Goal: Information Seeking & Learning: Learn about a topic

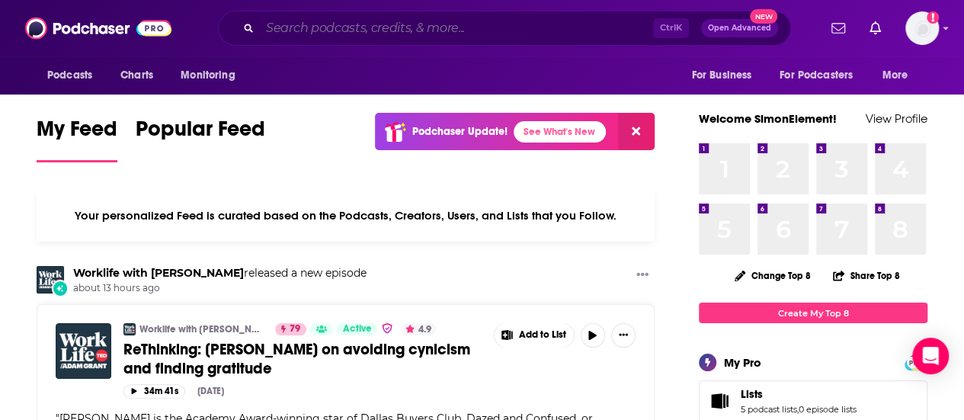
click at [529, 27] on input "Search podcasts, credits, & more..." at bounding box center [456, 28] width 393 height 24
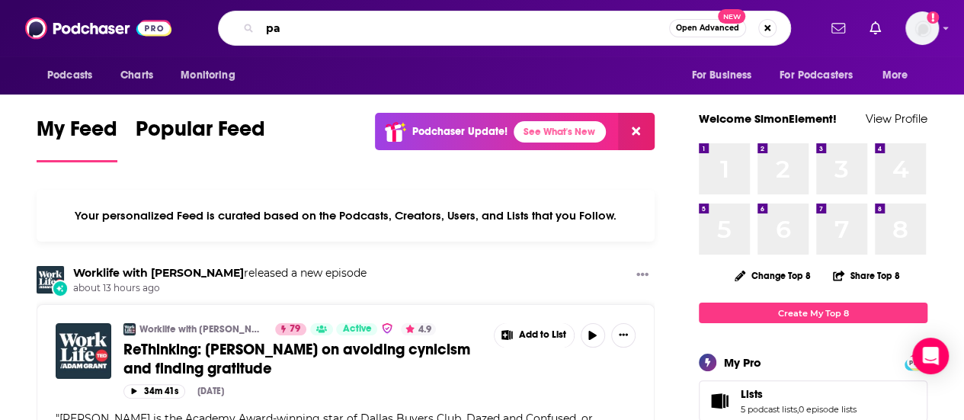
type input "p"
type input "baby development podcasts"
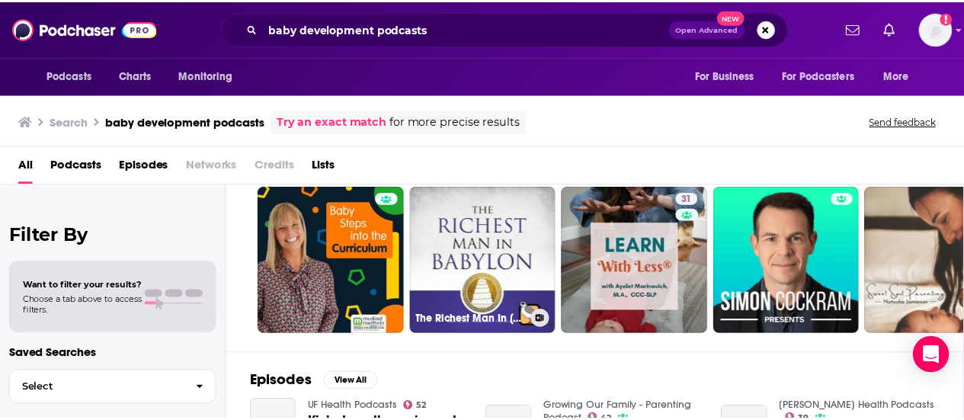
scroll to position [76, 0]
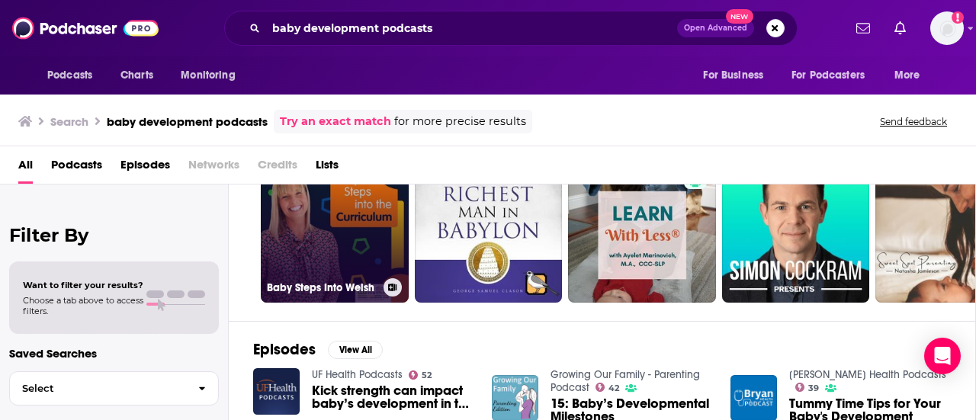
click at [364, 220] on link "Baby Steps Into Welsh" at bounding box center [335, 229] width 148 height 148
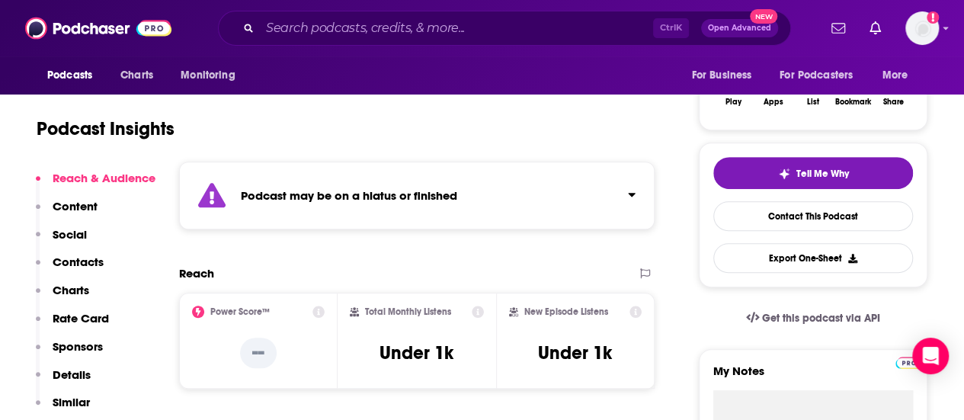
scroll to position [152, 0]
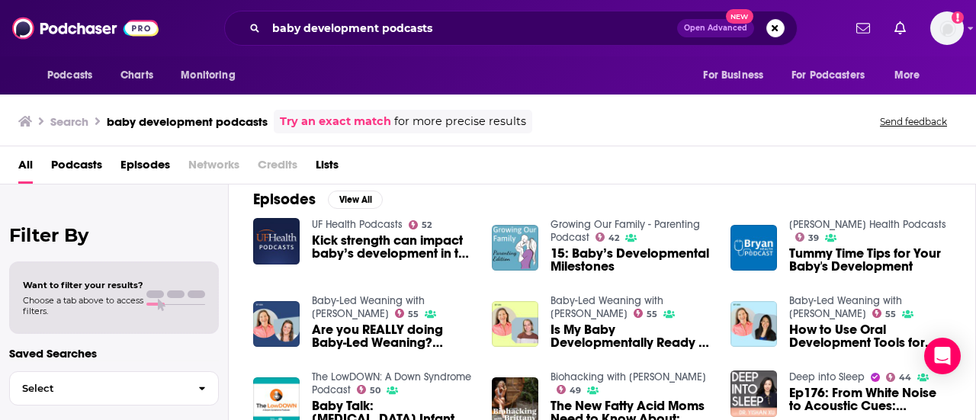
scroll to position [204, 0]
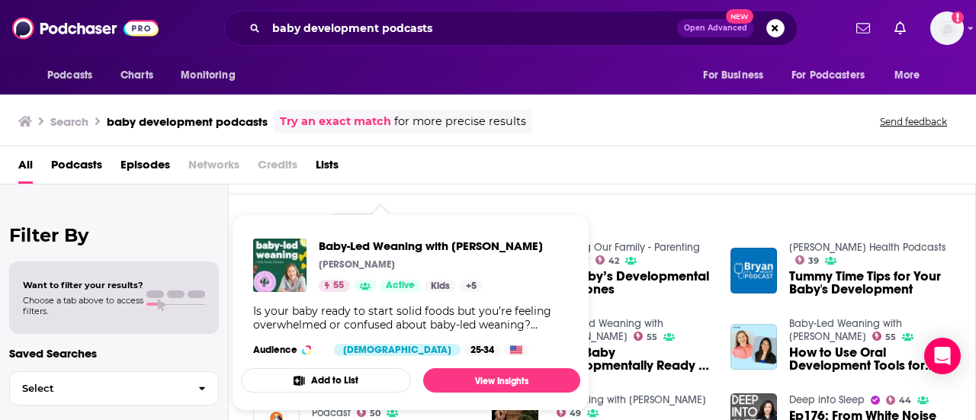
drag, startPoint x: 349, startPoint y: 322, endPoint x: 334, endPoint y: 316, distance: 16.2
click at [334, 316] on div "Is your baby ready to start solid foods but you’re feeling overwhelmed or confu…" at bounding box center [410, 317] width 315 height 27
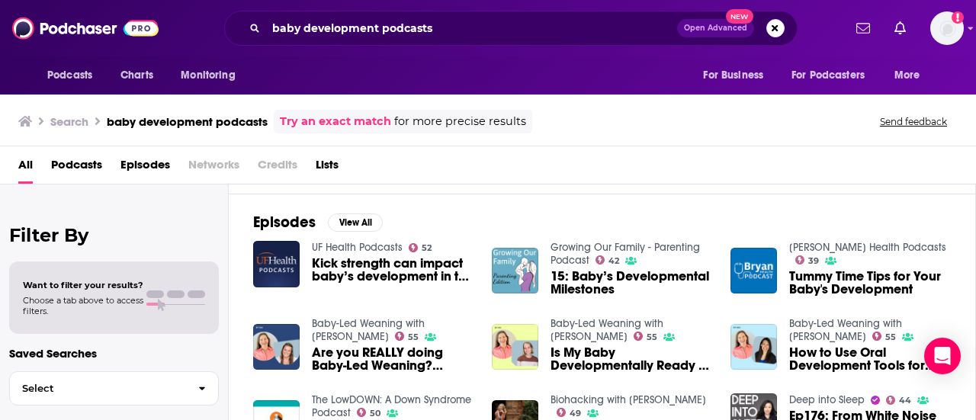
click at [576, 114] on div "Search baby development podcasts Try an exact match for more precise results Se…" at bounding box center [484, 122] width 933 height 24
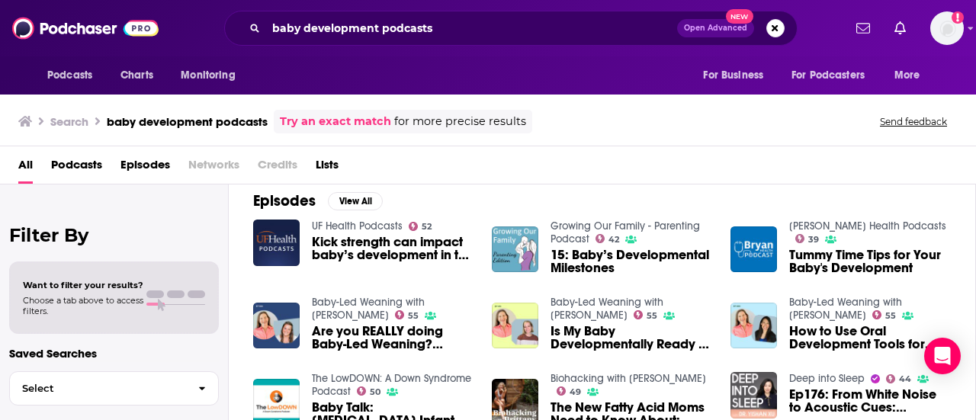
scroll to position [280, 0]
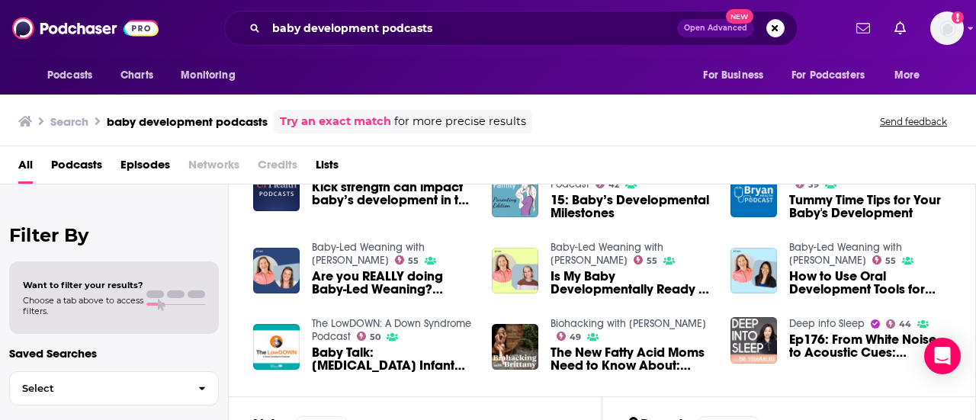
click at [598, 141] on div "Search baby development podcasts Try an exact match for more precise results Se…" at bounding box center [488, 118] width 976 height 55
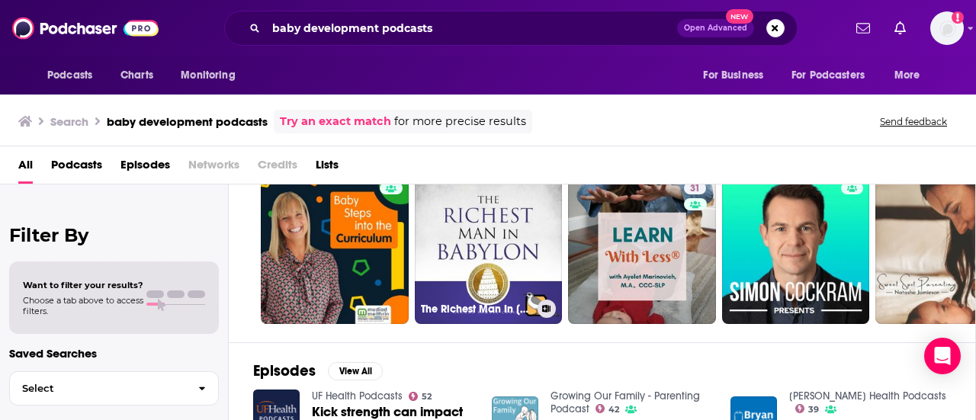
scroll to position [0, 0]
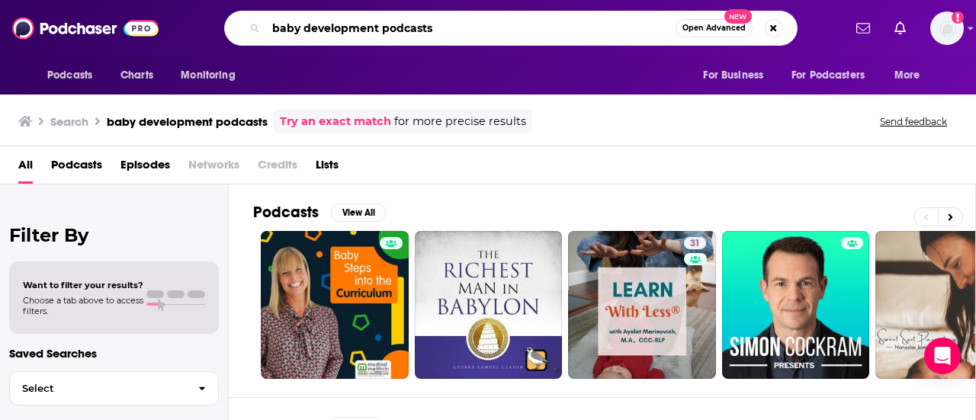
drag, startPoint x: 451, startPoint y: 32, endPoint x: 383, endPoint y: 27, distance: 68.8
click at [383, 27] on input "baby development podcasts" at bounding box center [470, 28] width 409 height 24
drag, startPoint x: 381, startPoint y: 28, endPoint x: 266, endPoint y: 21, distance: 115.4
click at [266, 21] on input "baby development" at bounding box center [470, 28] width 409 height 24
type input "parenting"
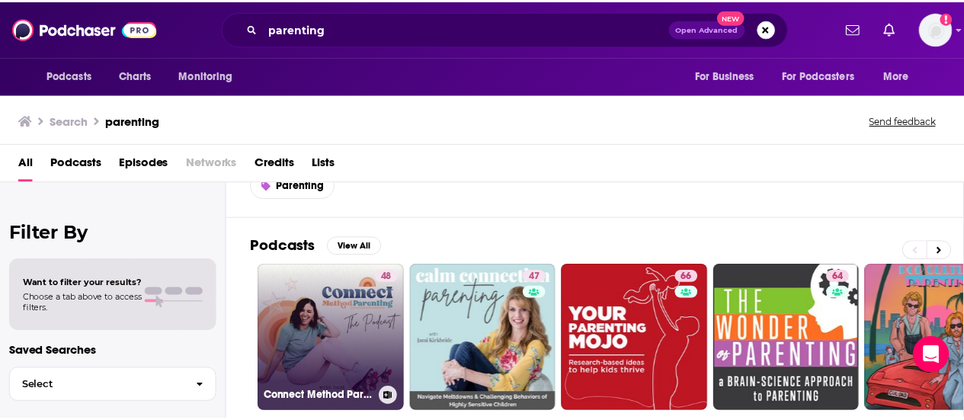
scroll to position [76, 0]
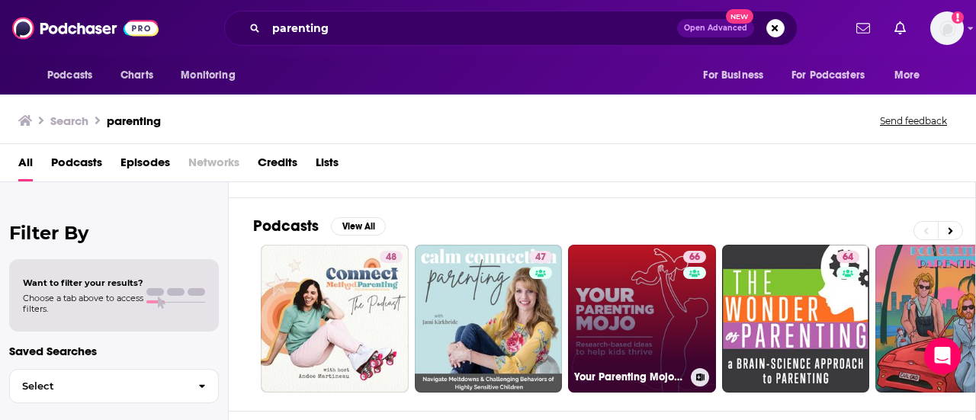
drag, startPoint x: 656, startPoint y: 323, endPoint x: 634, endPoint y: 324, distance: 21.4
click at [634, 324] on link "66 Your Parenting Mojo - Respectful, research-based parenting ideas to help kid…" at bounding box center [642, 319] width 148 height 148
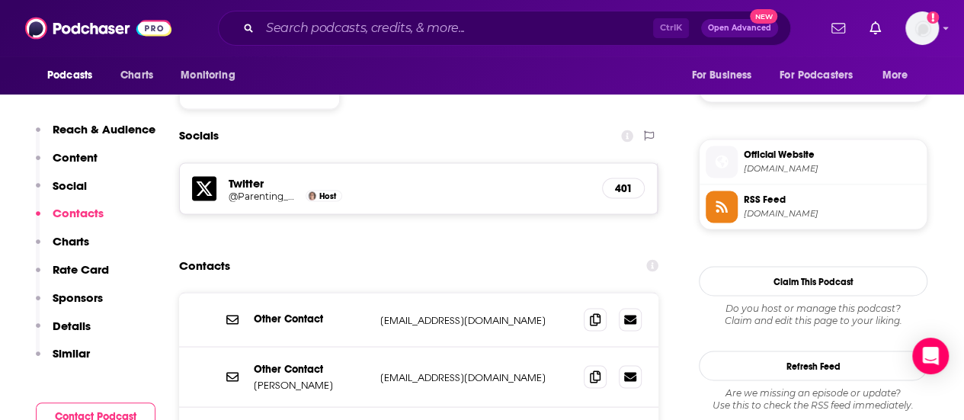
scroll to position [1296, 0]
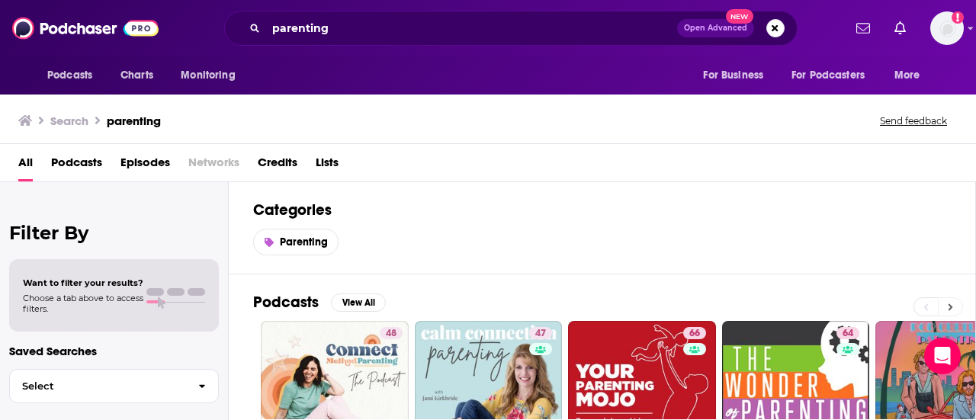
click at [950, 302] on icon at bounding box center [950, 307] width 5 height 11
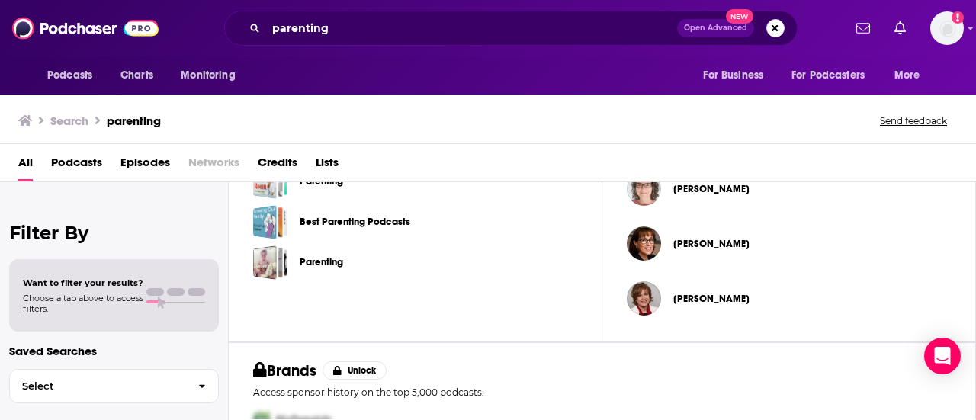
scroll to position [511, 0]
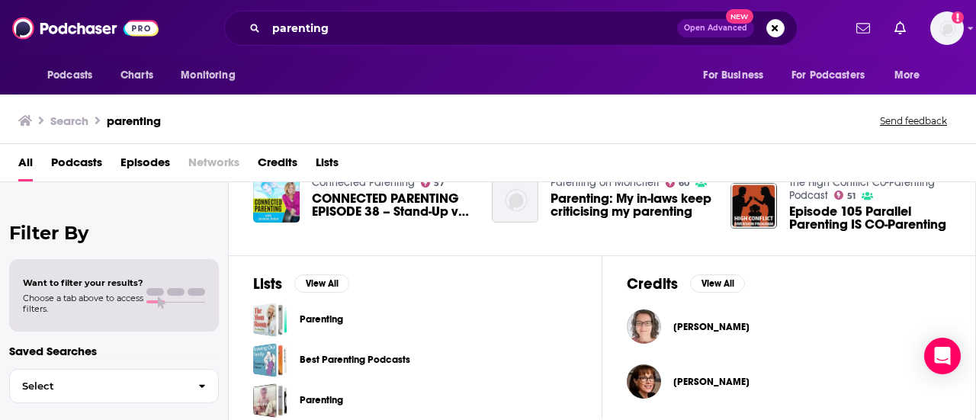
click at [351, 349] on div "Podcasts Charts Monitoring parenting Open Advanced New For Business For Podcast…" at bounding box center [488, 210] width 976 height 420
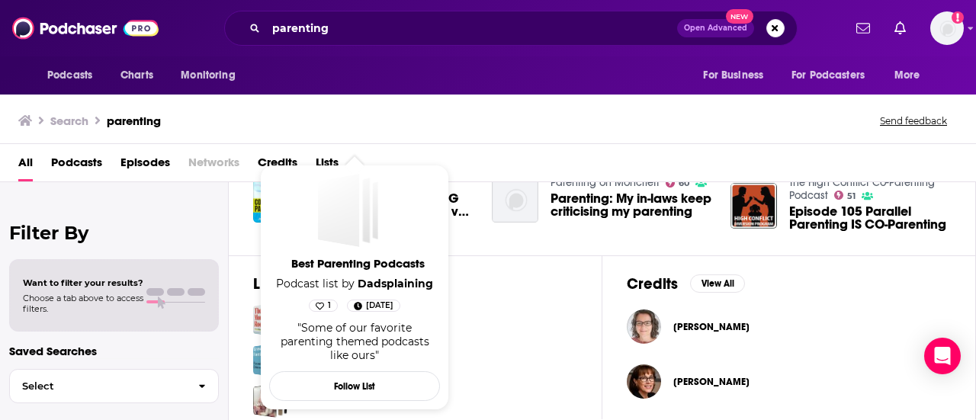
click at [406, 358] on div ""Some of our favorite parenting themed podcasts like ours"" at bounding box center [354, 341] width 159 height 41
click at [524, 321] on div "Parenting" at bounding box center [415, 320] width 324 height 34
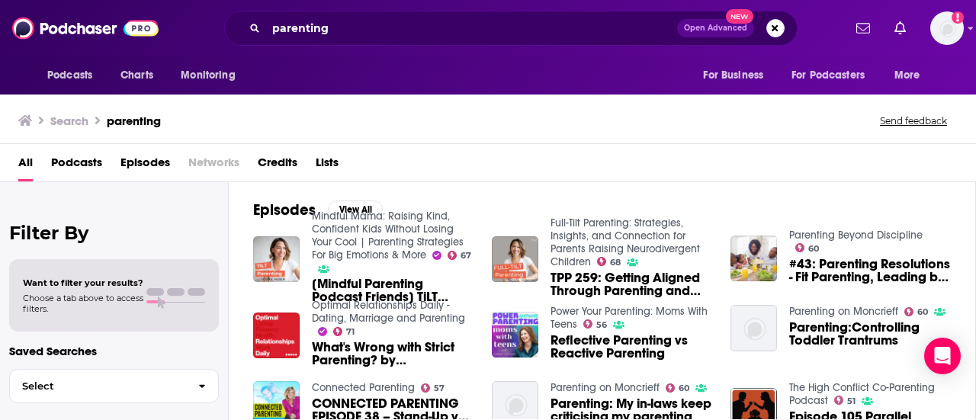
scroll to position [130, 0]
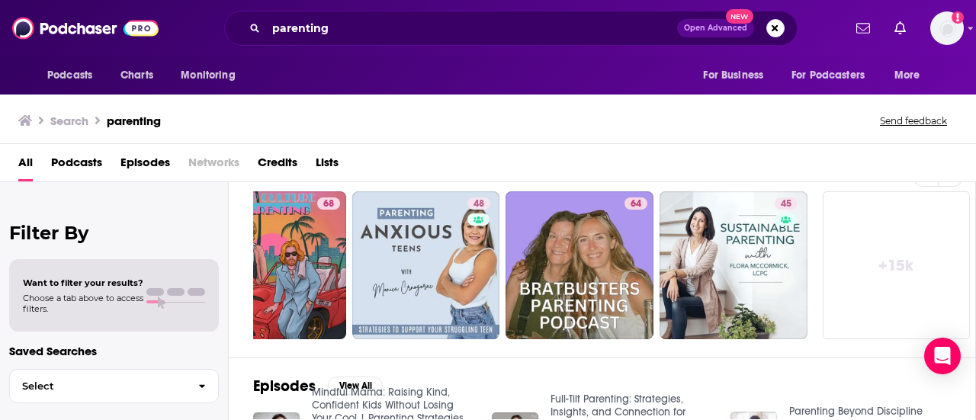
click at [900, 256] on link "+ 15k" at bounding box center [897, 265] width 148 height 148
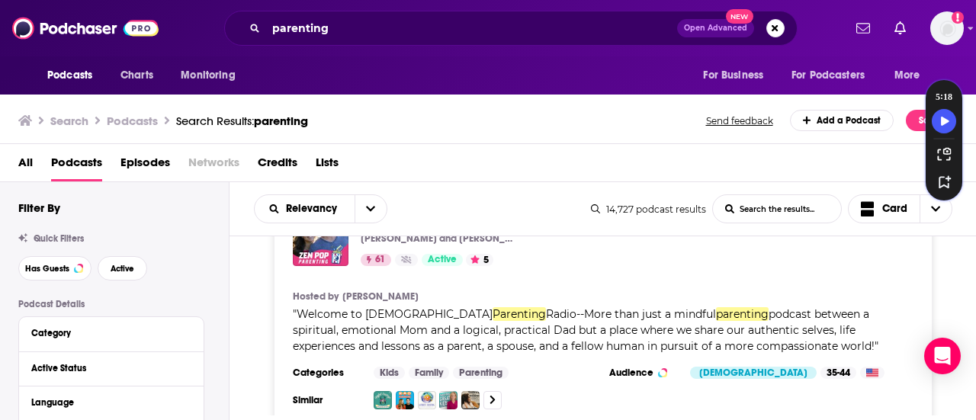
scroll to position [3812, 0]
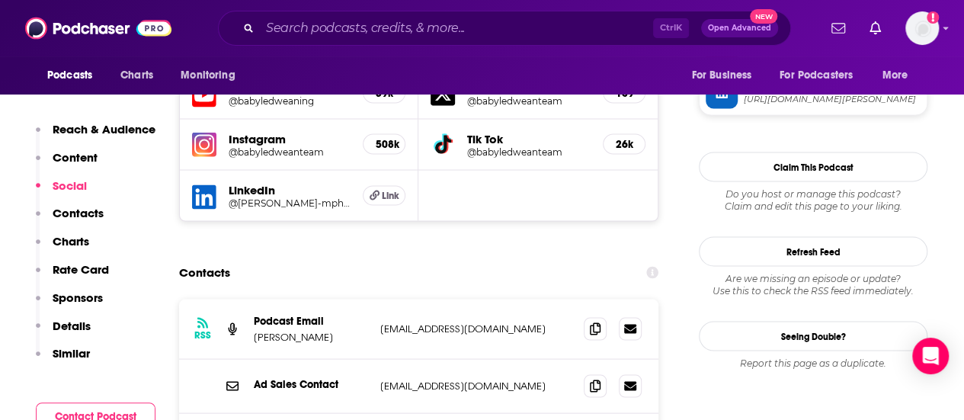
scroll to position [1448, 0]
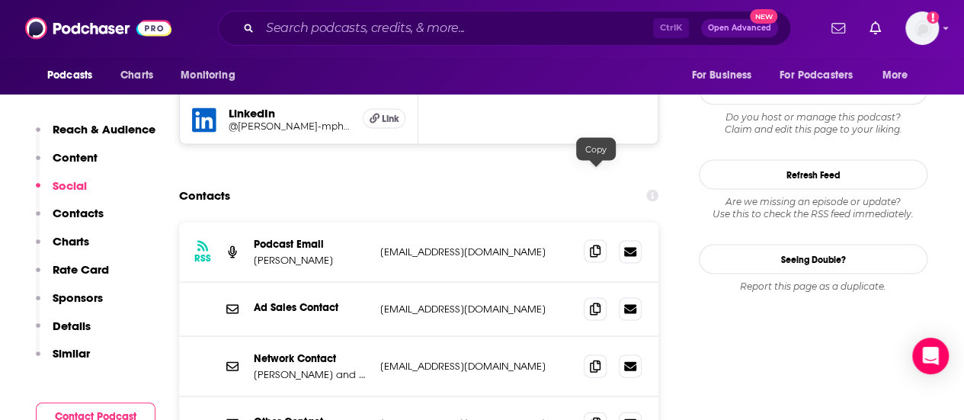
click at [588, 240] on span at bounding box center [595, 251] width 23 height 23
click at [581, 223] on div "RSS Podcast Email Katie Ferraro podcast@babyledweaning.co podcast@babyledweanin…" at bounding box center [419, 253] width 480 height 60
click at [589, 240] on span at bounding box center [595, 251] width 23 height 23
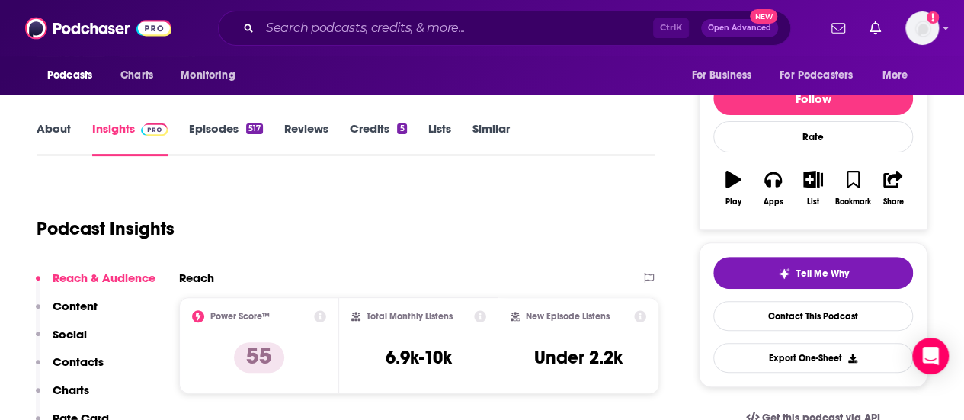
scroll to position [0, 0]
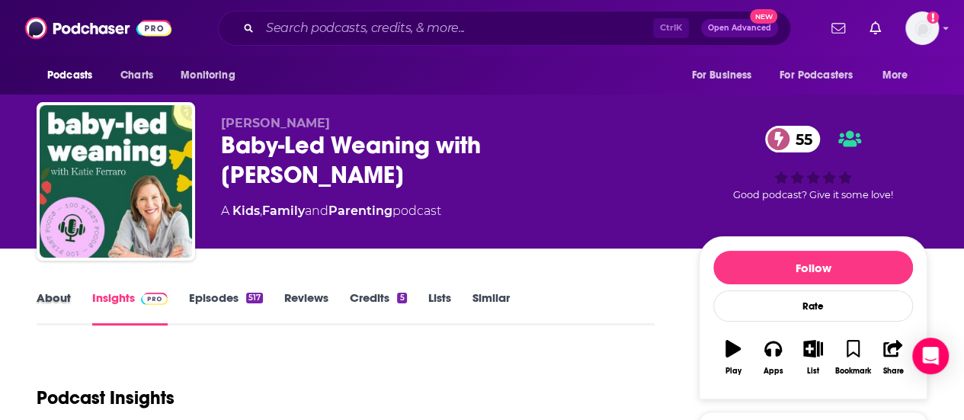
click at [76, 298] on div "About" at bounding box center [65, 307] width 56 height 35
click at [64, 298] on link "About" at bounding box center [54, 307] width 34 height 35
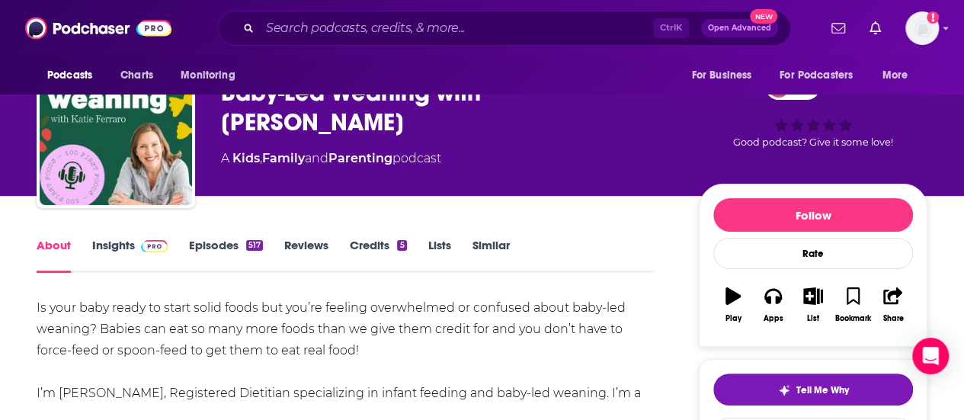
scroll to position [76, 0]
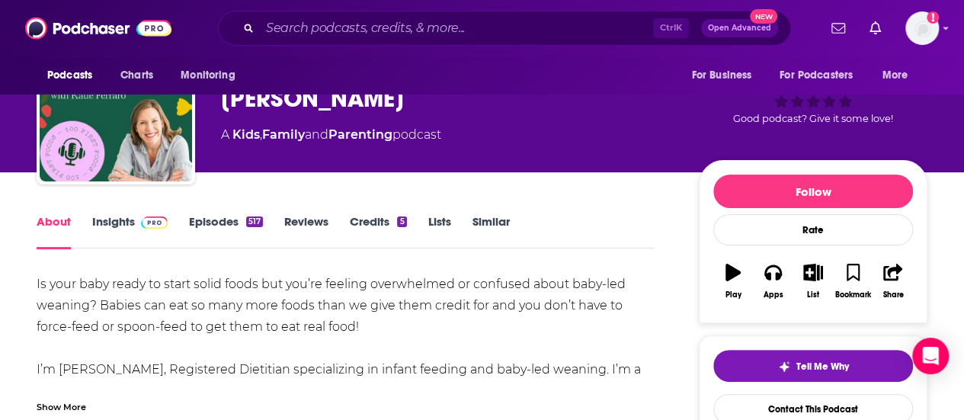
click at [80, 400] on div "Show More" at bounding box center [62, 406] width 50 height 14
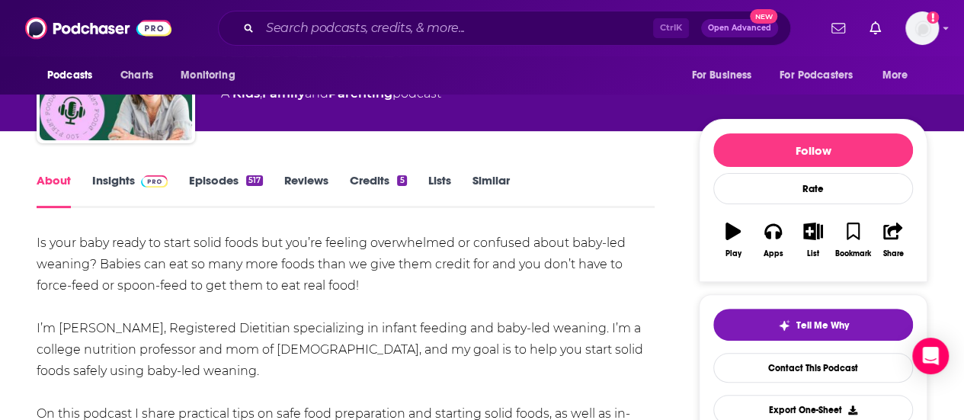
scroll to position [0, 0]
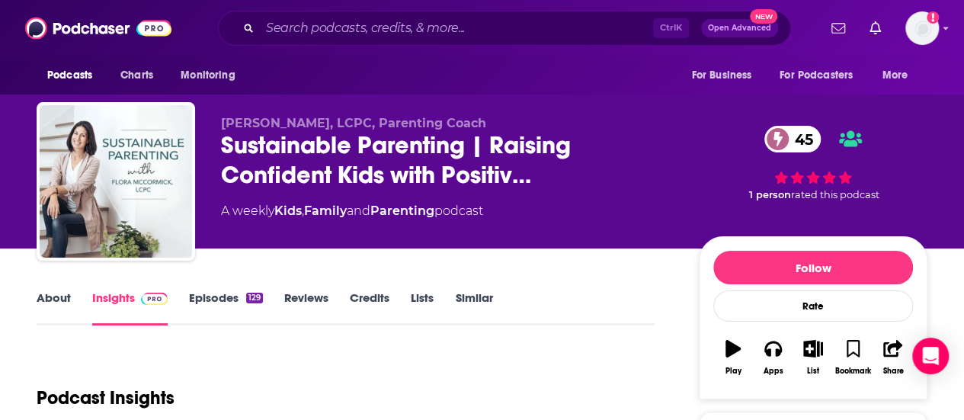
click at [67, 306] on link "About" at bounding box center [54, 307] width 34 height 35
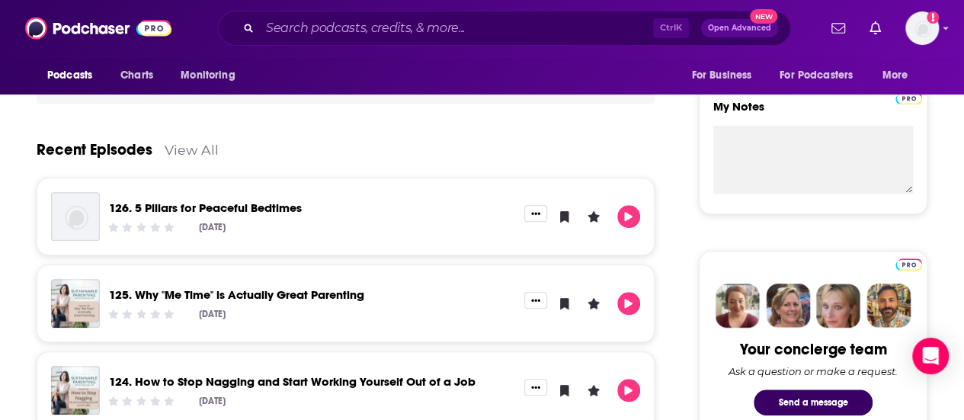
scroll to position [1067, 0]
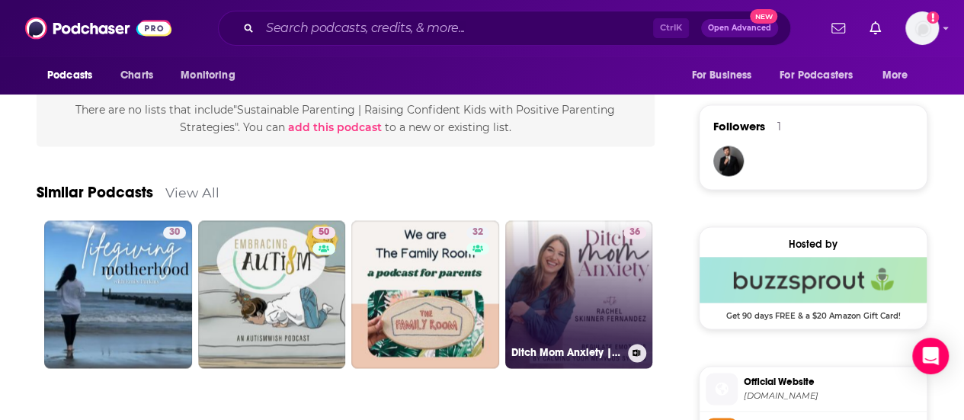
click at [560, 260] on link "36 Ditch Mom Anxiety | Mental Health, Anxiety Disorder, Nervous System, Oversti…" at bounding box center [579, 294] width 148 height 148
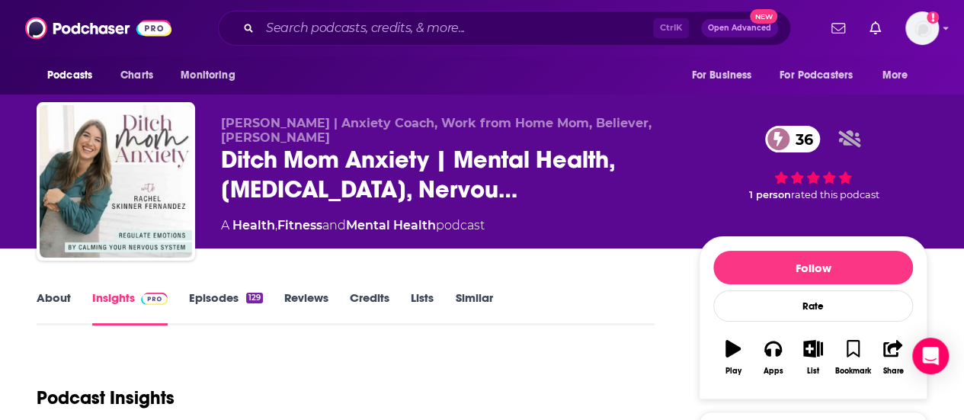
click at [56, 295] on link "About" at bounding box center [54, 307] width 34 height 35
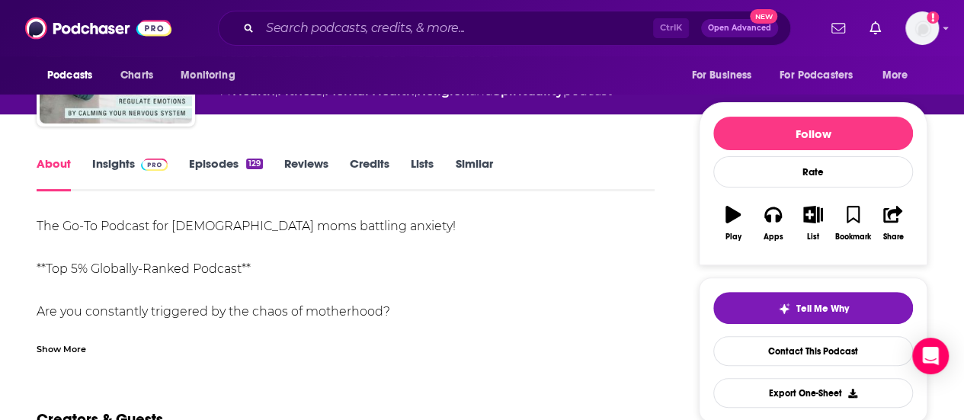
scroll to position [152, 0]
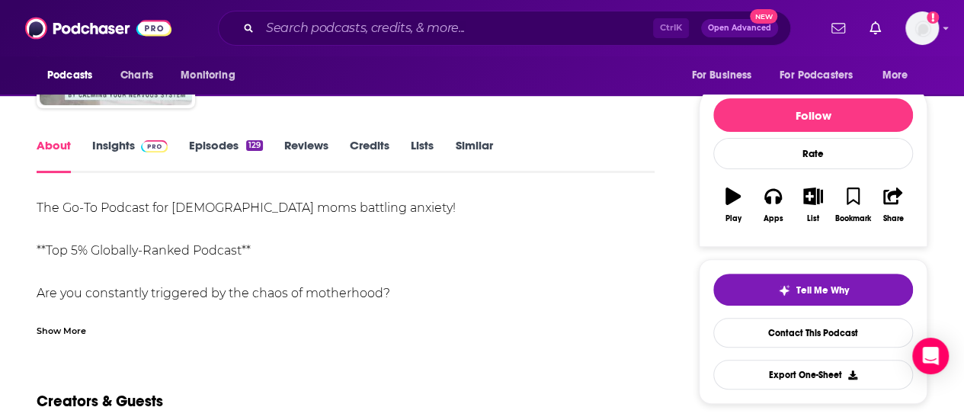
click at [69, 327] on div "Show More" at bounding box center [62, 329] width 50 height 14
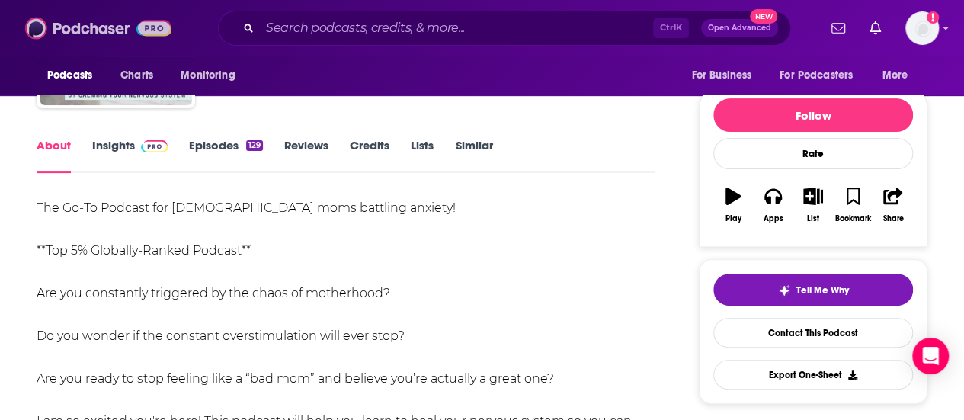
click at [90, 30] on img at bounding box center [98, 28] width 146 height 29
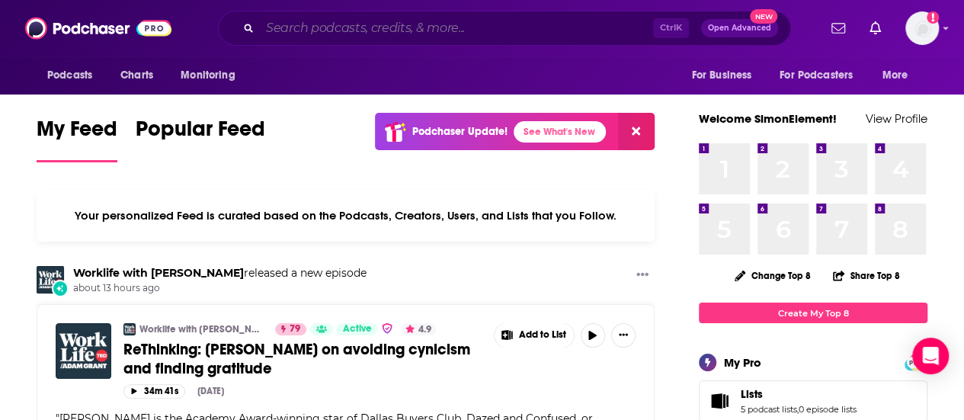
click at [308, 27] on input "Search podcasts, credits, & more..." at bounding box center [456, 28] width 393 height 24
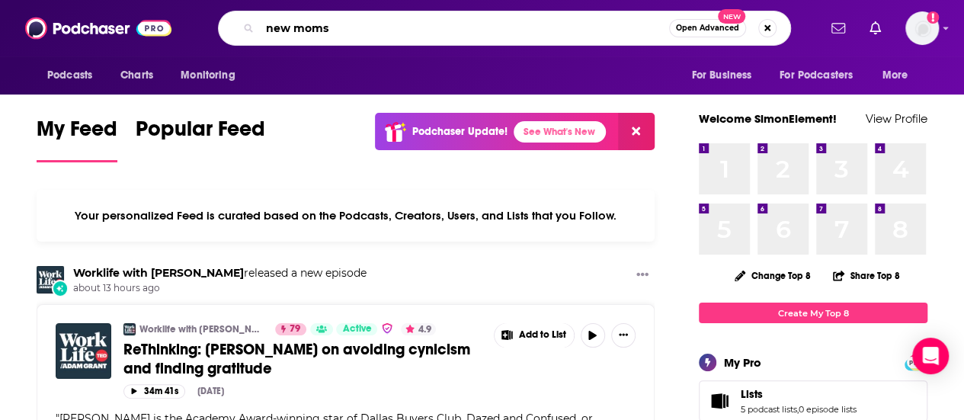
type input "new moms"
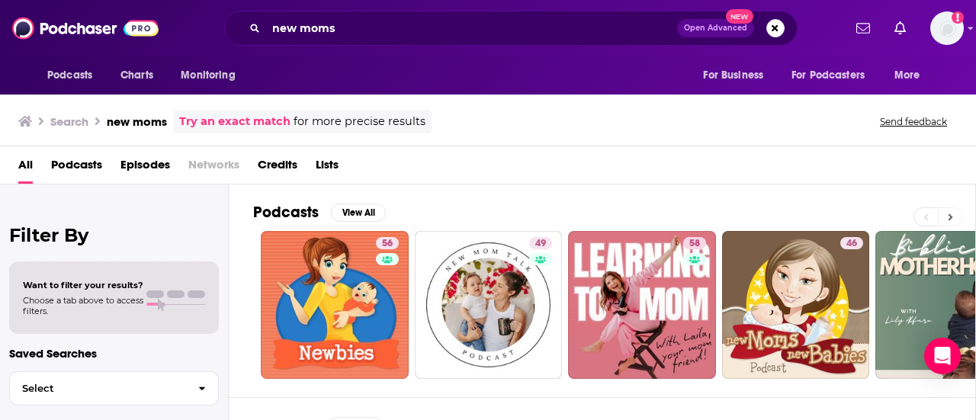
click at [946, 216] on button at bounding box center [950, 216] width 25 height 19
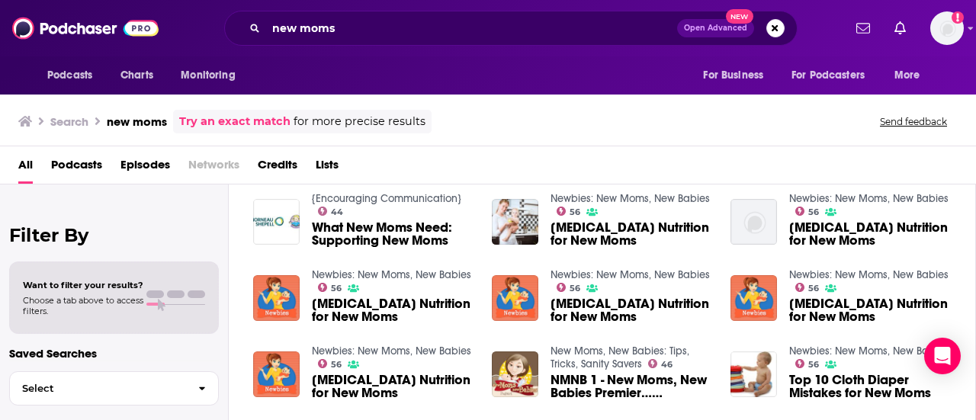
scroll to position [229, 0]
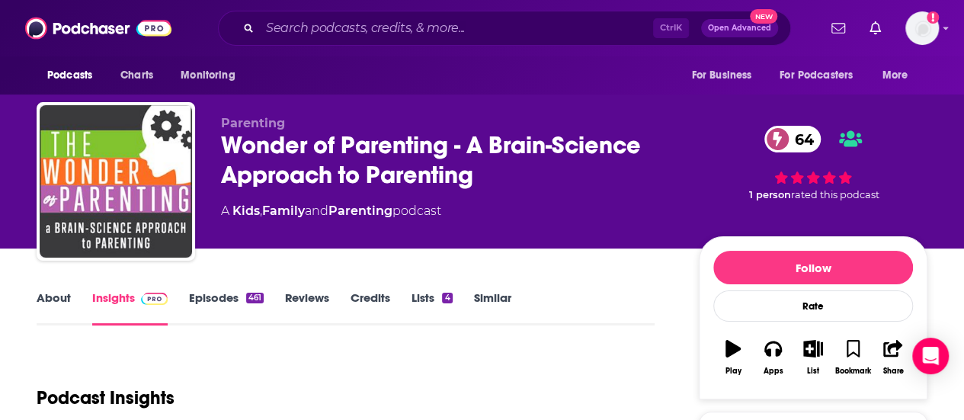
click at [50, 290] on div "About Insights Episodes 461 Reviews Credits Lists 4 Similar" at bounding box center [346, 306] width 618 height 37
click at [48, 300] on link "About" at bounding box center [54, 307] width 34 height 35
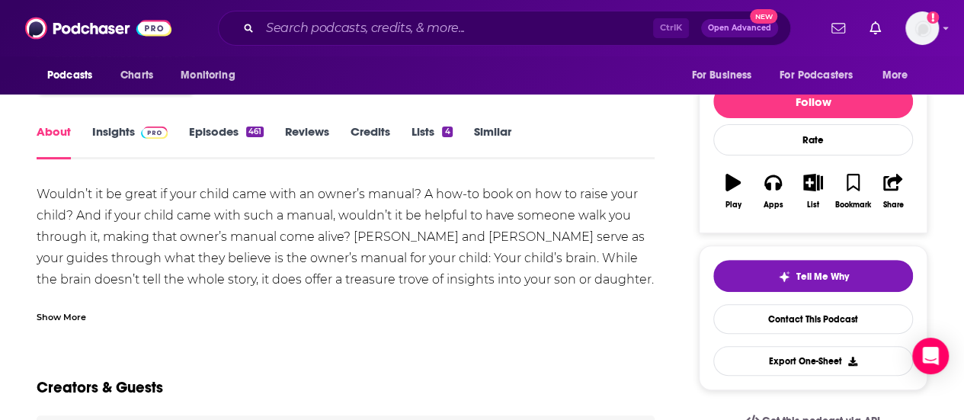
scroll to position [152, 0]
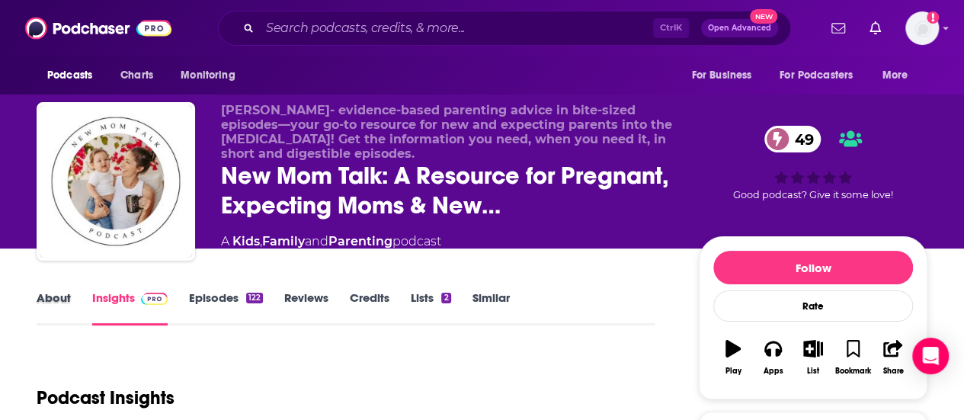
click at [78, 290] on div "About" at bounding box center [65, 307] width 56 height 35
click at [71, 298] on div "About" at bounding box center [65, 307] width 56 height 35
click at [76, 303] on div "About" at bounding box center [65, 307] width 56 height 35
click at [53, 306] on link "About" at bounding box center [54, 307] width 34 height 35
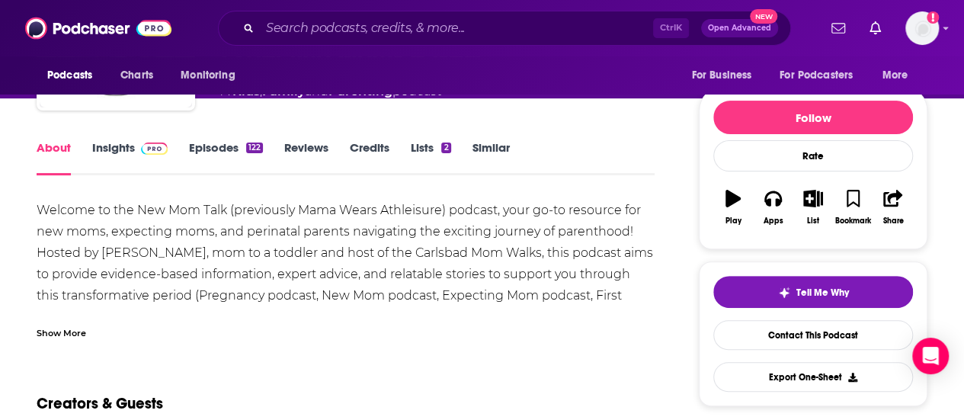
scroll to position [152, 0]
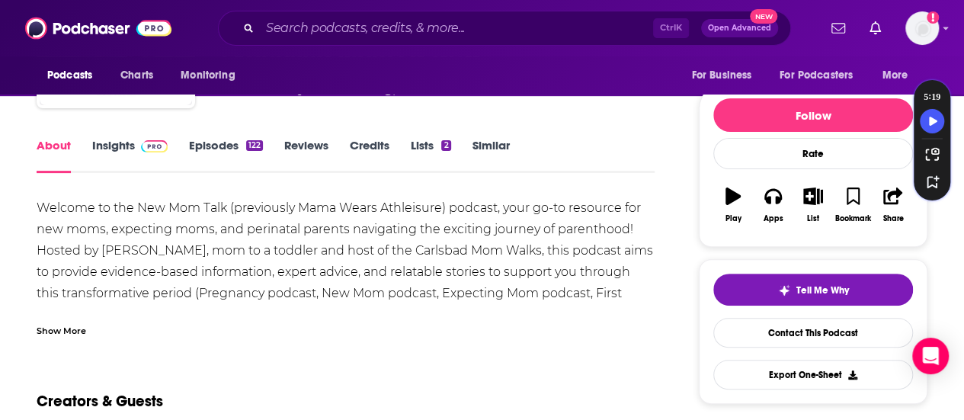
click at [157, 153] on link "Insights" at bounding box center [129, 155] width 75 height 35
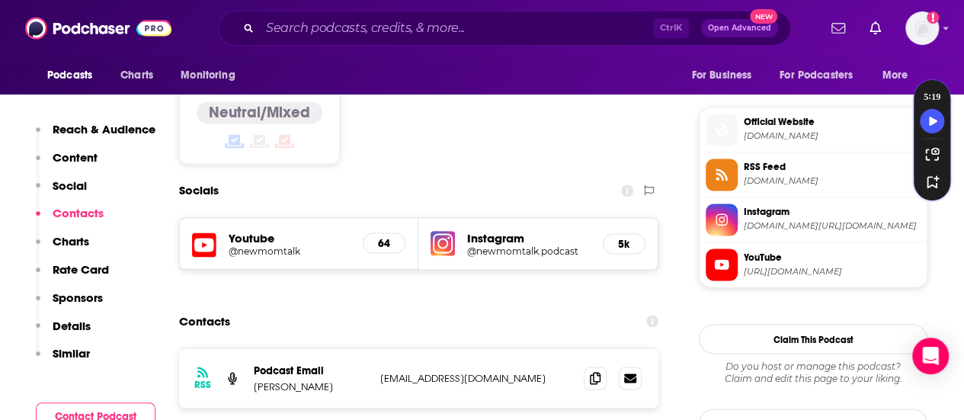
scroll to position [1296, 0]
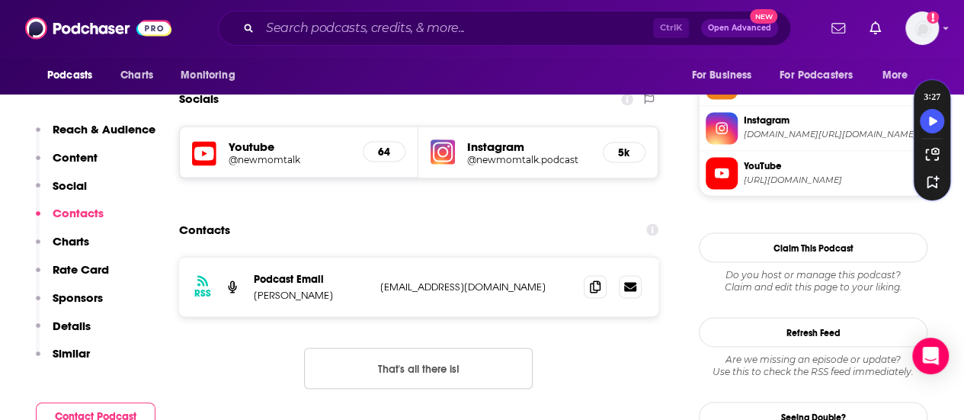
drag, startPoint x: 352, startPoint y: 251, endPoint x: 252, endPoint y: 251, distance: 99.9
click at [252, 257] on div "RSS Podcast Email Mariela De Santiago mamawearsathleisure@gmail.com mamawearsat…" at bounding box center [419, 286] width 480 height 59
copy p "Mariela De Santiago"
click at [605, 274] on span at bounding box center [595, 285] width 23 height 23
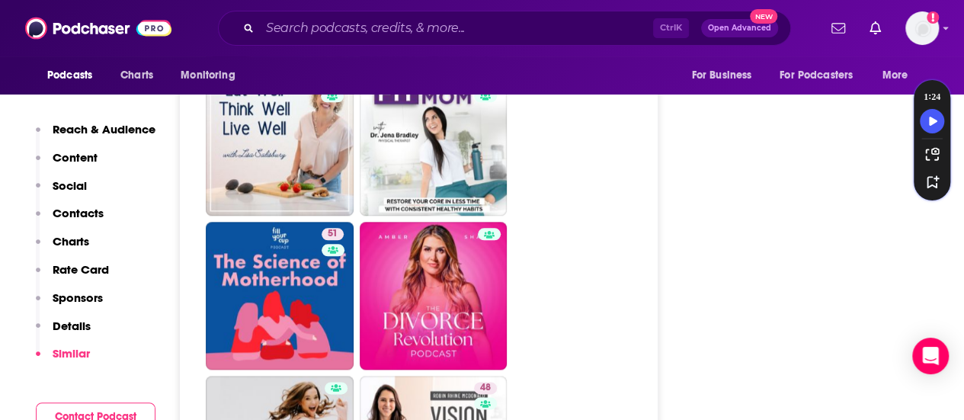
scroll to position [3735, 0]
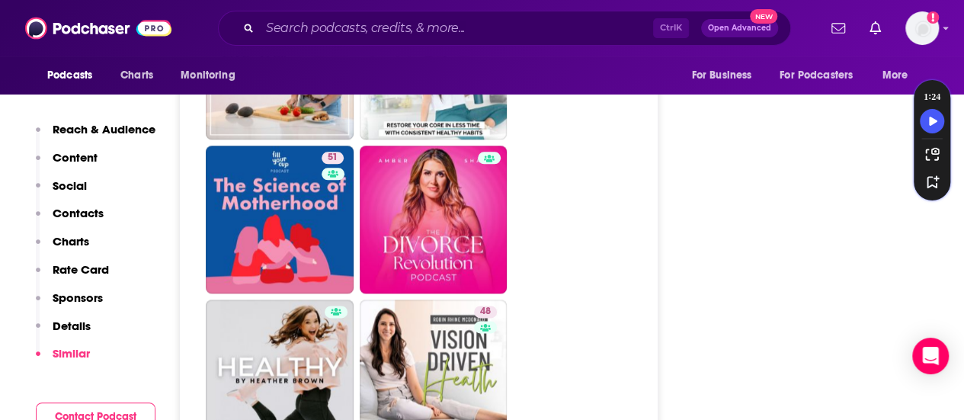
click at [599, 251] on ul "47 46 46 36 56 49 47 47 46 36 51 48 47 42 51 49 35 46 9 48 42" at bounding box center [427, 296] width 443 height 1838
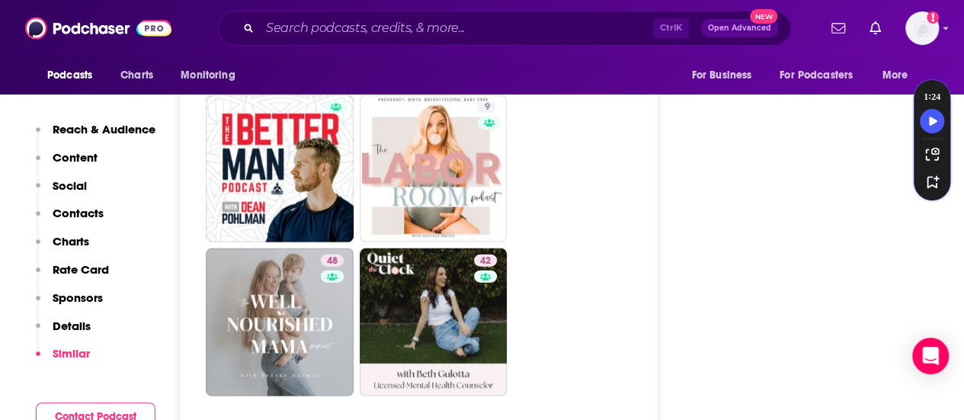
scroll to position [4574, 0]
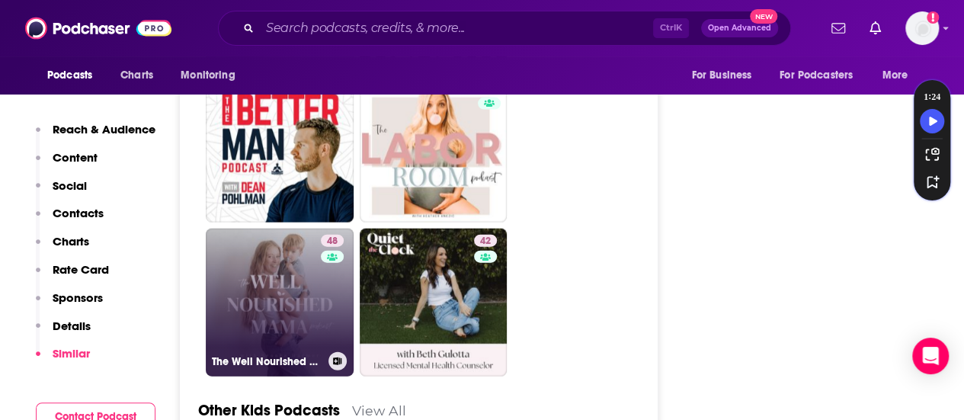
click at [287, 274] on link "48 The Well Nourished Mama" at bounding box center [280, 303] width 148 height 148
type input "https://www.podchaser.com/podcasts/the-well-nourished-mama-5491634"
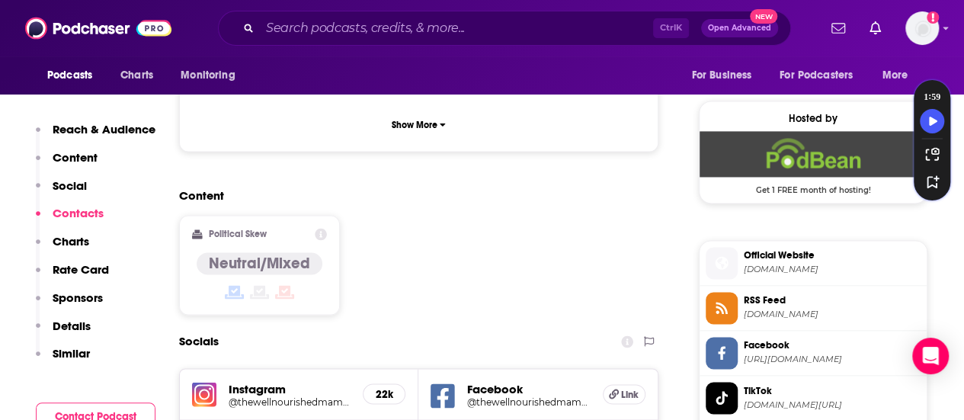
scroll to position [991, 0]
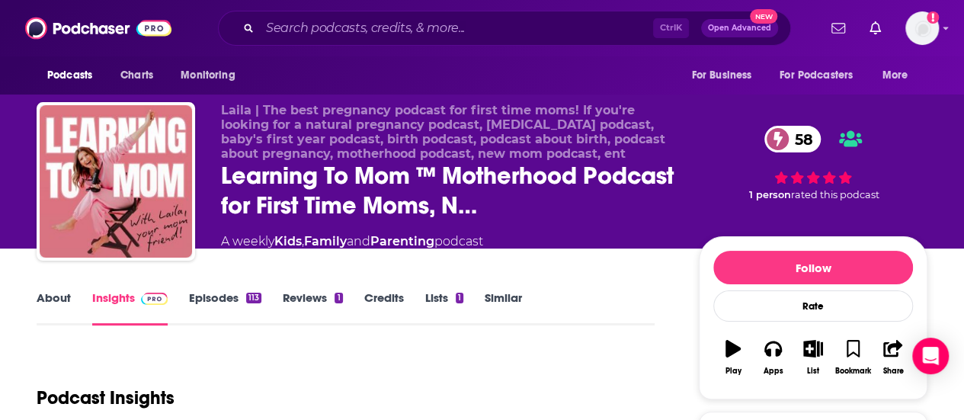
click at [63, 303] on link "About" at bounding box center [54, 307] width 34 height 35
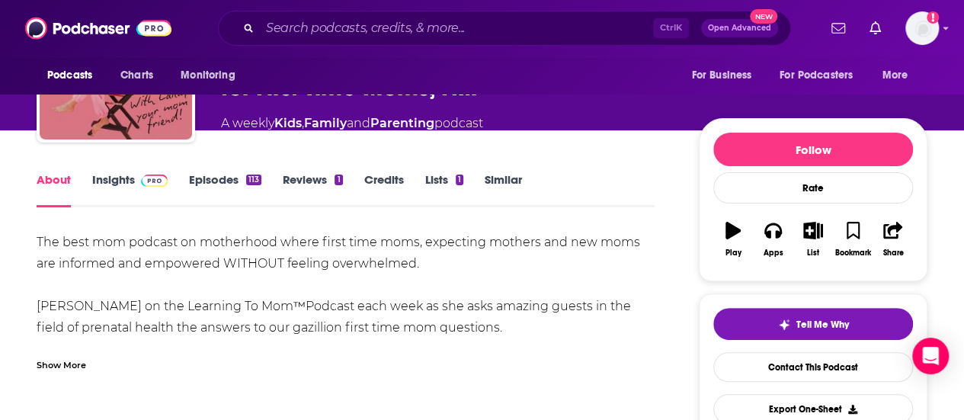
scroll to position [152, 0]
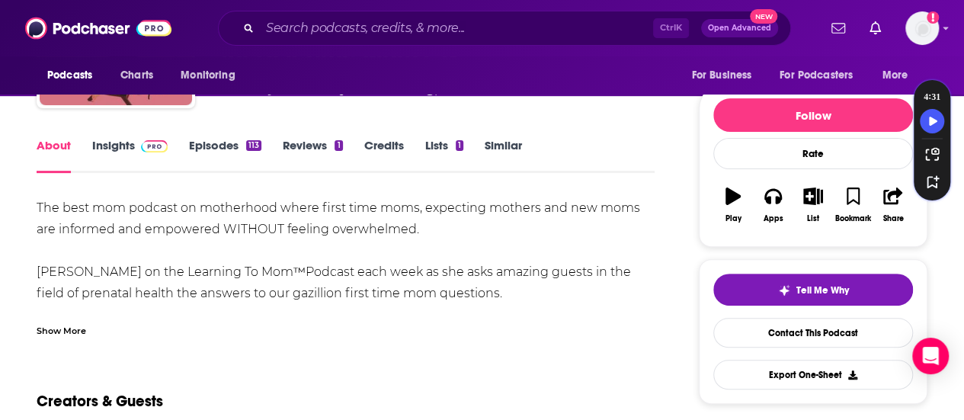
click at [127, 144] on link "Insights" at bounding box center [129, 155] width 75 height 35
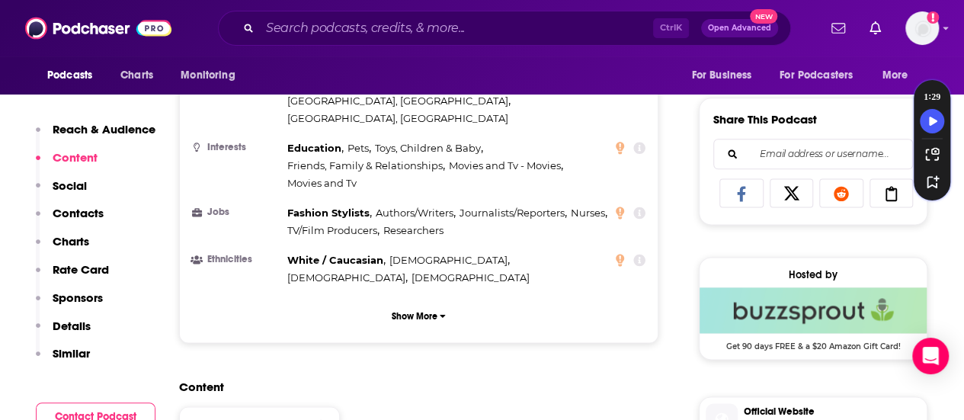
scroll to position [1220, 0]
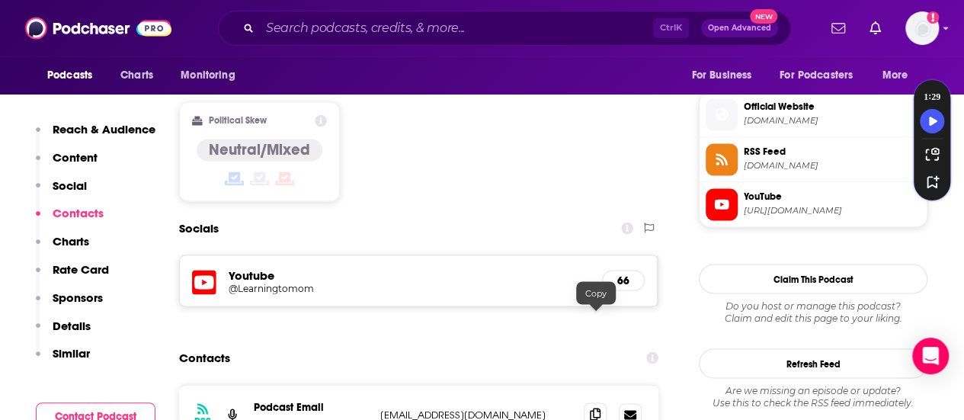
click at [602, 403] on span at bounding box center [595, 414] width 23 height 23
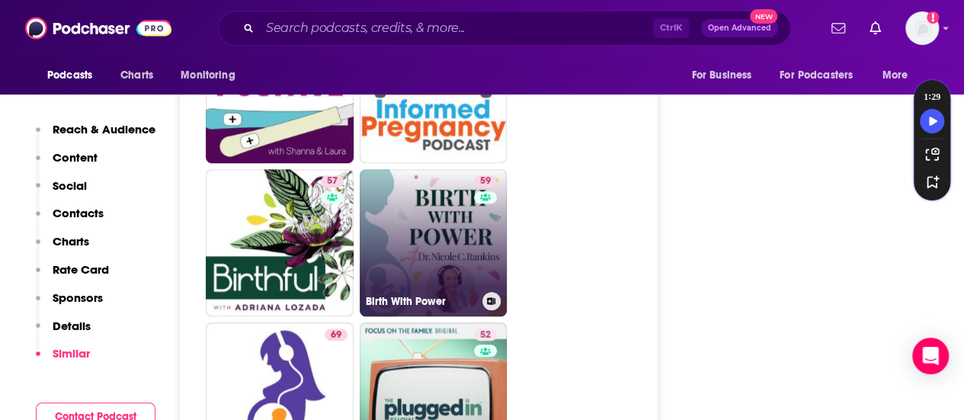
scroll to position [3659, 0]
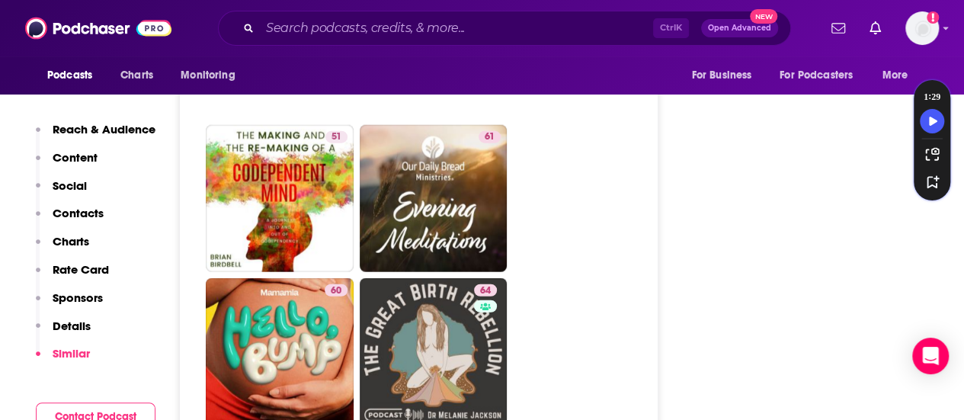
scroll to position [4726, 0]
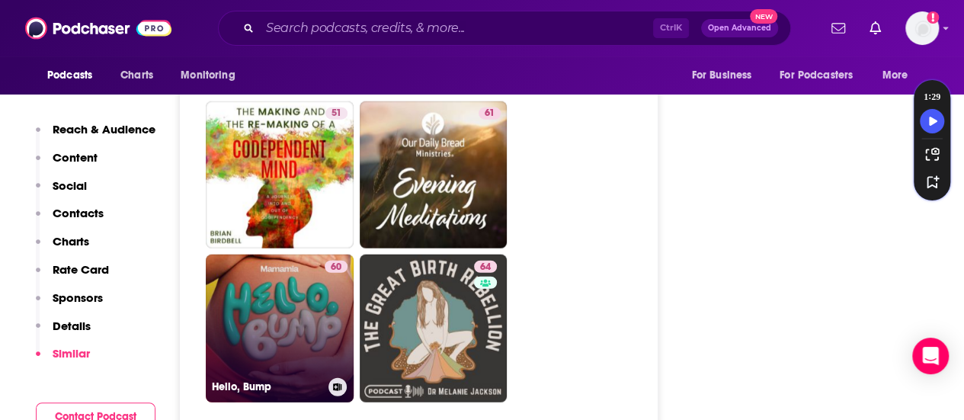
click at [267, 274] on link "60 Hello, Bump" at bounding box center [280, 329] width 148 height 148
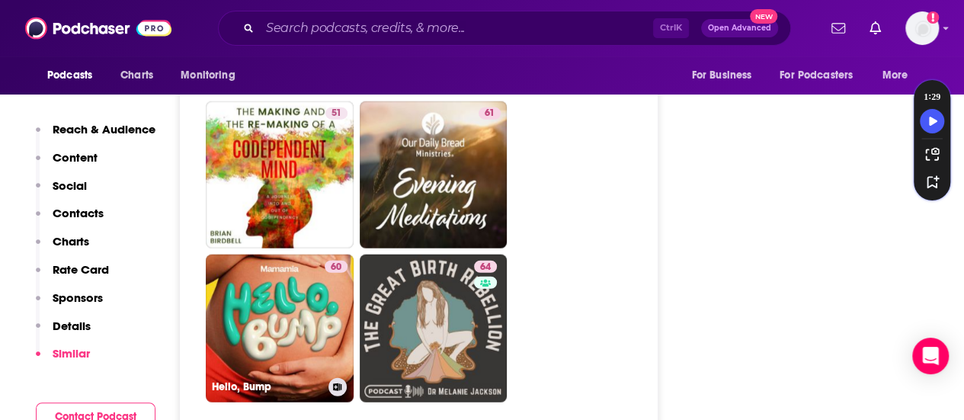
type input "https://www.podchaser.com/podcasts/hello-bump-477359"
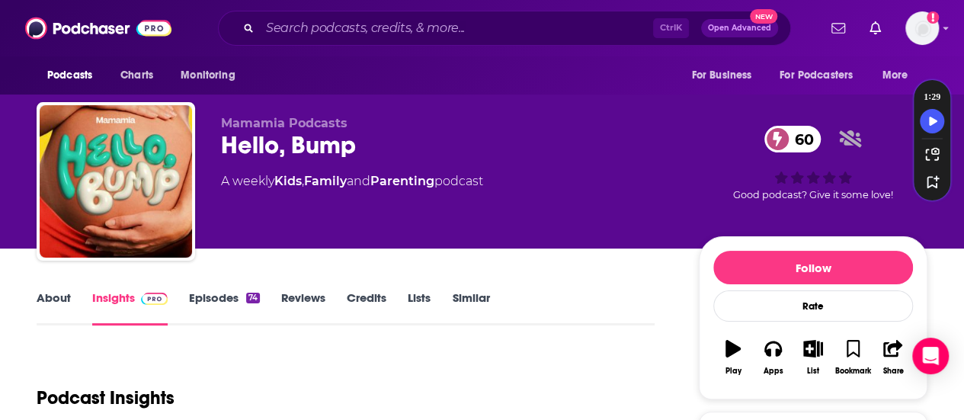
click at [239, 297] on link "Episodes 74" at bounding box center [224, 307] width 71 height 35
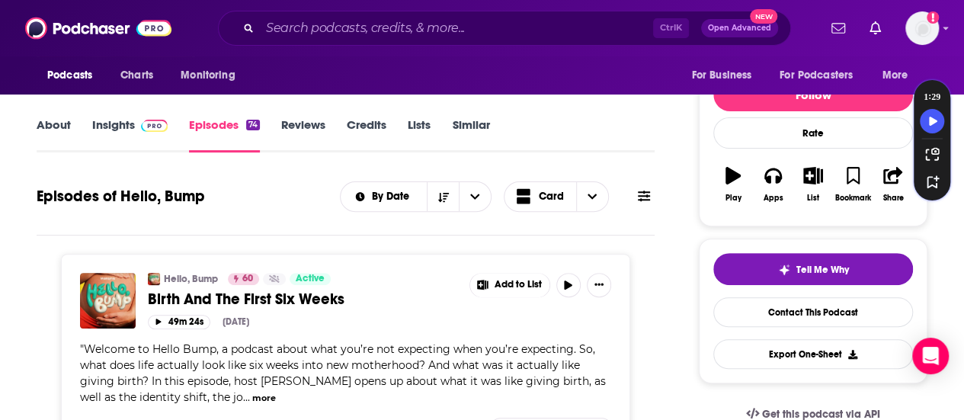
scroll to position [152, 0]
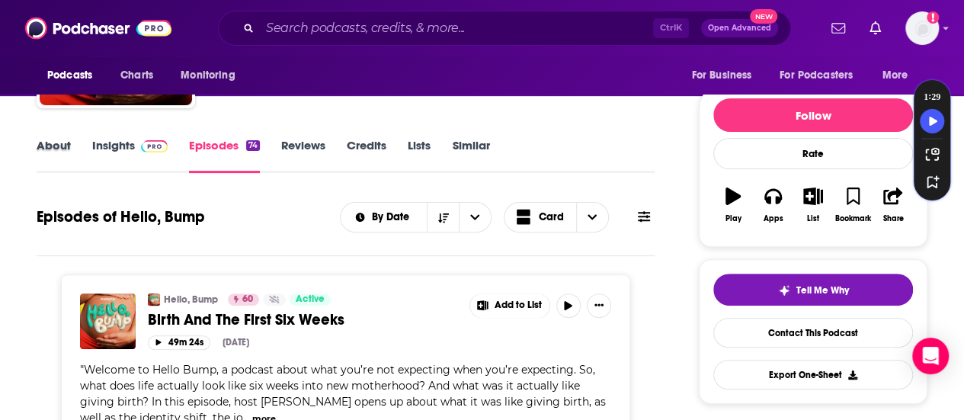
click at [88, 157] on div "About" at bounding box center [65, 155] width 56 height 35
click at [50, 147] on link "About" at bounding box center [54, 155] width 34 height 35
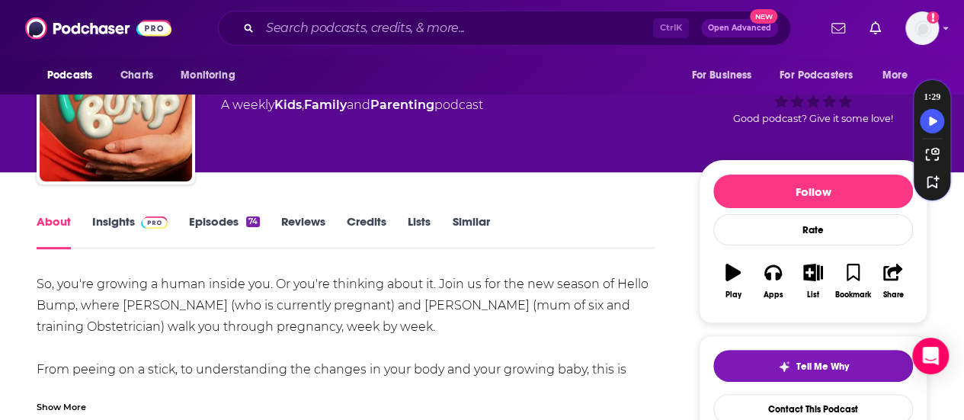
scroll to position [152, 0]
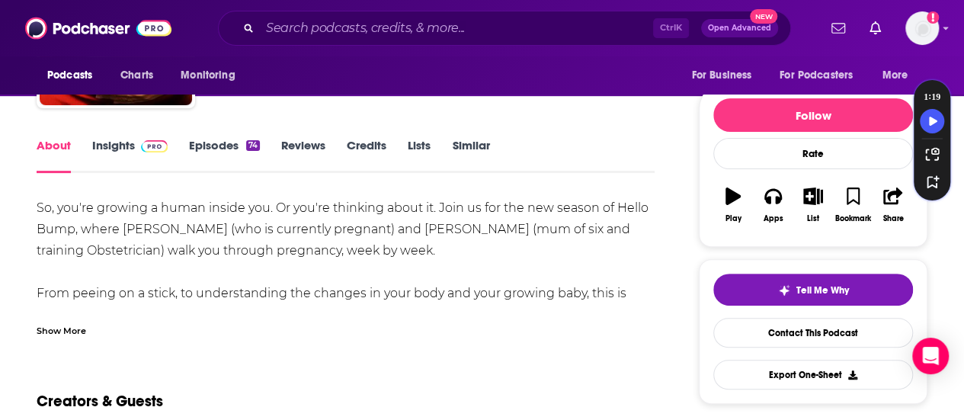
click at [127, 172] on link "Insights" at bounding box center [129, 155] width 75 height 35
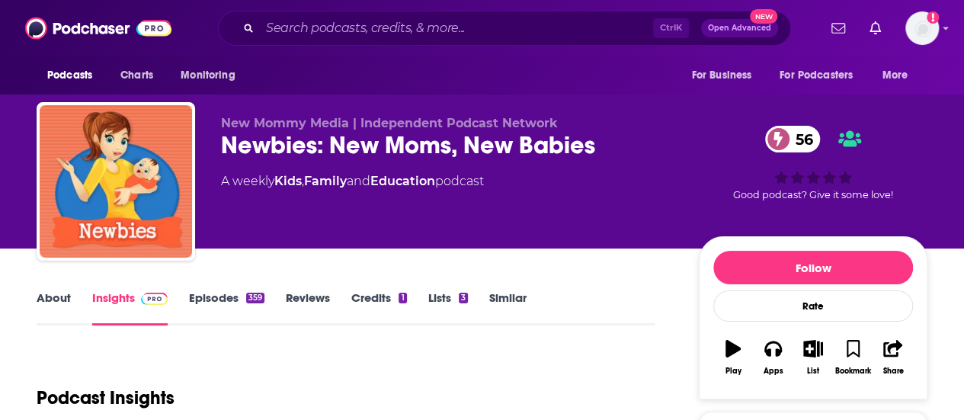
click at [199, 309] on link "Episodes 359" at bounding box center [226, 307] width 75 height 35
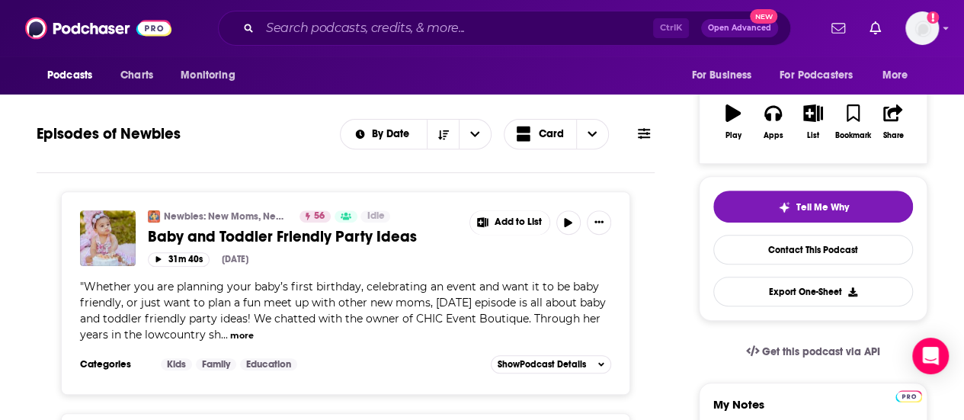
scroll to position [152, 0]
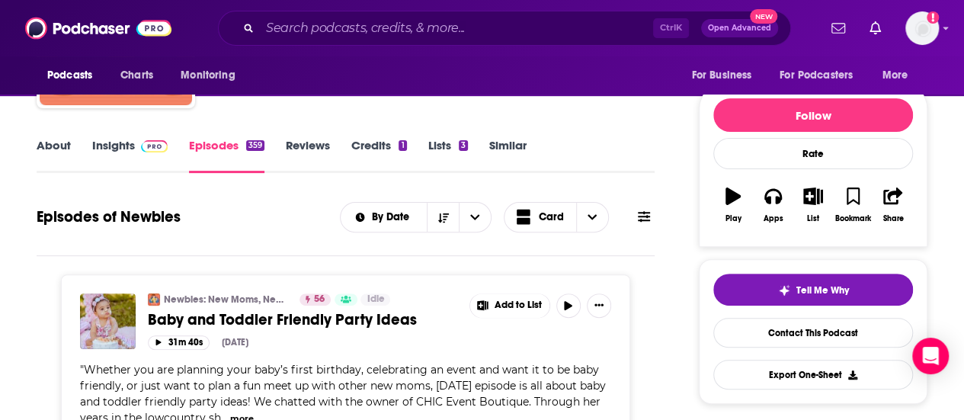
click at [66, 155] on link "About" at bounding box center [54, 155] width 34 height 35
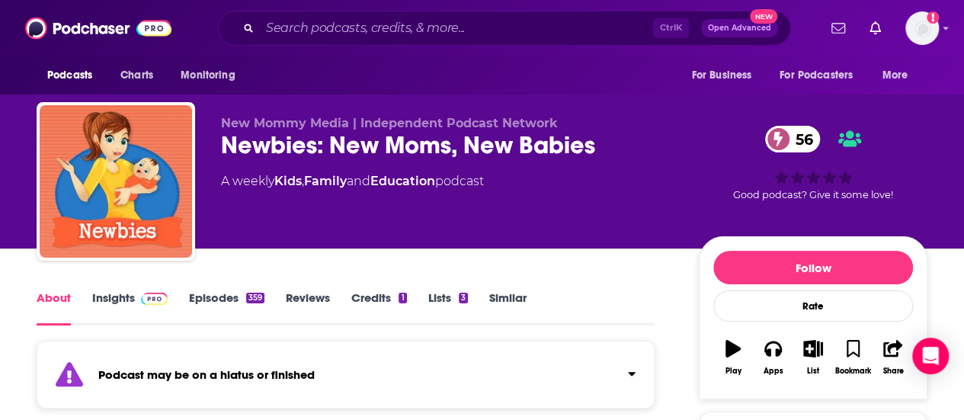
click at [145, 297] on img at bounding box center [154, 299] width 27 height 12
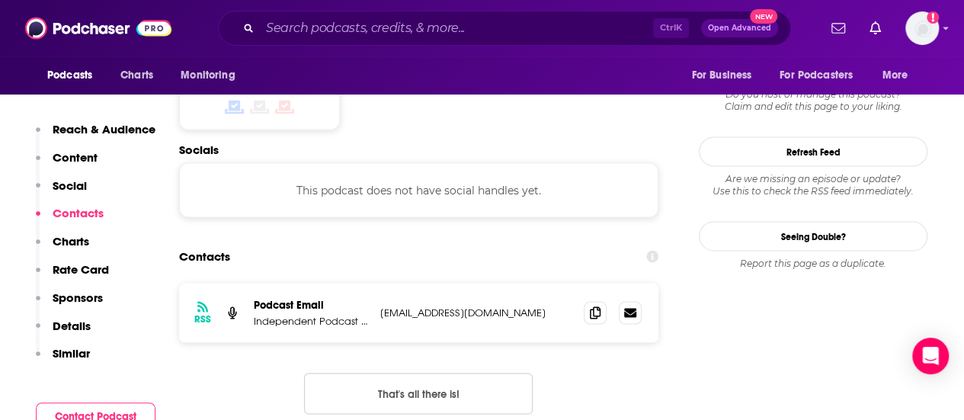
scroll to position [1372, 0]
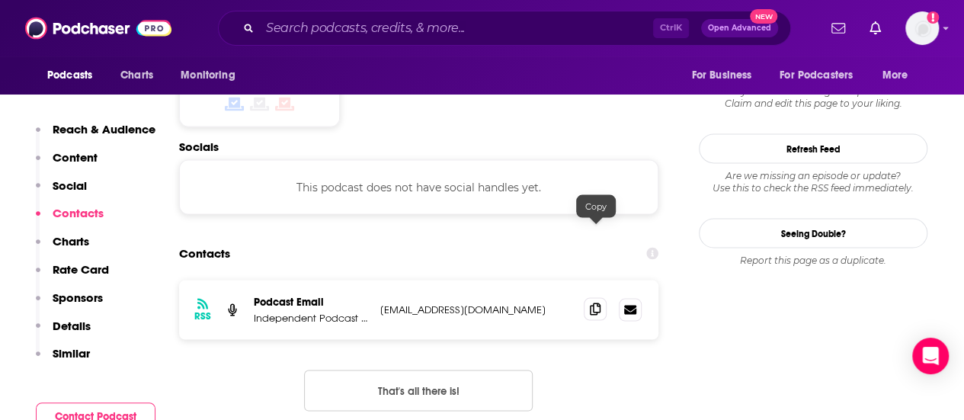
click at [589, 297] on span at bounding box center [595, 308] width 23 height 23
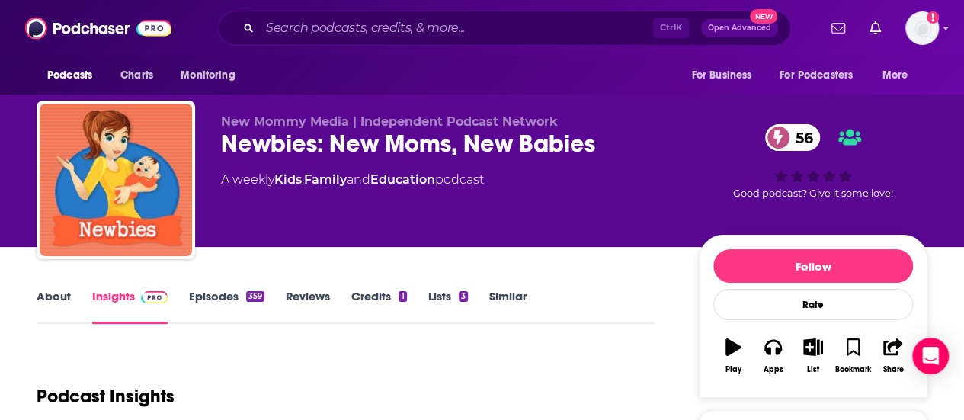
scroll to position [0, 0]
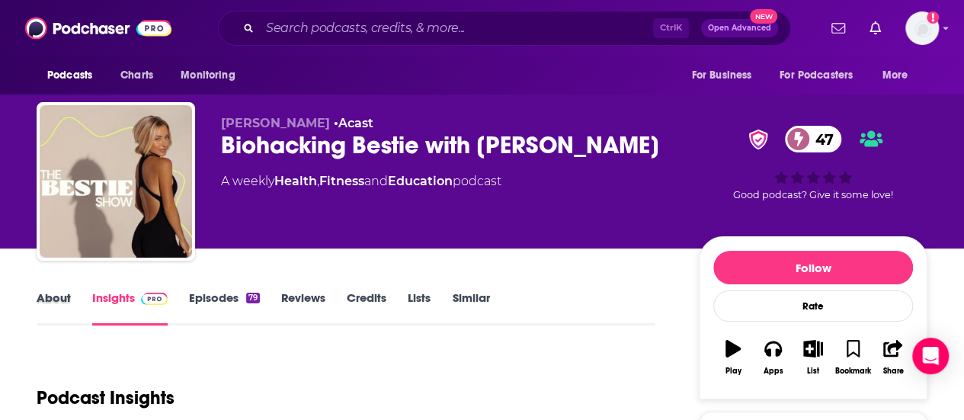
click at [73, 300] on div "About" at bounding box center [65, 307] width 56 height 35
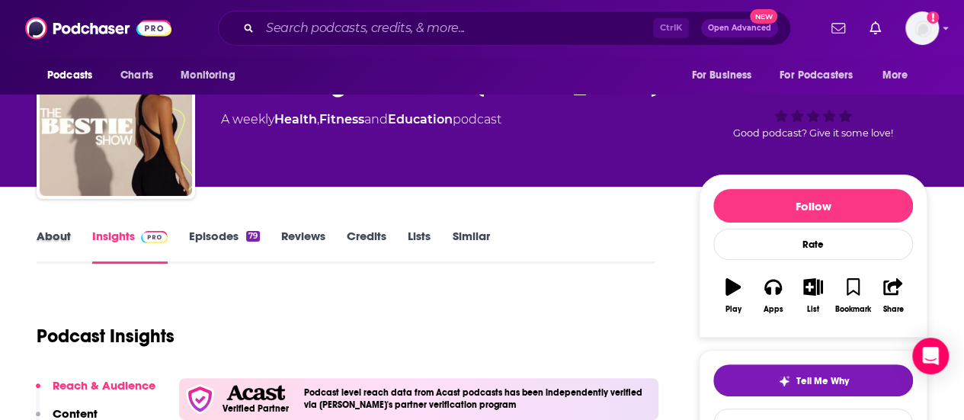
scroll to position [76, 0]
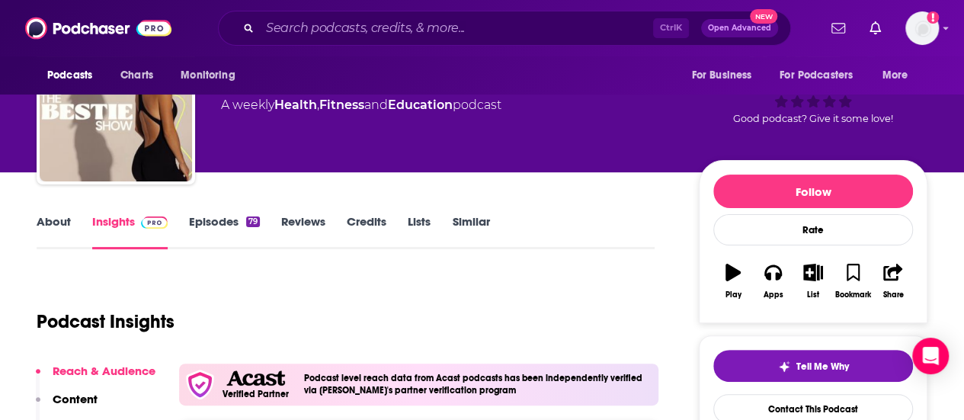
click at [59, 219] on link "About" at bounding box center [54, 231] width 34 height 35
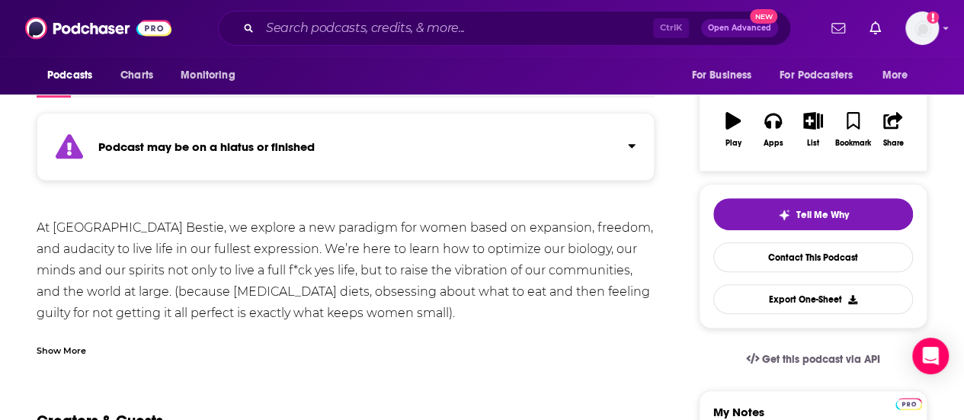
scroll to position [229, 0]
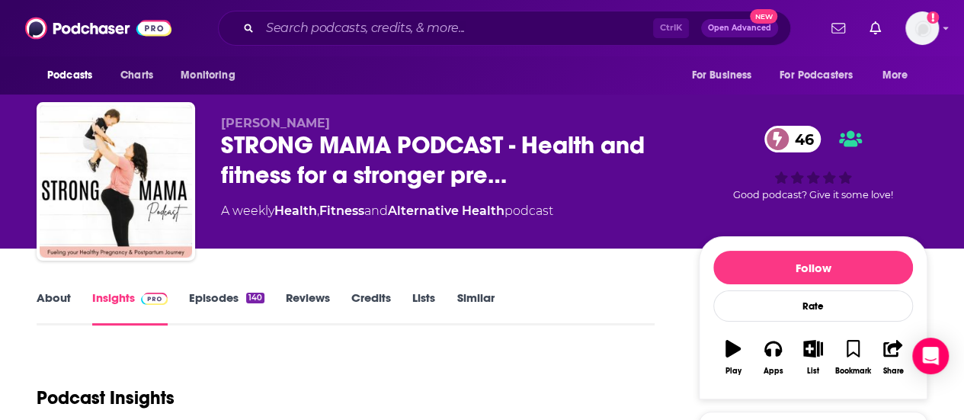
click at [50, 304] on link "About" at bounding box center [54, 307] width 34 height 35
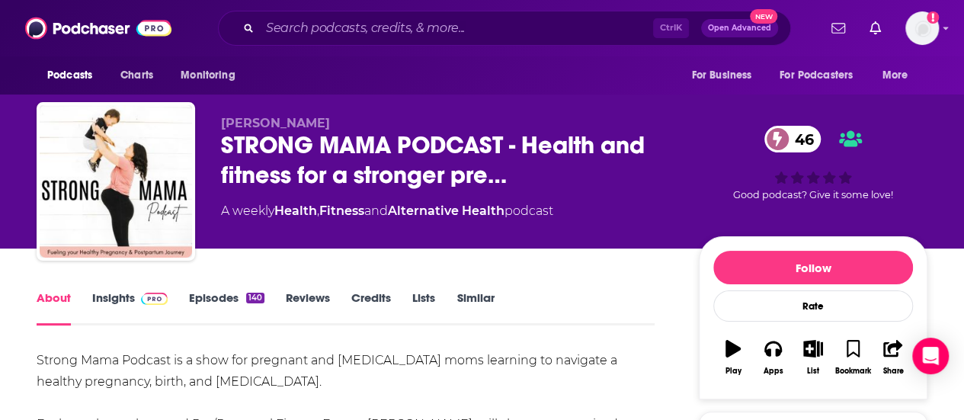
scroll to position [76, 0]
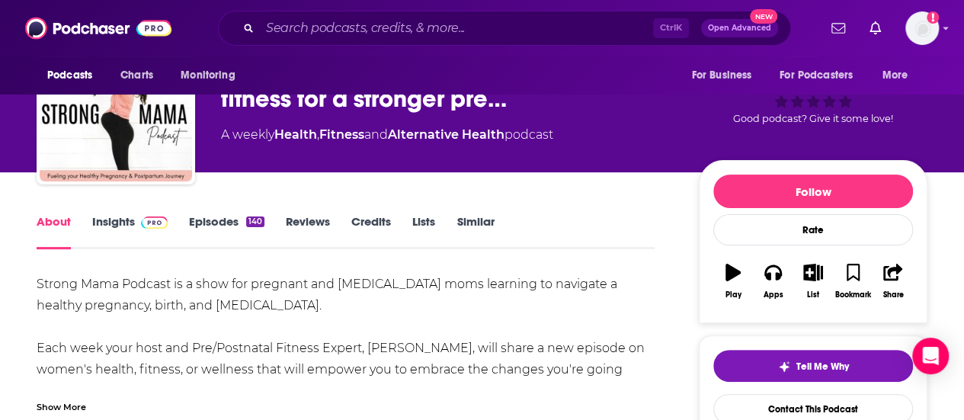
click at [132, 233] on link "Insights" at bounding box center [129, 231] width 75 height 35
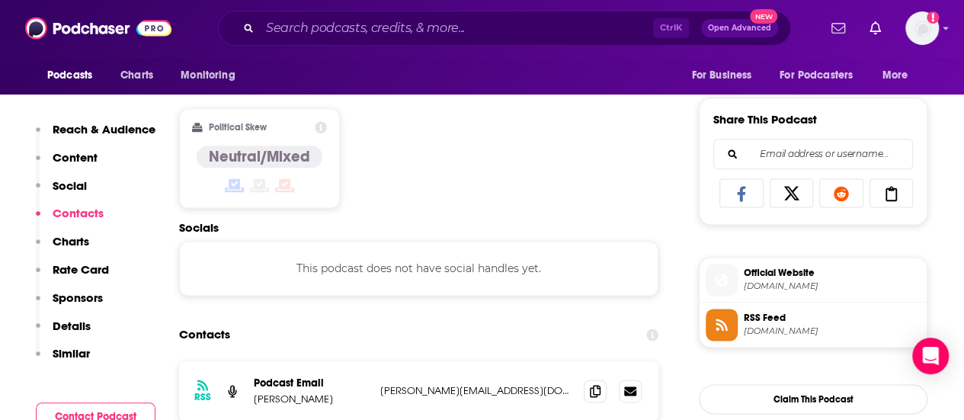
scroll to position [1067, 0]
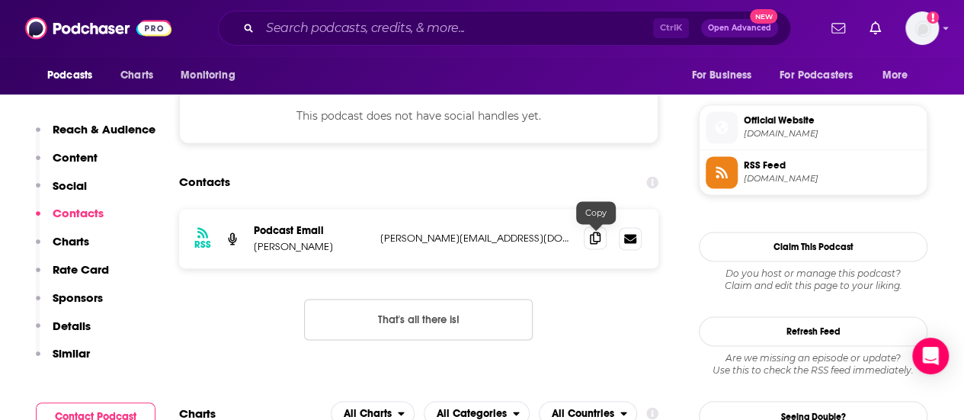
click at [584, 240] on div "RSS Podcast Email Nicole Scheitlin nicole@strongmamawellnessco.com nicole@stron…" at bounding box center [419, 238] width 480 height 59
click at [290, 244] on p "Nicole Scheitlin" at bounding box center [311, 246] width 114 height 13
click at [291, 244] on p "Nicole Scheitlin" at bounding box center [311, 246] width 114 height 13
copy p "Nicole Scheitlin"
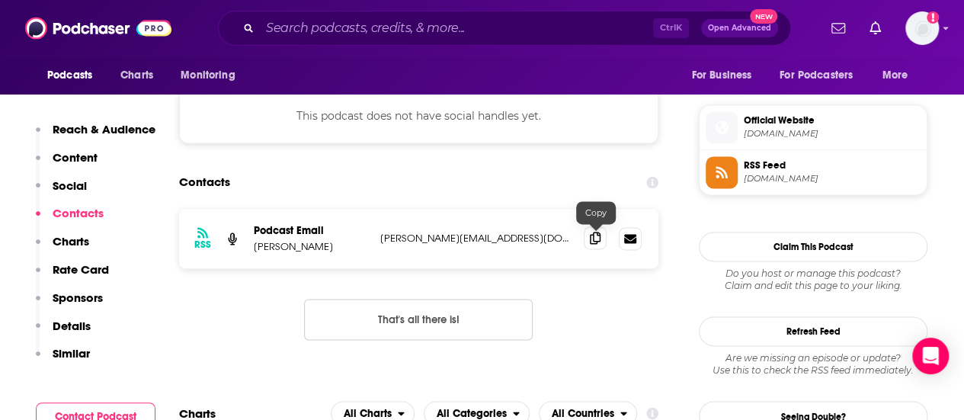
click at [596, 248] on span at bounding box center [595, 237] width 23 height 23
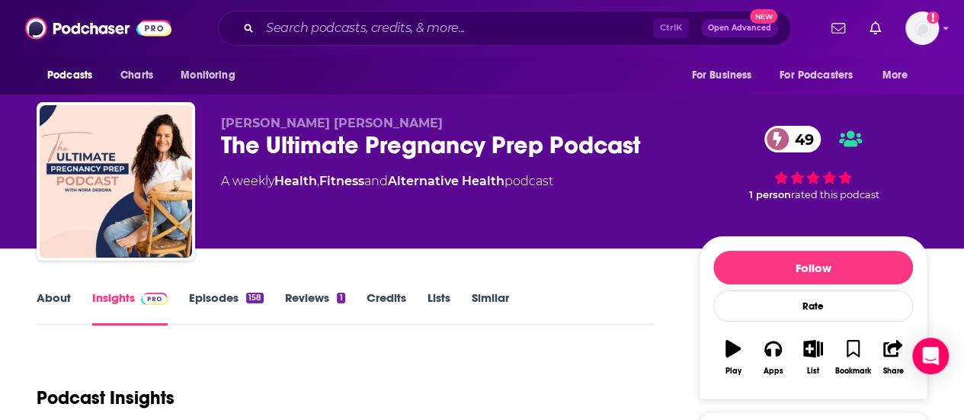
click at [69, 298] on link "About" at bounding box center [54, 307] width 34 height 35
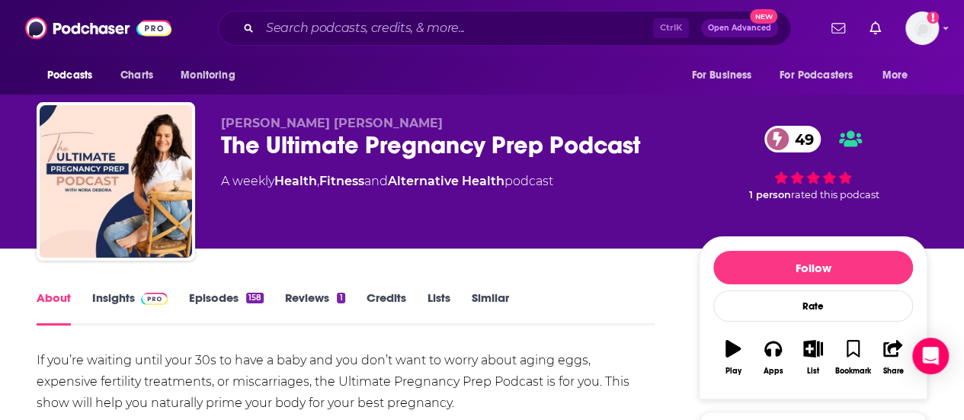
scroll to position [152, 0]
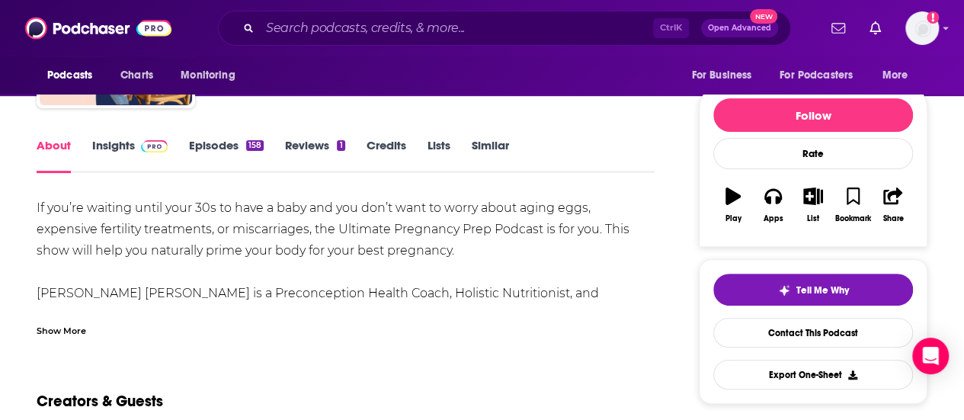
click at [49, 324] on div "Show More" at bounding box center [62, 329] width 50 height 14
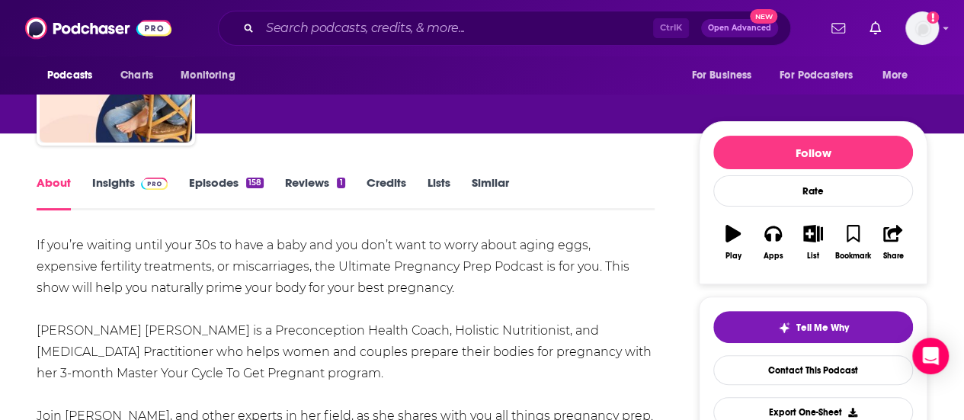
scroll to position [0, 0]
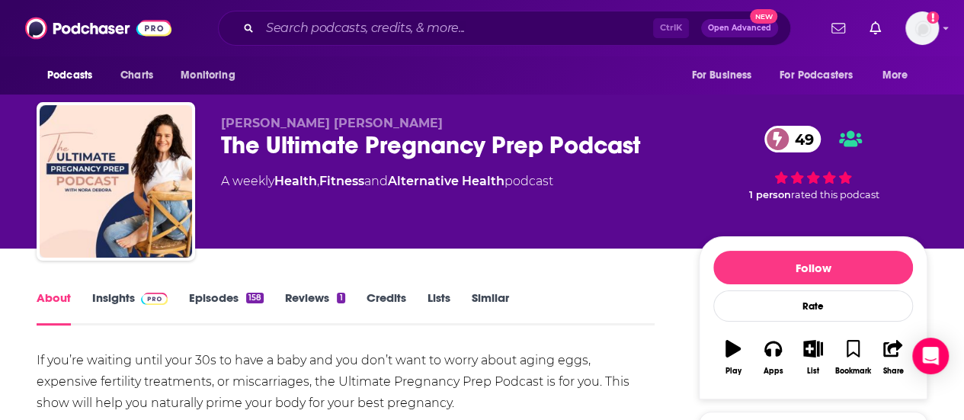
click at [128, 298] on link "Insights" at bounding box center [129, 307] width 75 height 35
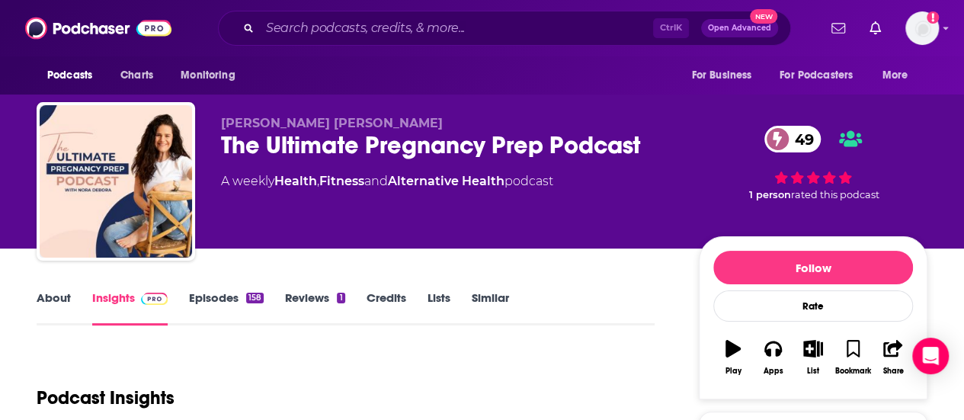
click at [212, 302] on link "Episodes 158" at bounding box center [226, 307] width 75 height 35
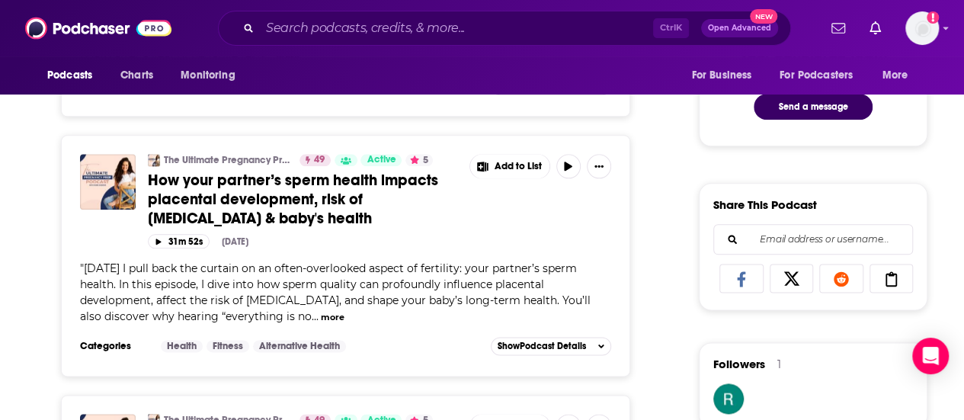
scroll to position [839, 0]
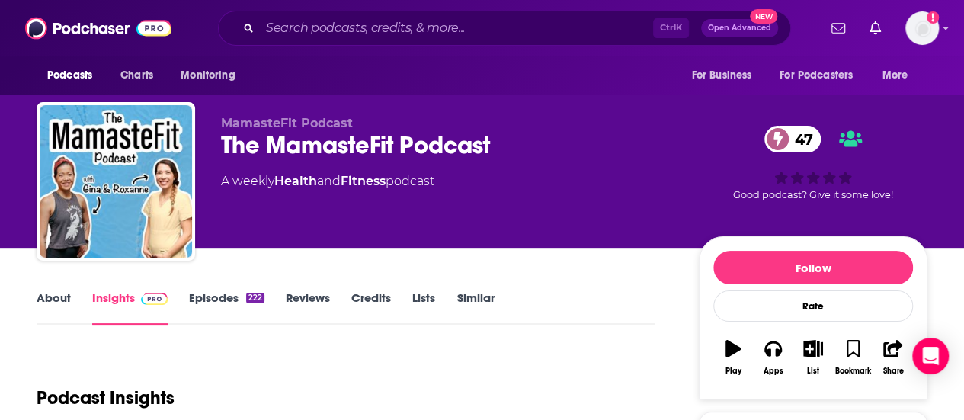
click at [39, 303] on link "About" at bounding box center [54, 307] width 34 height 35
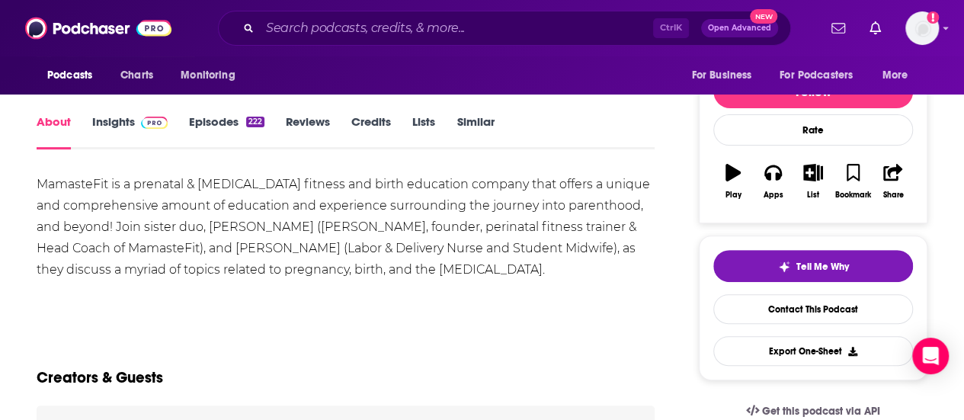
scroll to position [152, 0]
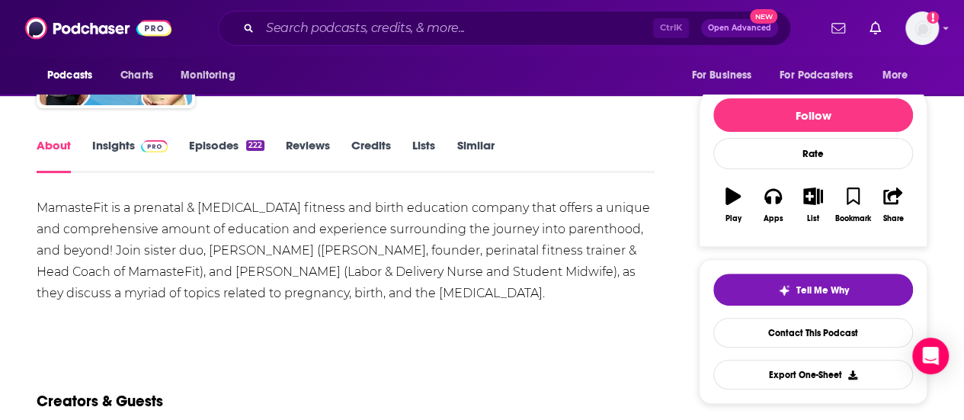
click at [149, 145] on img at bounding box center [154, 146] width 27 height 12
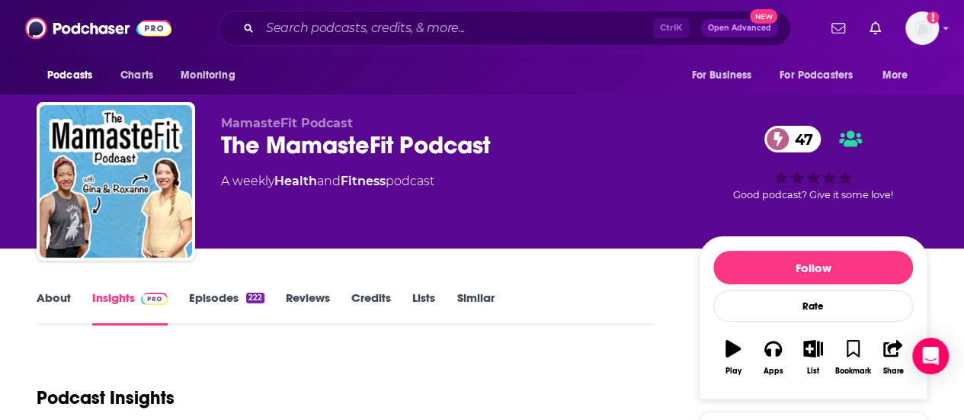
click at [63, 322] on link "About" at bounding box center [54, 307] width 34 height 35
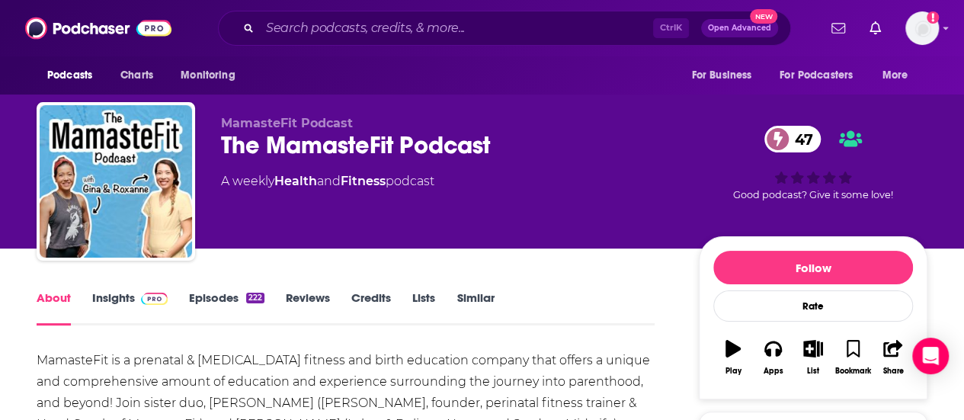
scroll to position [76, 0]
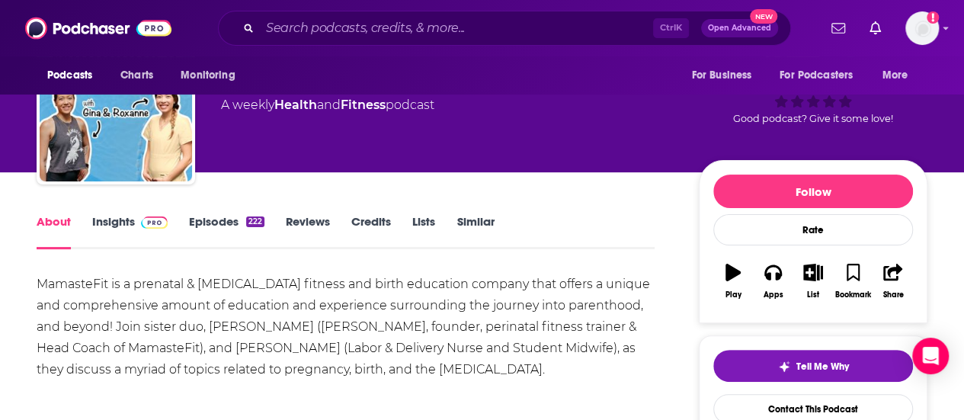
click at [127, 223] on link "Insights" at bounding box center [129, 231] width 75 height 35
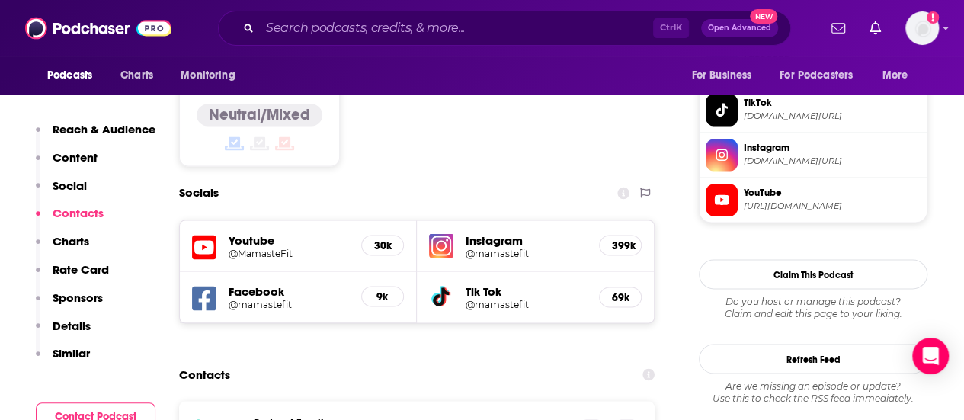
scroll to position [1296, 0]
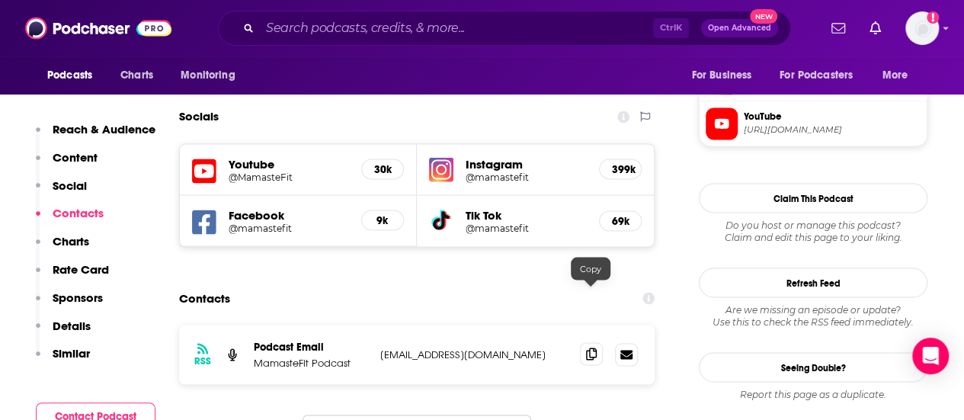
click at [590, 348] on icon at bounding box center [591, 354] width 11 height 12
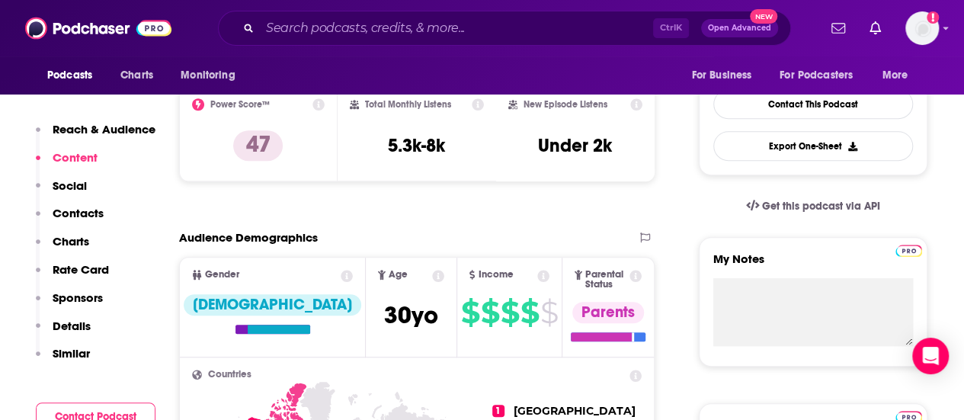
scroll to position [0, 0]
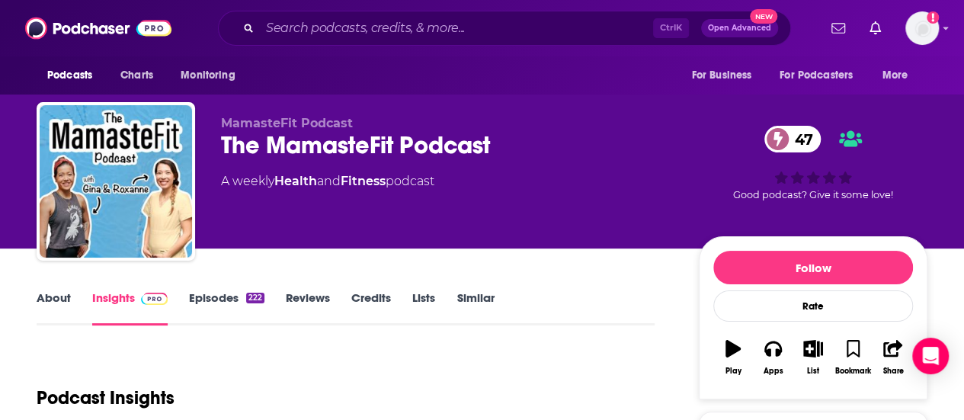
click at [58, 306] on link "About" at bounding box center [54, 307] width 34 height 35
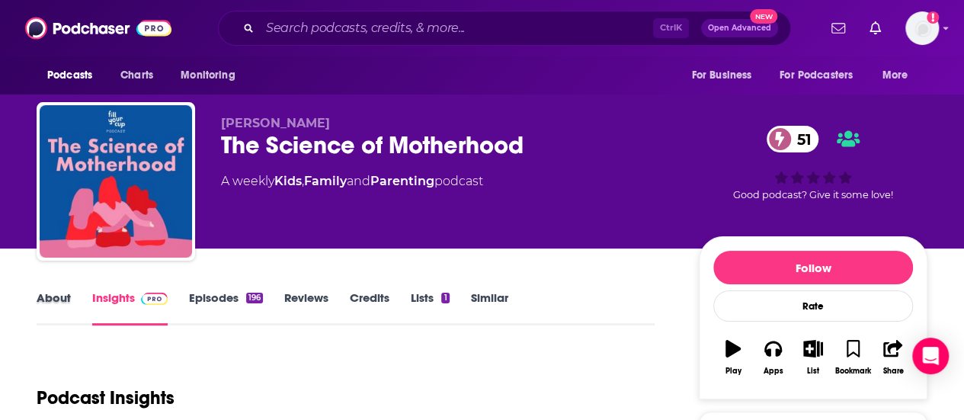
click at [71, 297] on div "About" at bounding box center [65, 307] width 56 height 35
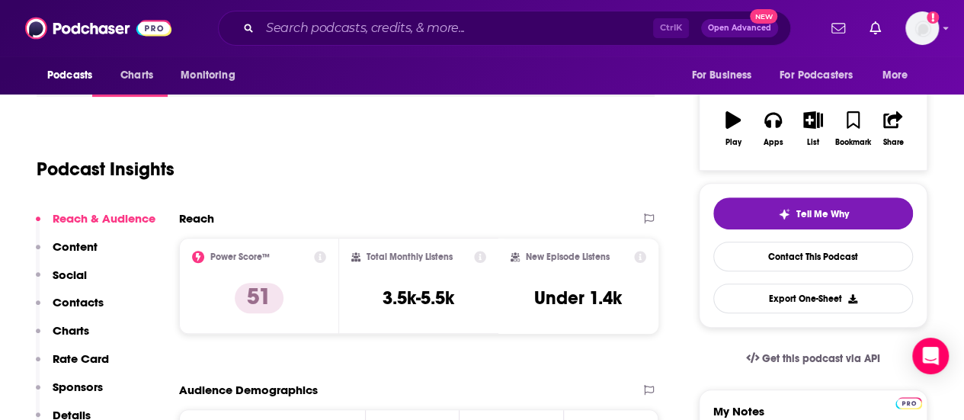
scroll to position [152, 0]
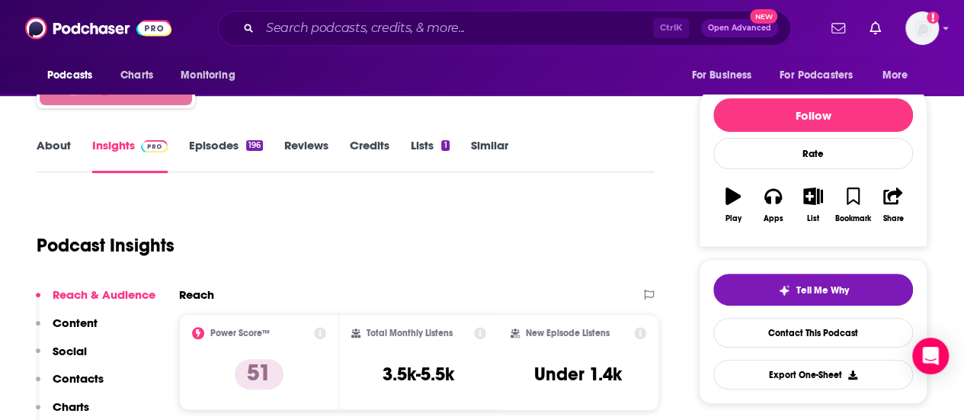
click at [61, 143] on link "About" at bounding box center [54, 155] width 34 height 35
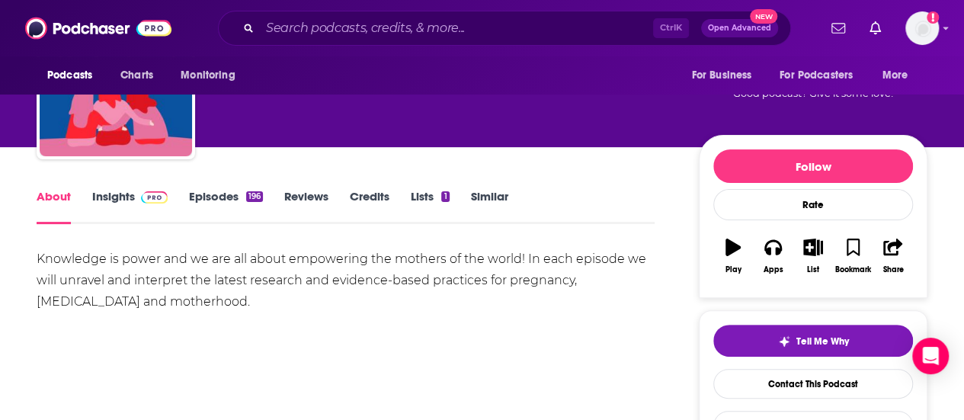
scroll to position [152, 0]
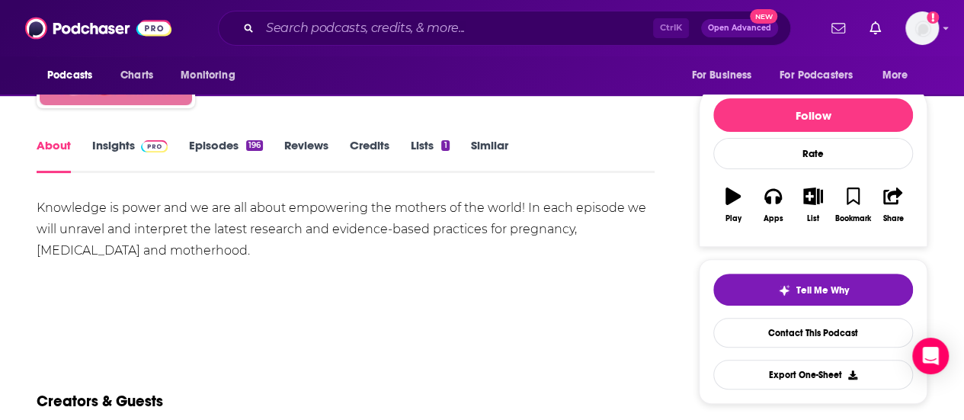
click at [139, 142] on span at bounding box center [151, 145] width 33 height 14
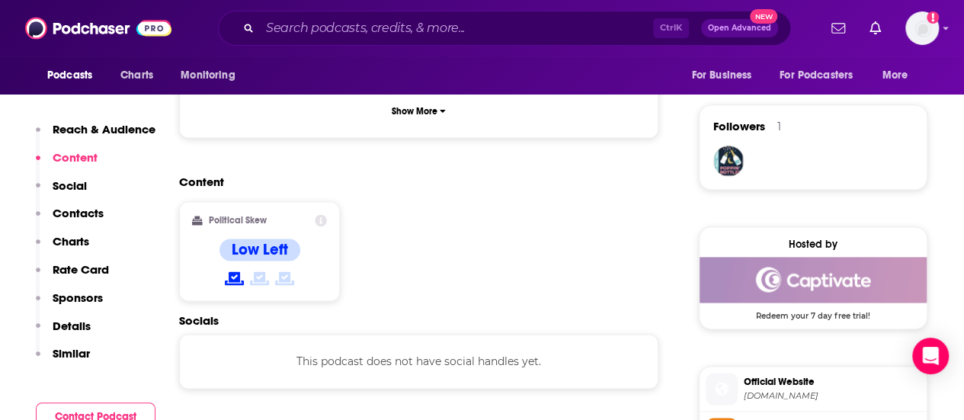
scroll to position [1144, 0]
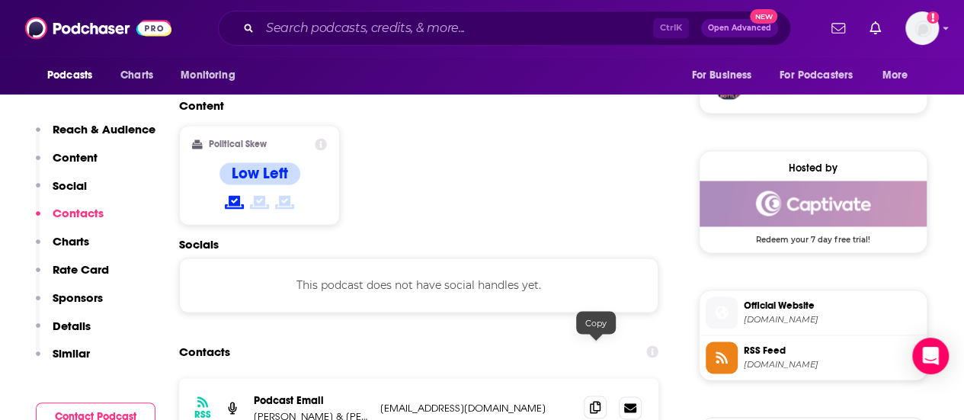
click at [596, 401] on icon at bounding box center [595, 407] width 11 height 12
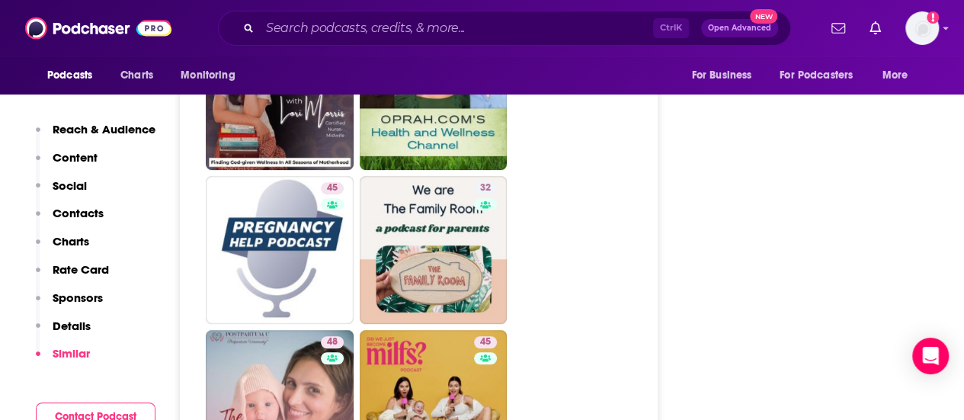
scroll to position [3278, 0]
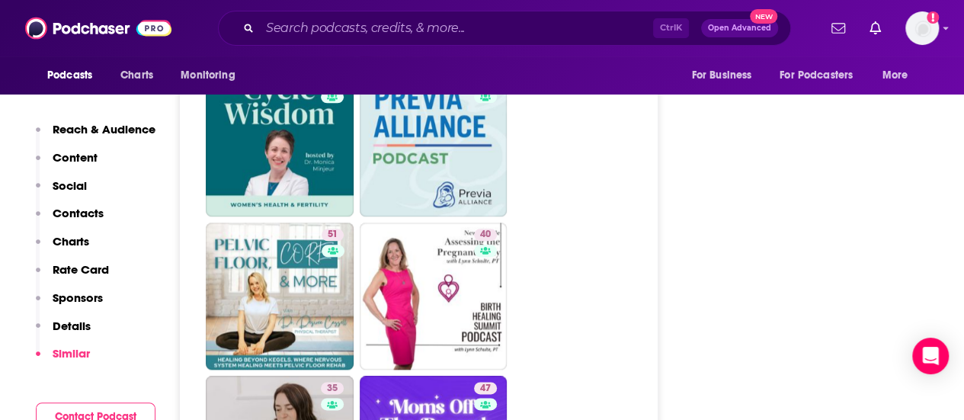
scroll to position [3735, 0]
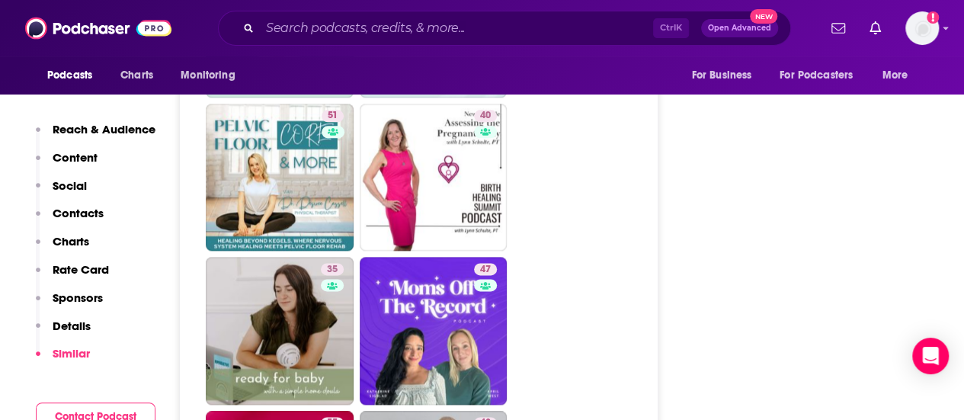
click at [598, 245] on ul "46 47 54 36 49 44 45 32 48 45 32 33 51 40 35 47 55 48 35 28 35 34 34" at bounding box center [427, 101] width 443 height 1838
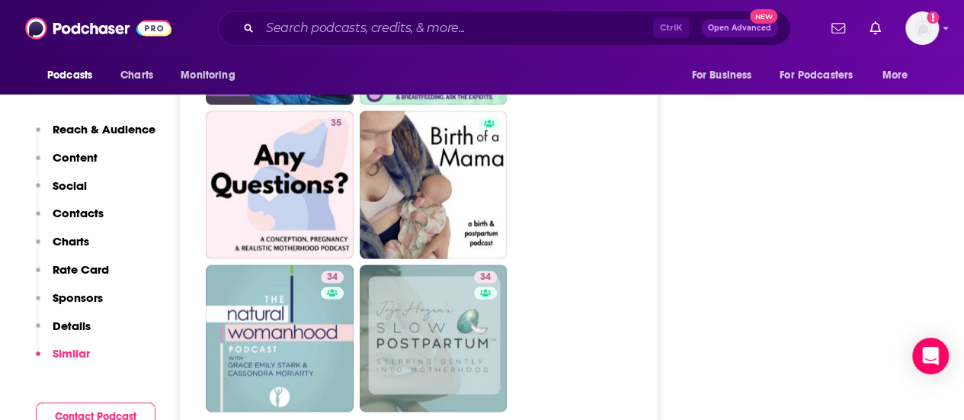
scroll to position [4498, 0]
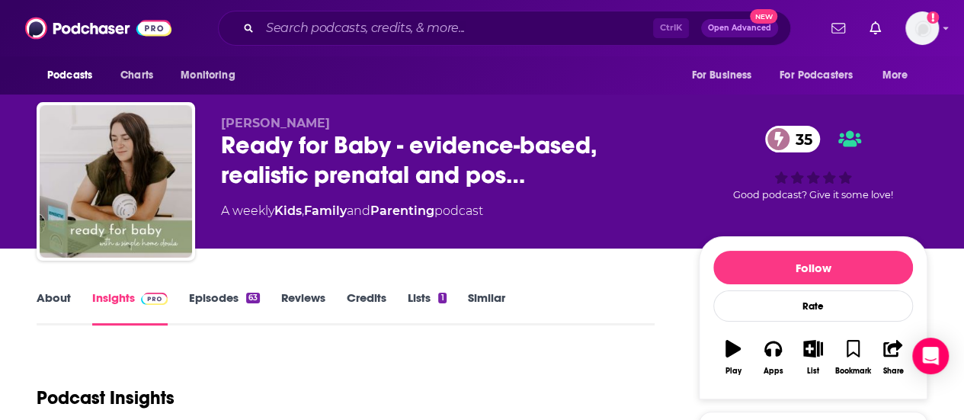
click at [51, 303] on link "About" at bounding box center [54, 307] width 34 height 35
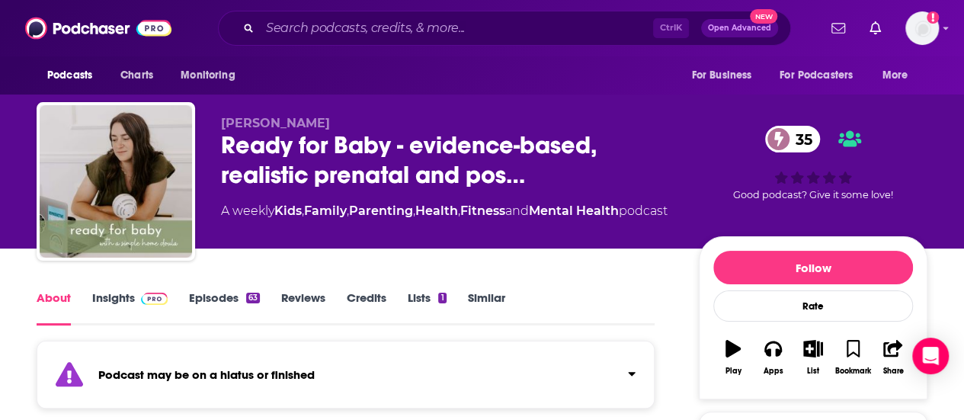
click at [142, 306] on link "Insights" at bounding box center [129, 307] width 75 height 35
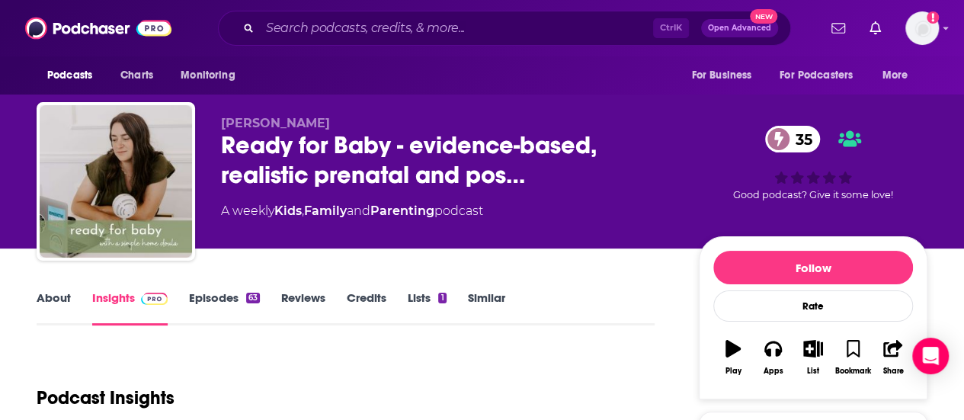
click at [201, 306] on link "Episodes 63" at bounding box center [224, 307] width 71 height 35
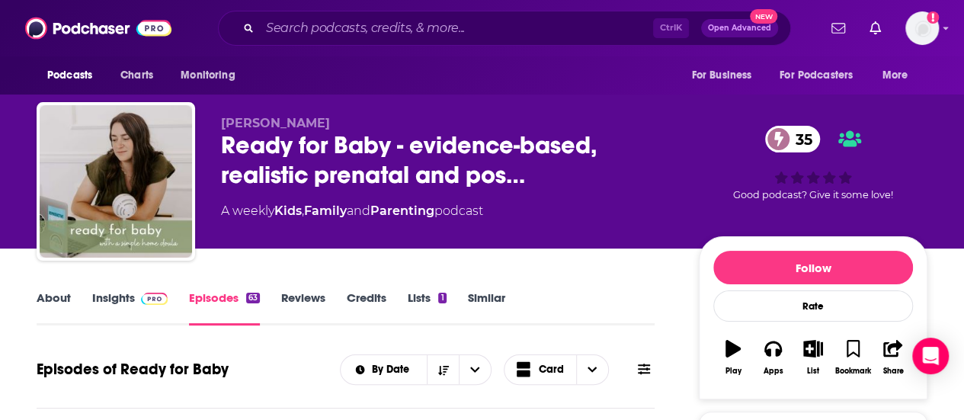
scroll to position [610, 0]
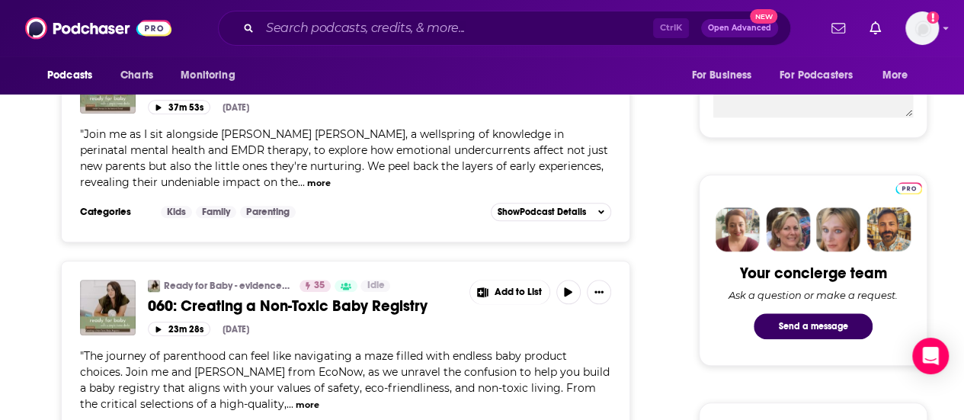
drag, startPoint x: 525, startPoint y: 351, endPoint x: 342, endPoint y: 315, distance: 186.6
click at [342, 315] on div "Ready for Baby - evidence-based, realistic prenatal and [MEDICAL_DATA] educatio…" at bounding box center [380, 301] width 464 height 42
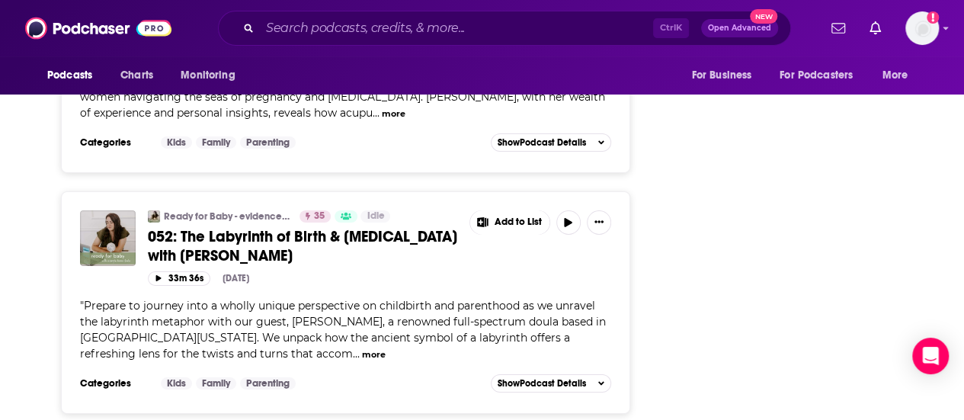
scroll to position [2821, 0]
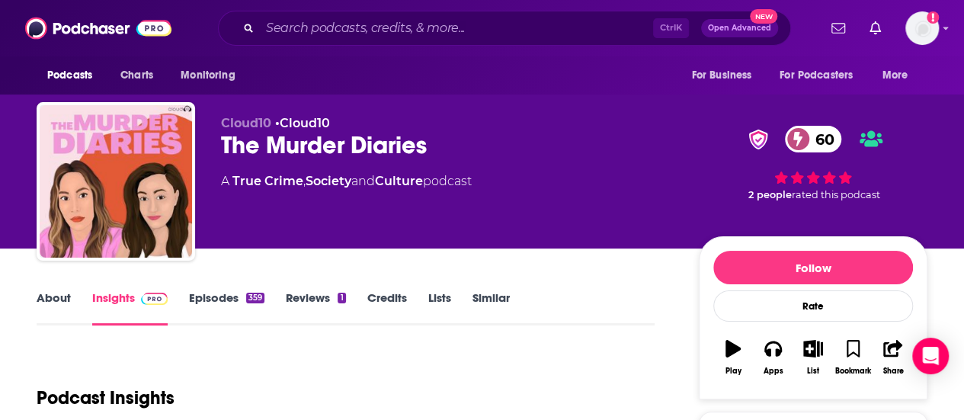
click at [44, 297] on link "About" at bounding box center [54, 307] width 34 height 35
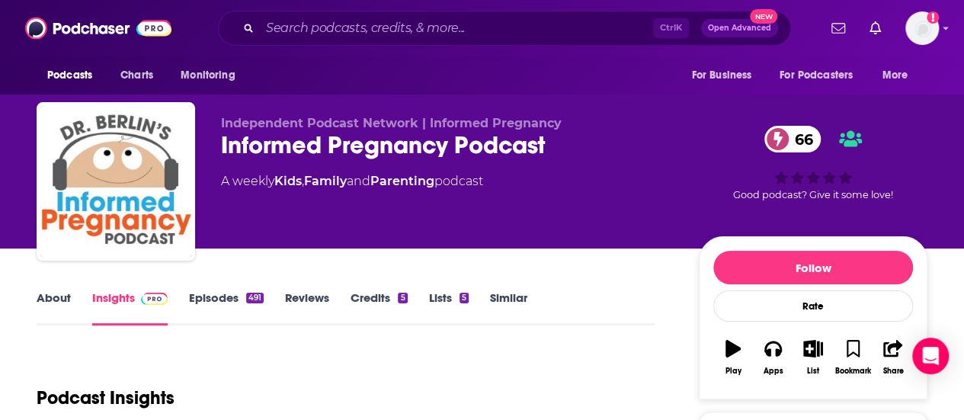
click at [63, 301] on link "About" at bounding box center [54, 307] width 34 height 35
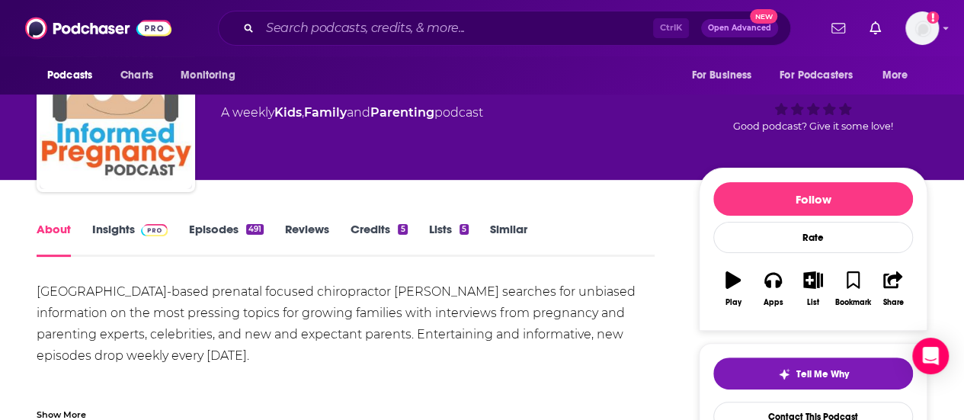
scroll to position [76, 0]
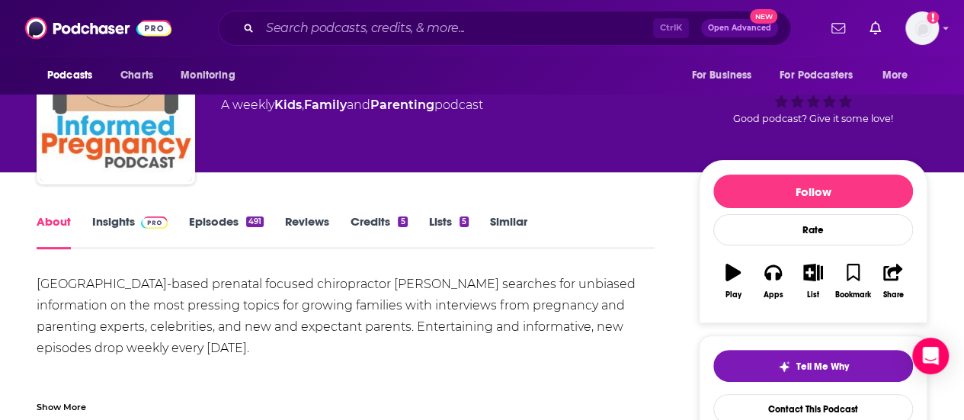
click at [130, 219] on link "Insights" at bounding box center [129, 231] width 75 height 35
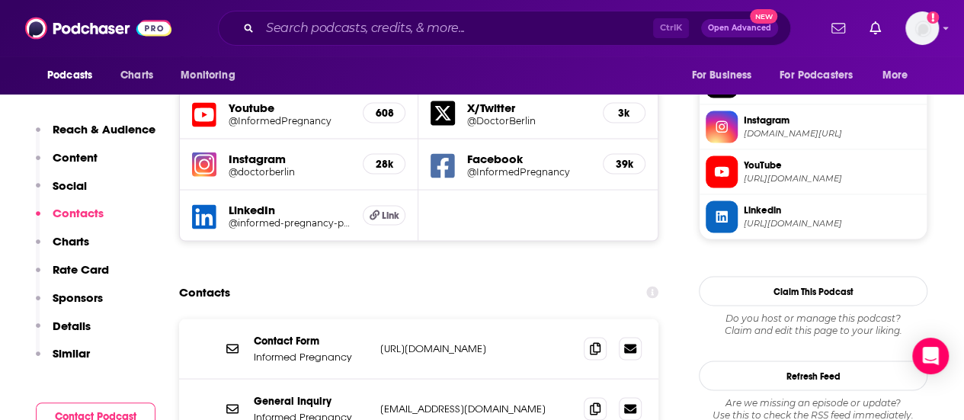
scroll to position [1372, 0]
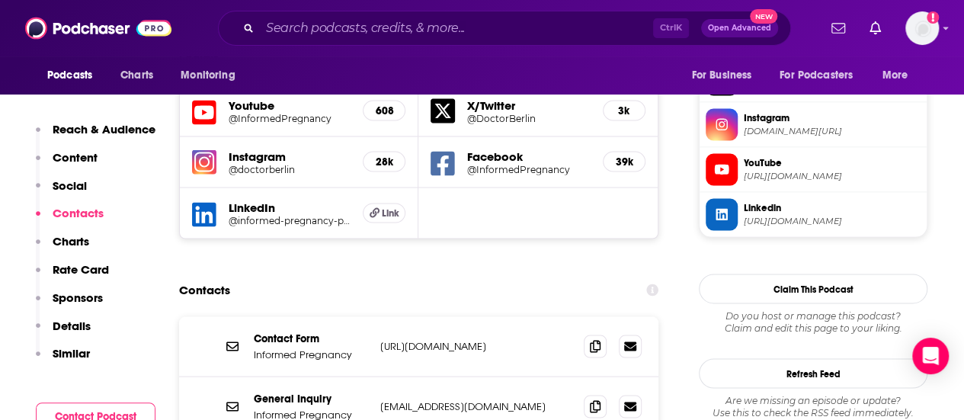
click at [406, 339] on p "https://informedpregnancy.com/contact/" at bounding box center [475, 345] width 191 height 13
copy div "https://informedpregnancy.com/contact/ https://informedpregnancy.com/contact/"
click at [566, 275] on div "Contacts" at bounding box center [419, 289] width 480 height 29
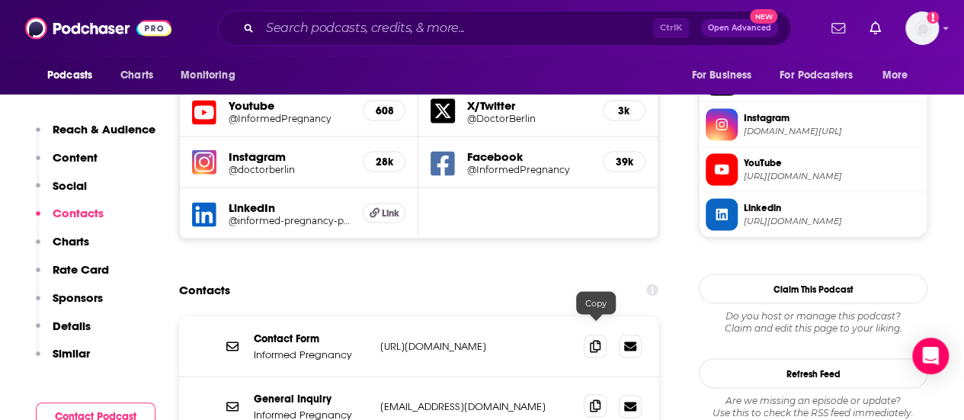
click at [597, 399] on icon at bounding box center [595, 405] width 11 height 12
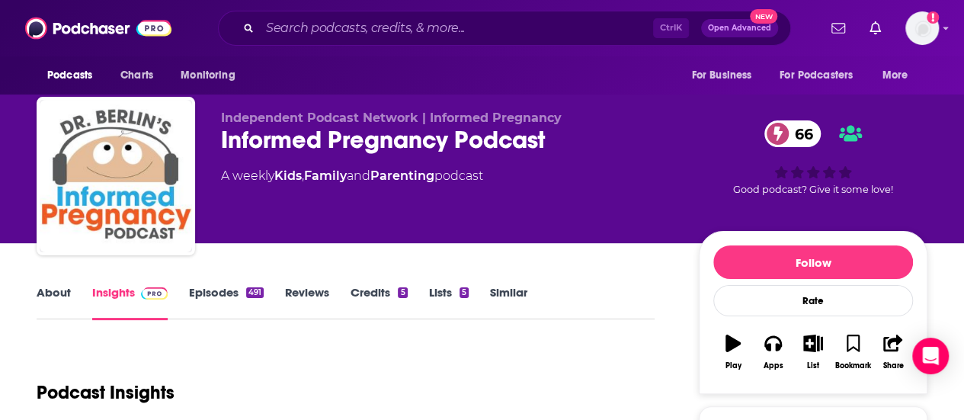
scroll to position [0, 0]
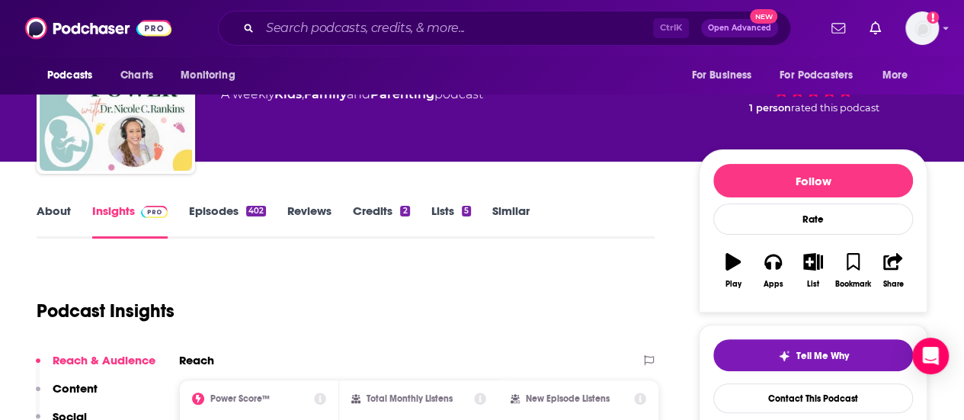
scroll to position [152, 0]
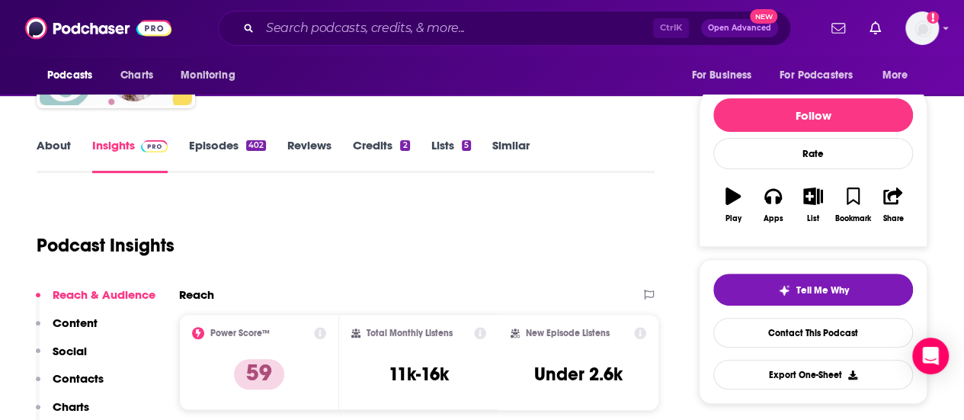
click at [44, 152] on link "About" at bounding box center [54, 155] width 34 height 35
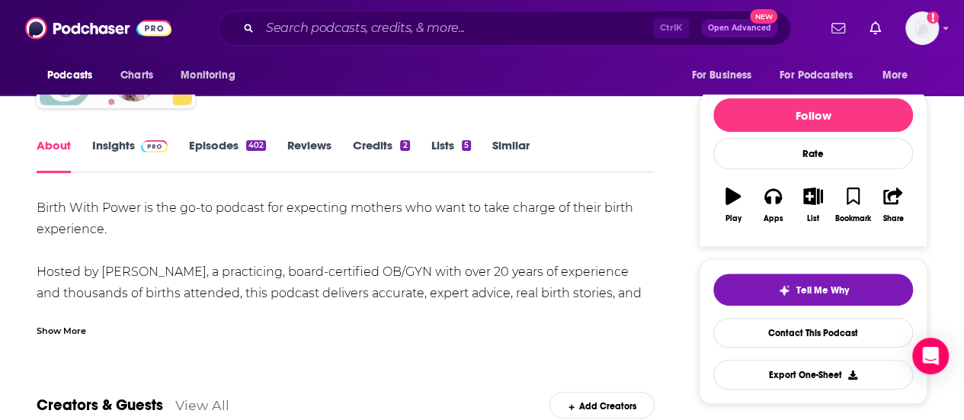
scroll to position [229, 0]
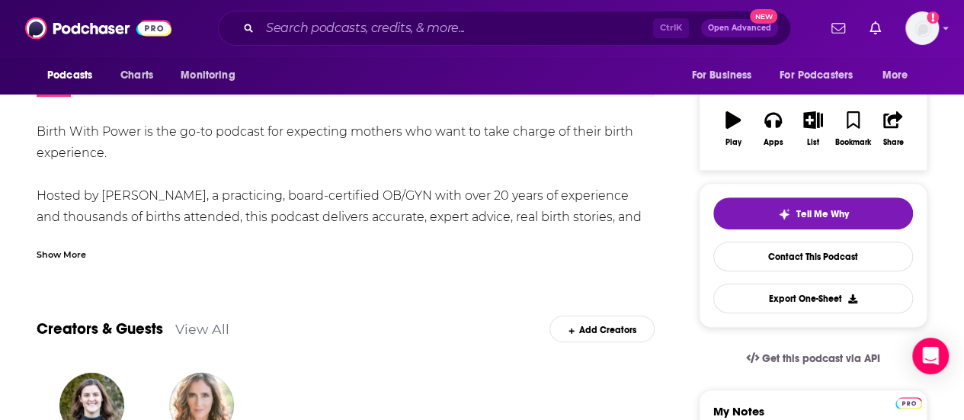
click at [76, 258] on div "Show More" at bounding box center [62, 253] width 50 height 14
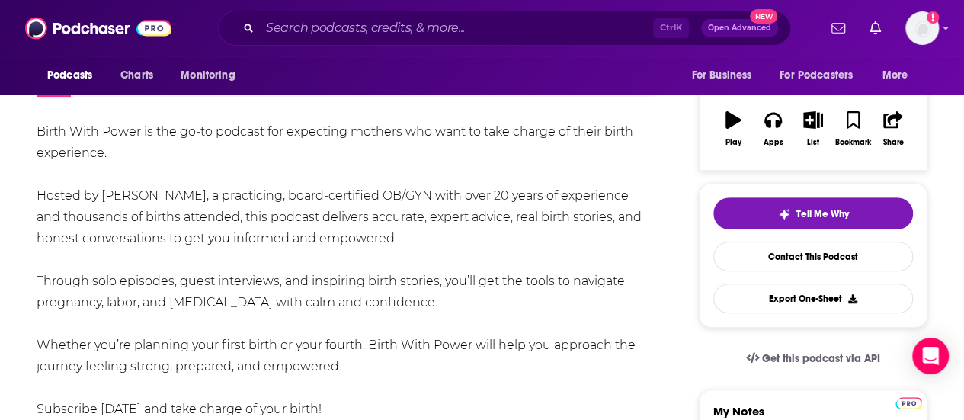
click at [164, 167] on div "Birth With Power is the go-to podcast for expecting mothers who want to take ch…" at bounding box center [346, 270] width 618 height 299
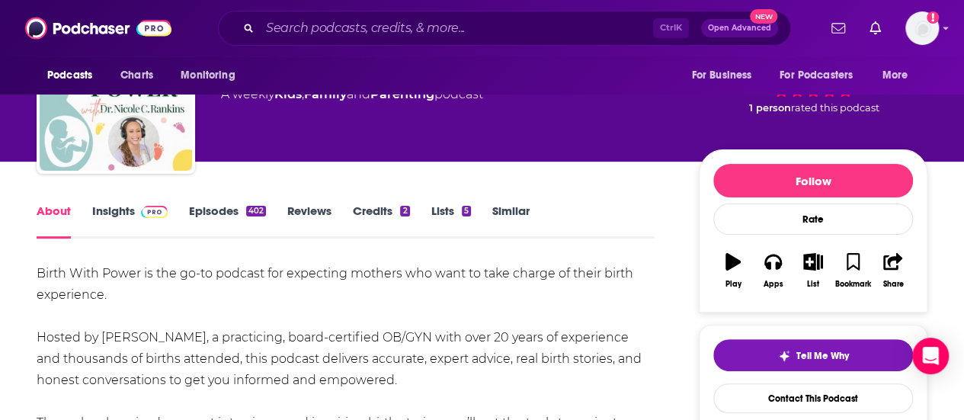
scroll to position [76, 0]
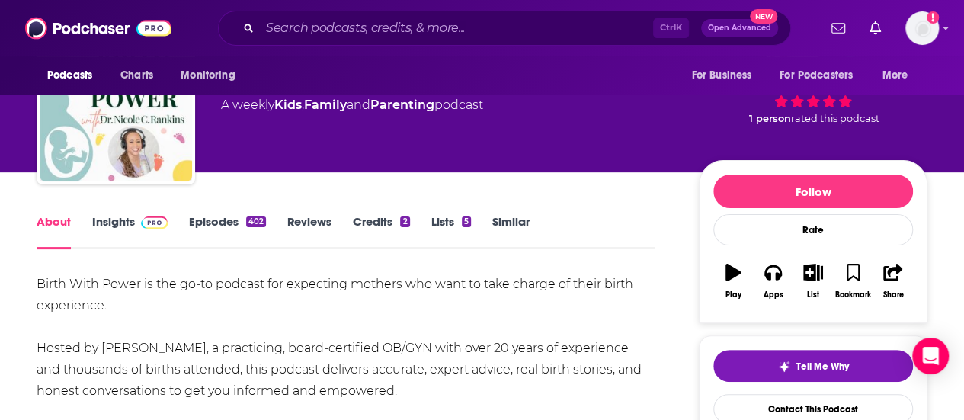
click at [215, 228] on link "Episodes 402" at bounding box center [227, 231] width 77 height 35
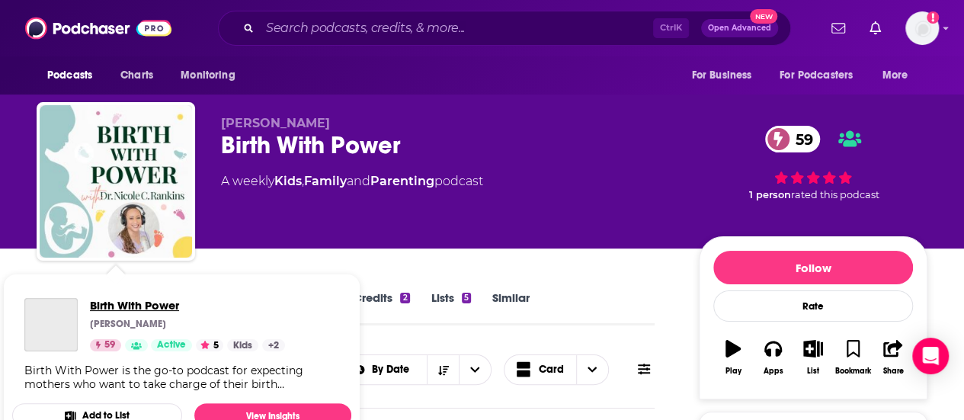
click at [133, 300] on span "Birth With Power" at bounding box center [187, 305] width 195 height 14
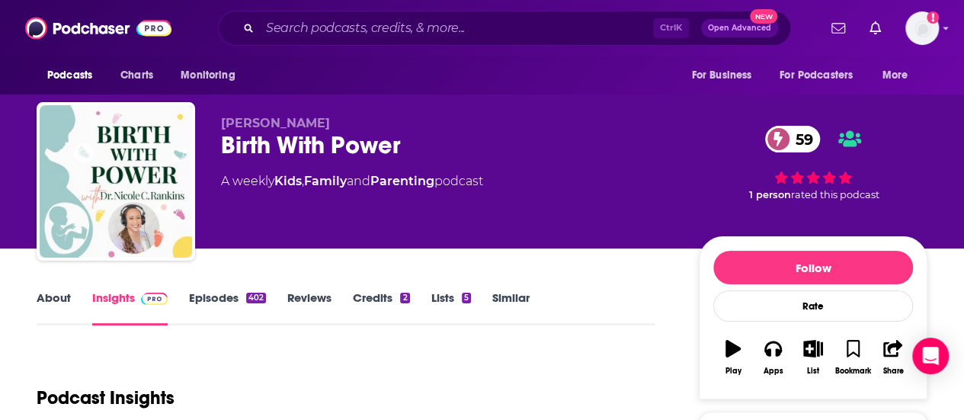
click at [133, 300] on link "Insights" at bounding box center [129, 307] width 75 height 35
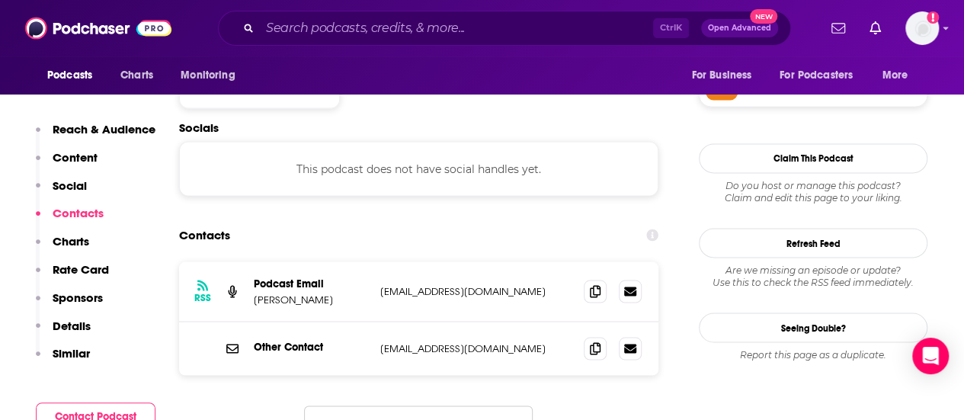
scroll to position [1144, 0]
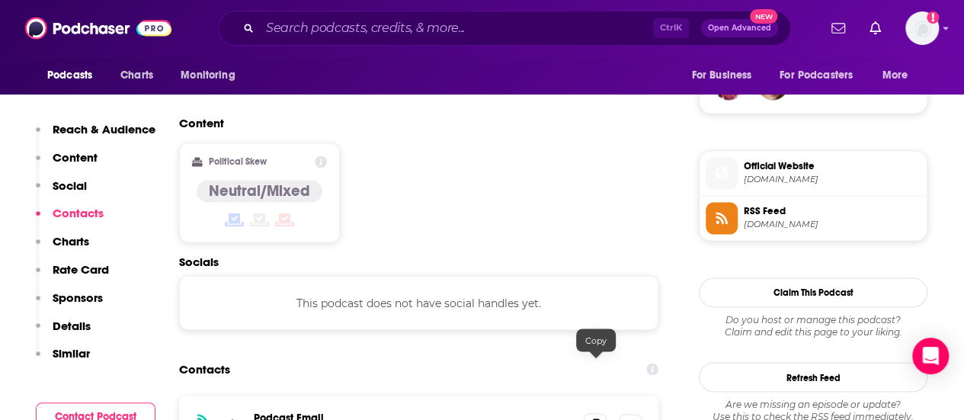
click at [606, 413] on span at bounding box center [595, 424] width 23 height 23
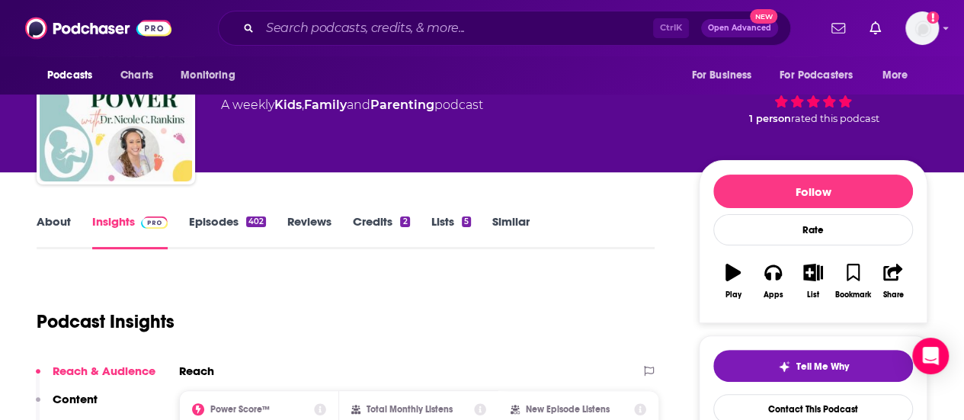
scroll to position [0, 0]
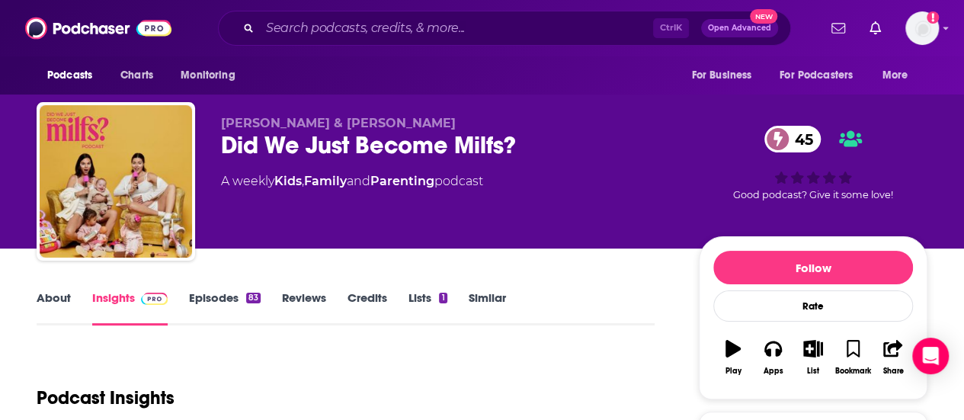
click at [62, 313] on link "About" at bounding box center [54, 307] width 34 height 35
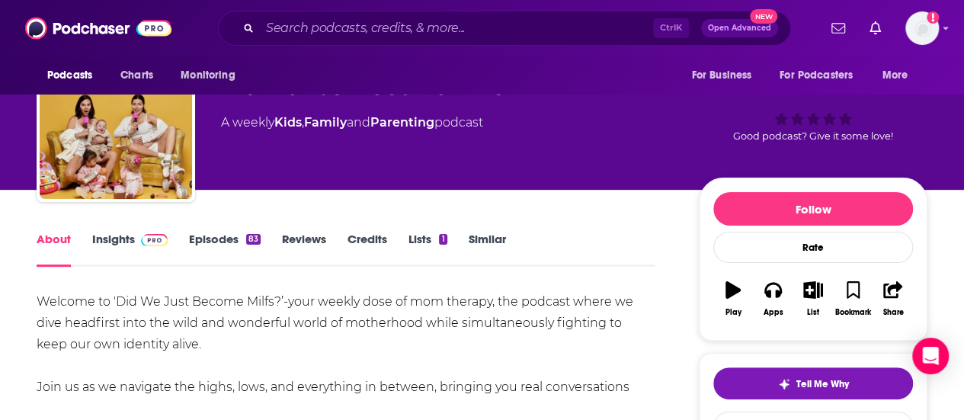
scroll to position [152, 0]
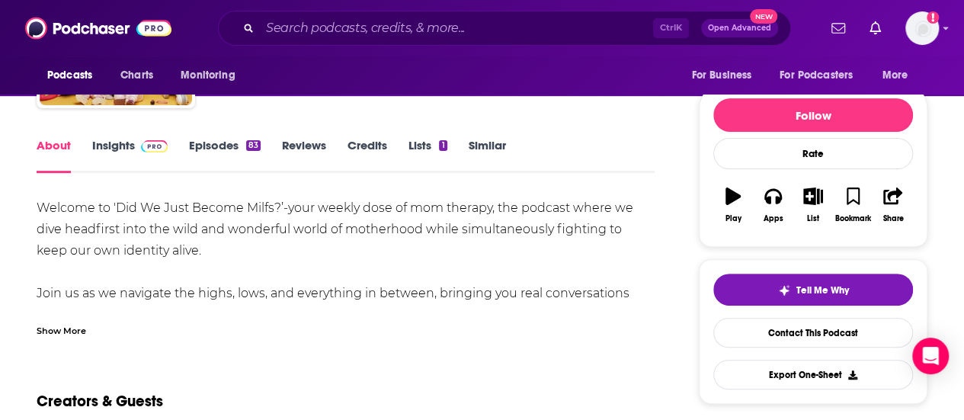
click at [62, 332] on div "Show More" at bounding box center [62, 329] width 50 height 14
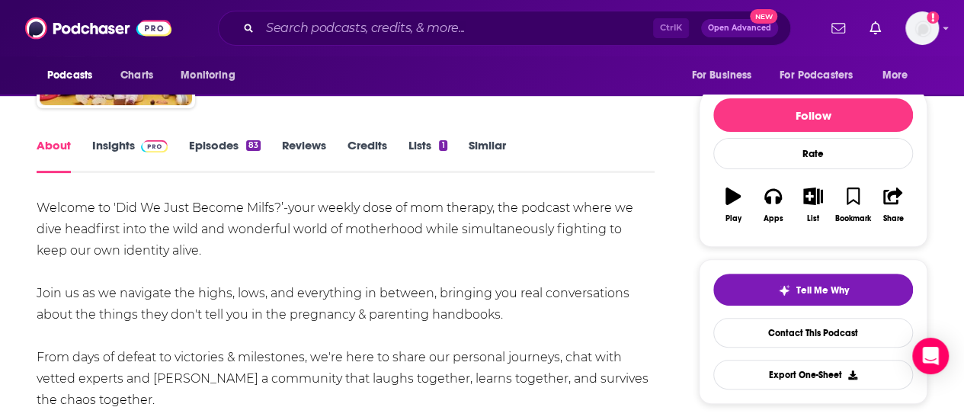
click at [110, 166] on link "Insights" at bounding box center [129, 155] width 75 height 35
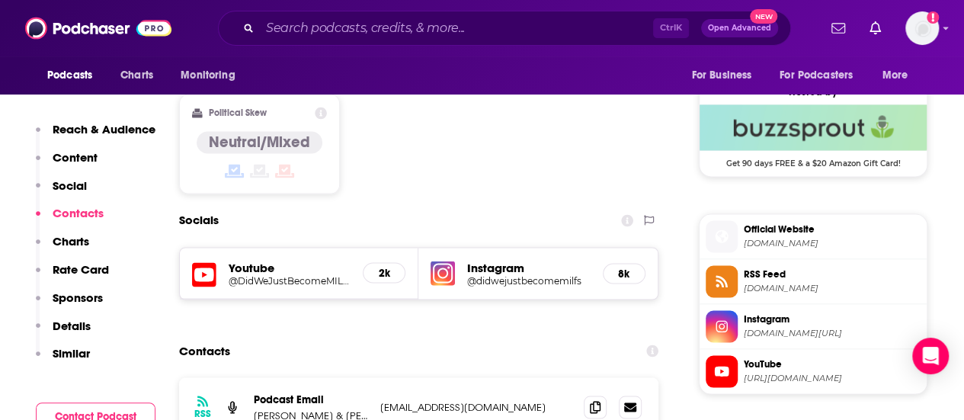
scroll to position [1296, 0]
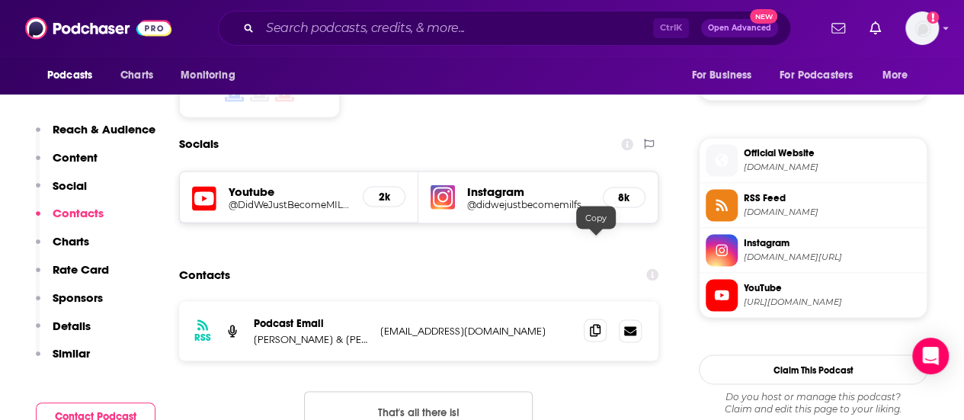
click at [593, 324] on icon at bounding box center [595, 330] width 11 height 12
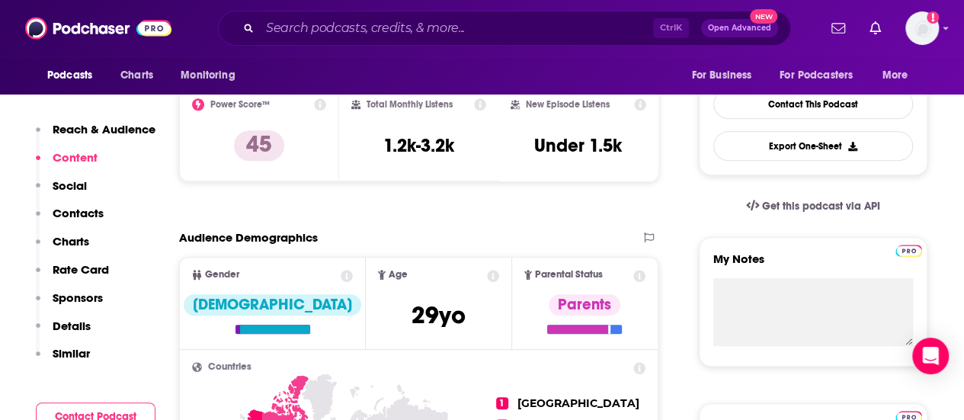
scroll to position [0, 0]
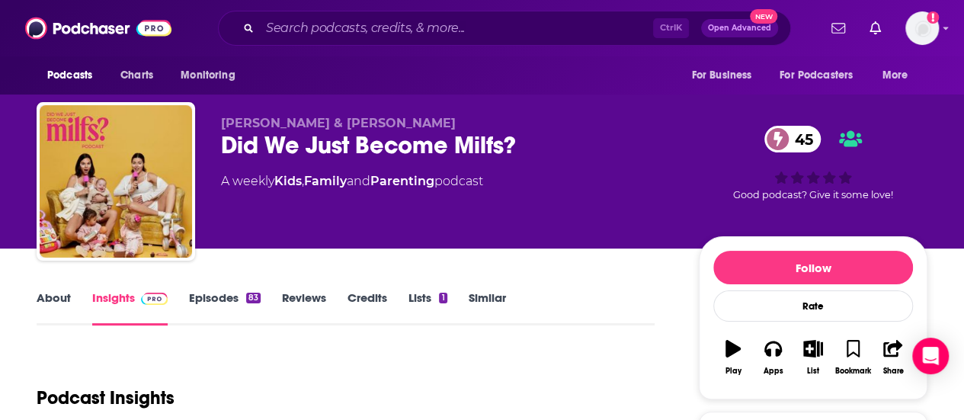
click at [229, 320] on link "Episodes 83" at bounding box center [225, 307] width 72 height 35
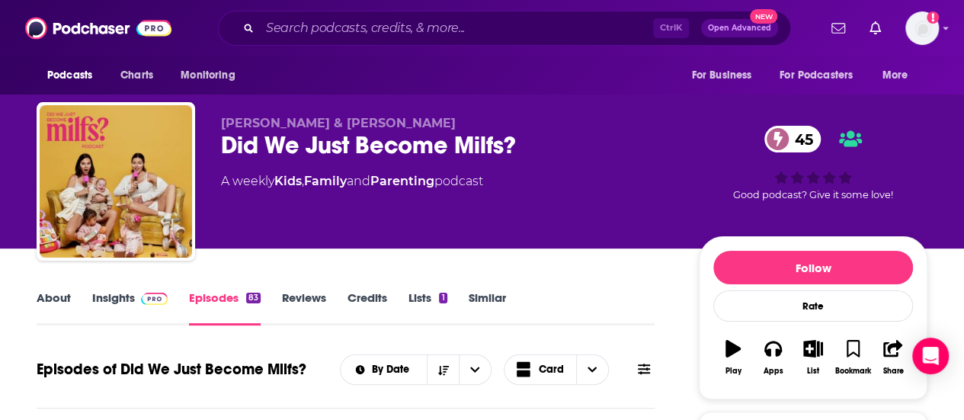
click at [117, 295] on link "Insights" at bounding box center [129, 307] width 75 height 35
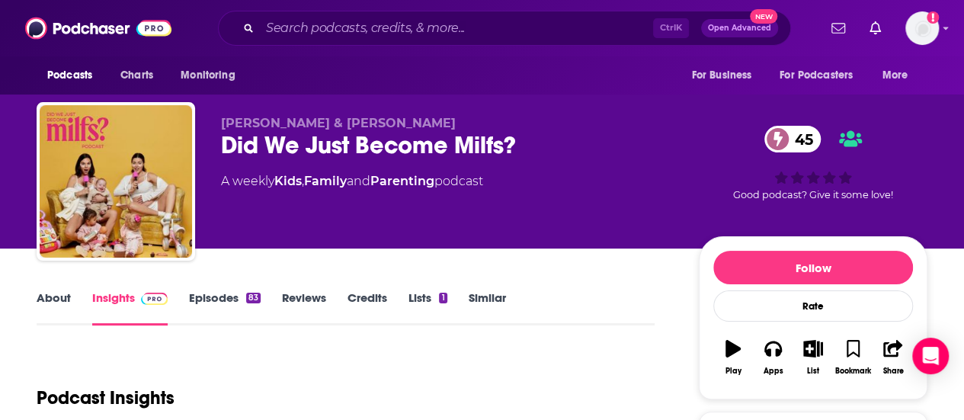
click at [47, 295] on link "About" at bounding box center [54, 307] width 34 height 35
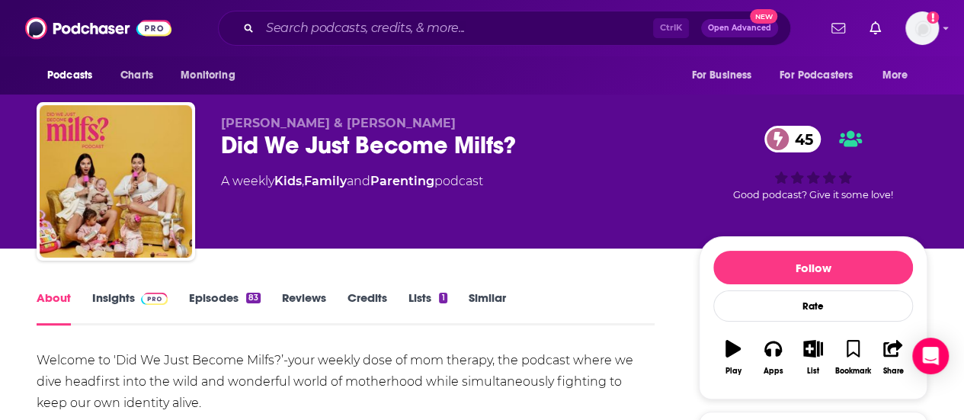
click at [127, 298] on link "Insights" at bounding box center [129, 307] width 75 height 35
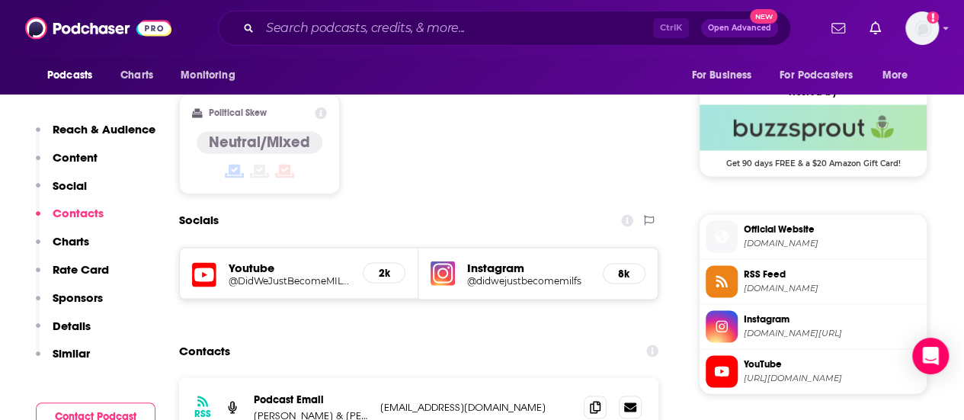
scroll to position [1296, 0]
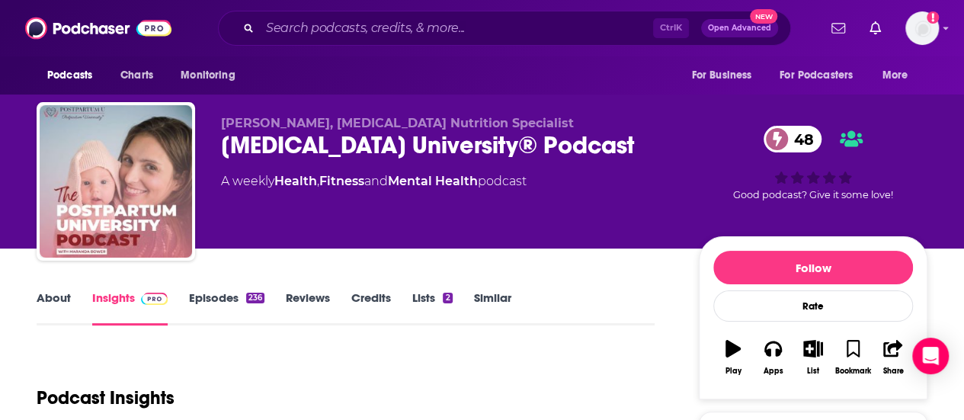
click at [52, 295] on link "About" at bounding box center [54, 307] width 34 height 35
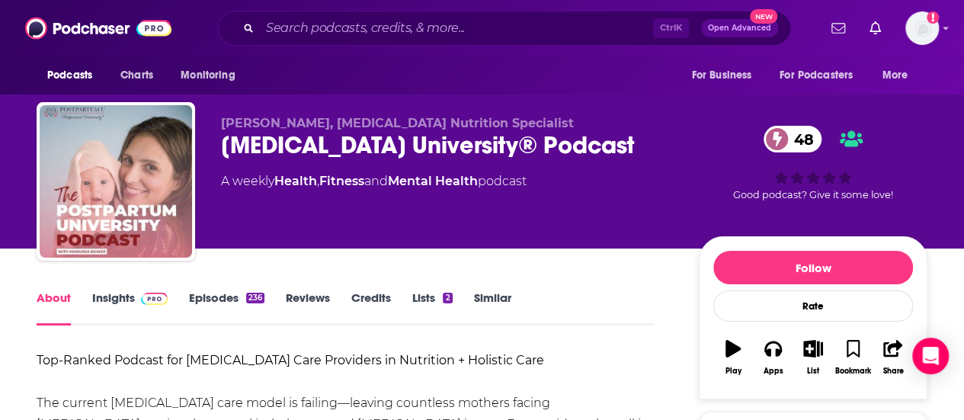
click at [197, 295] on link "Episodes 236" at bounding box center [226, 307] width 75 height 35
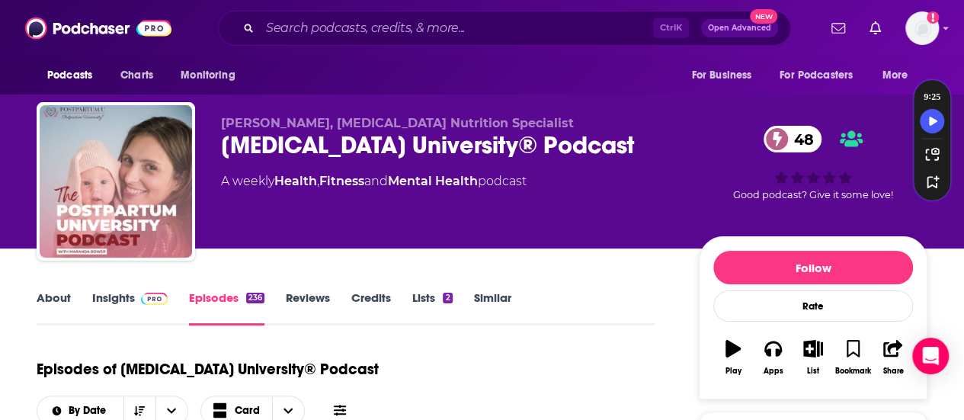
click at [68, 297] on link "About" at bounding box center [54, 307] width 34 height 35
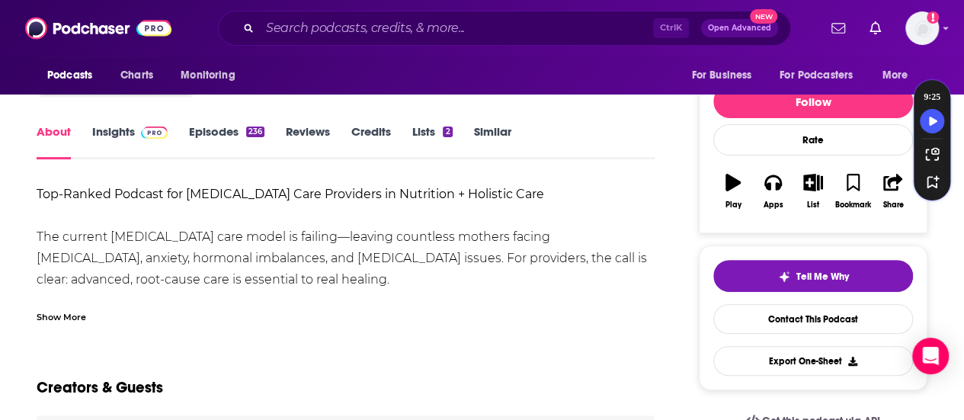
scroll to position [229, 0]
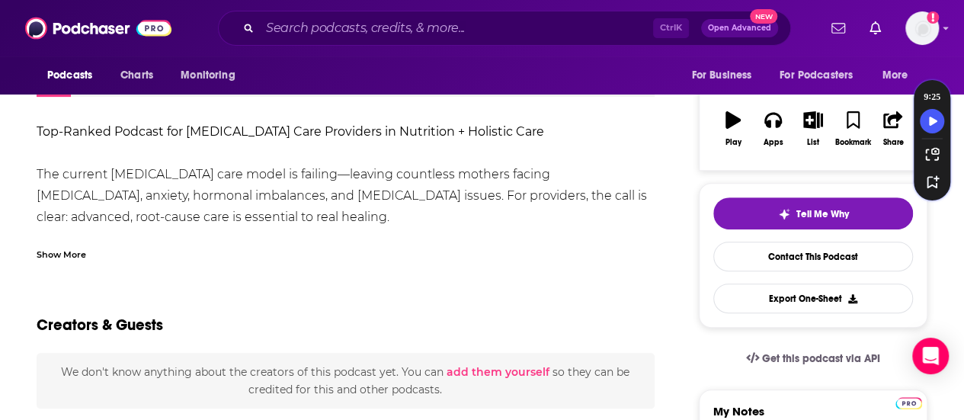
click at [81, 252] on div "Show More" at bounding box center [62, 253] width 50 height 14
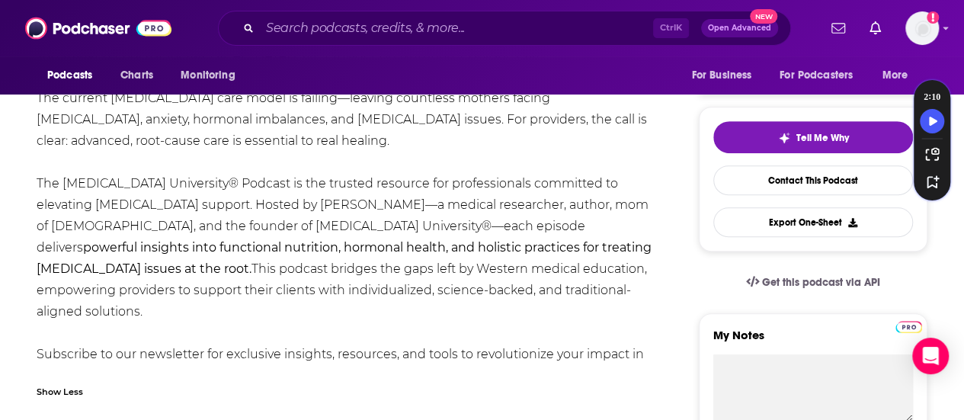
scroll to position [381, 0]
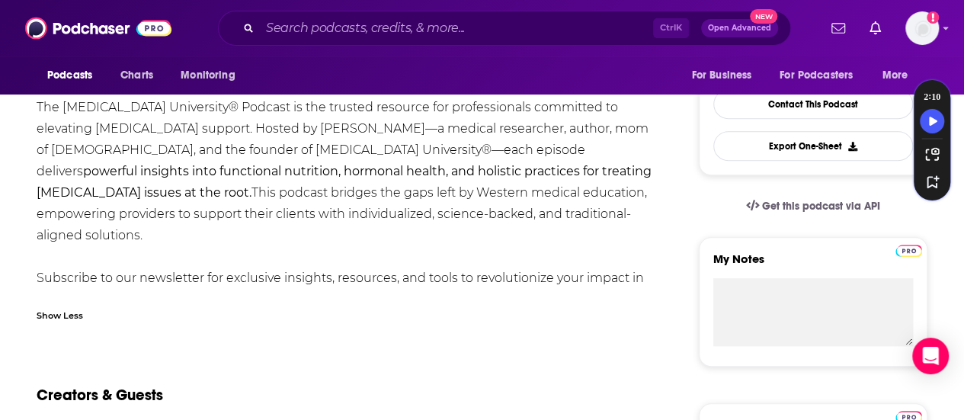
drag, startPoint x: 317, startPoint y: 277, endPoint x: 461, endPoint y: 274, distance: 144.1
click at [461, 274] on div "Top-Ranked Podcast for Postpartum Care Providers in Nutrition + Holistic Care T…" at bounding box center [346, 140] width 618 height 342
copy div "www.PostpartumU.com"
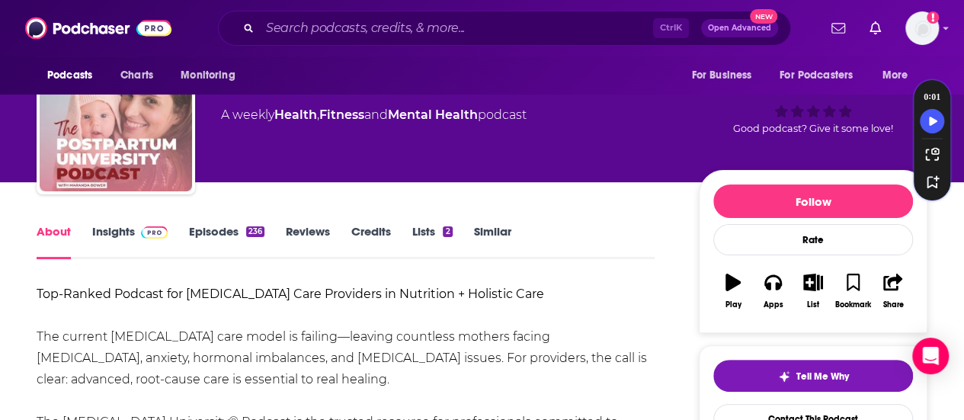
scroll to position [0, 0]
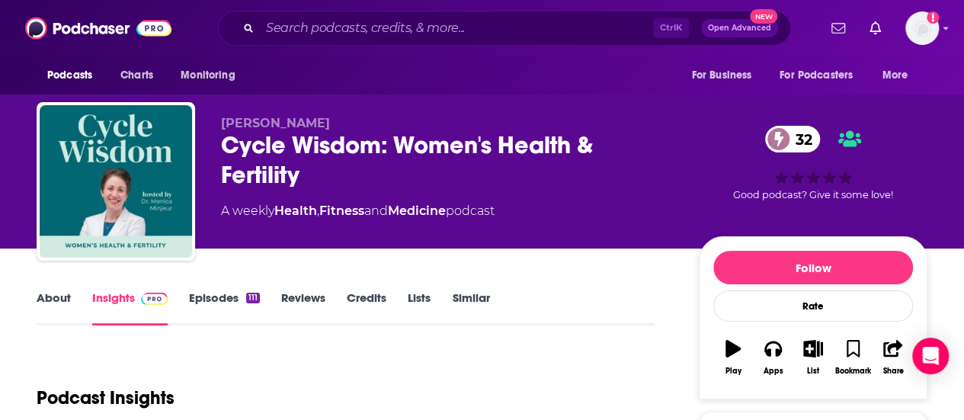
click at [66, 302] on link "About" at bounding box center [54, 307] width 34 height 35
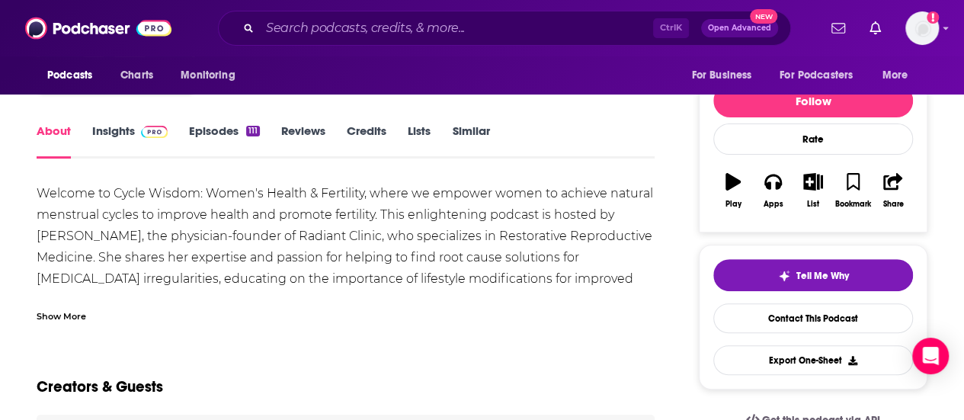
scroll to position [229, 0]
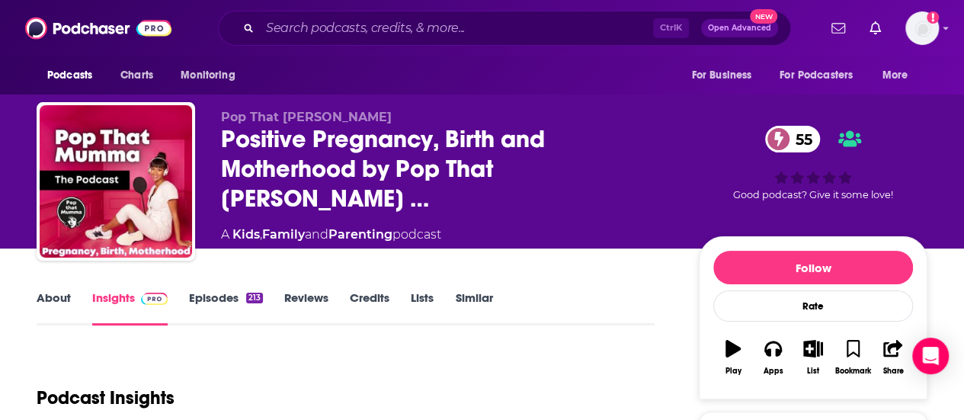
click at [62, 297] on link "About" at bounding box center [54, 307] width 34 height 35
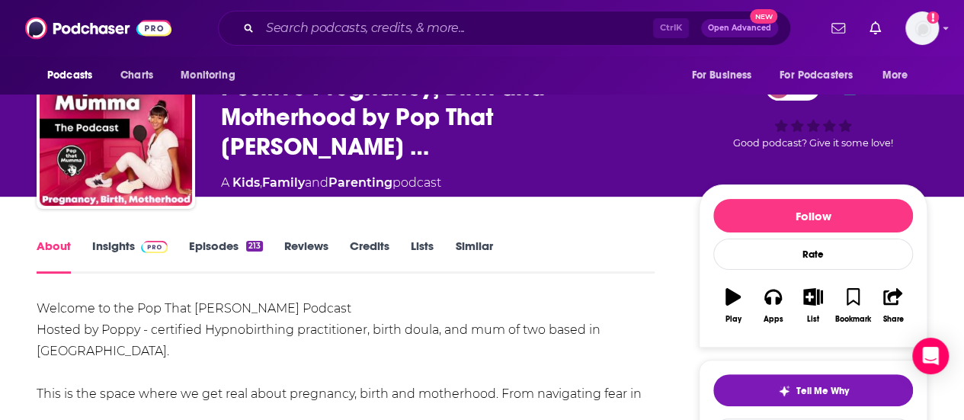
scroll to position [76, 0]
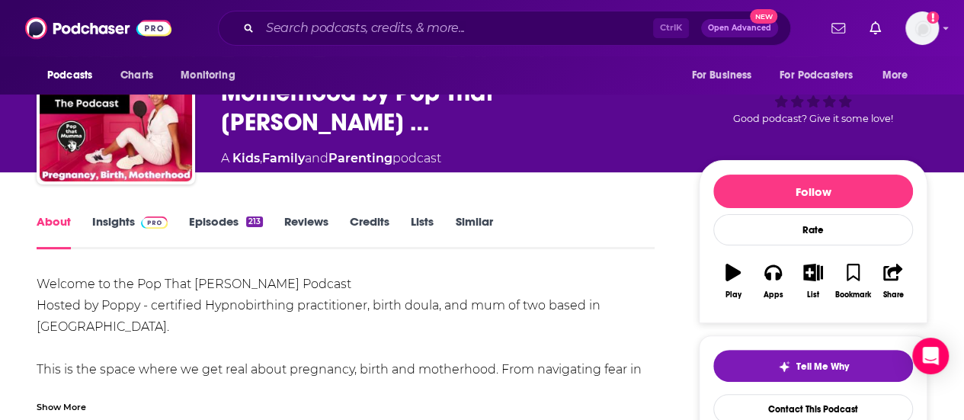
click at [100, 225] on link "Insights" at bounding box center [129, 231] width 75 height 35
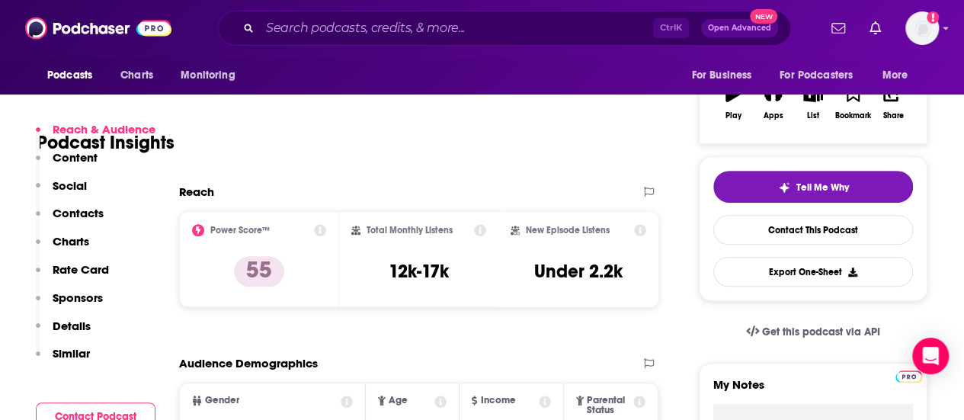
scroll to position [76, 0]
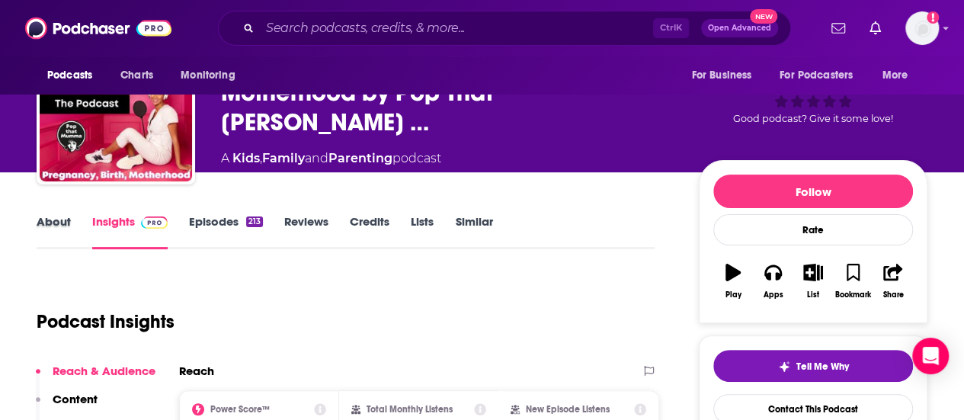
click at [75, 227] on div "About" at bounding box center [65, 231] width 56 height 35
click at [66, 228] on link "About" at bounding box center [54, 231] width 34 height 35
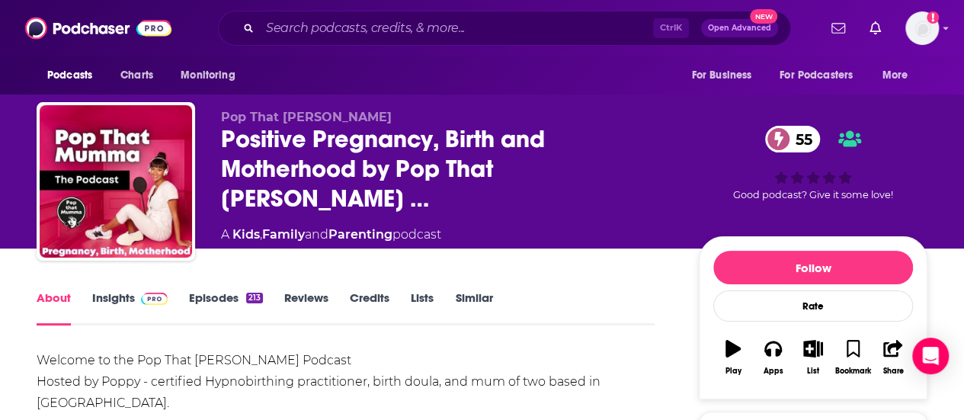
click at [133, 298] on link "Insights" at bounding box center [129, 307] width 75 height 35
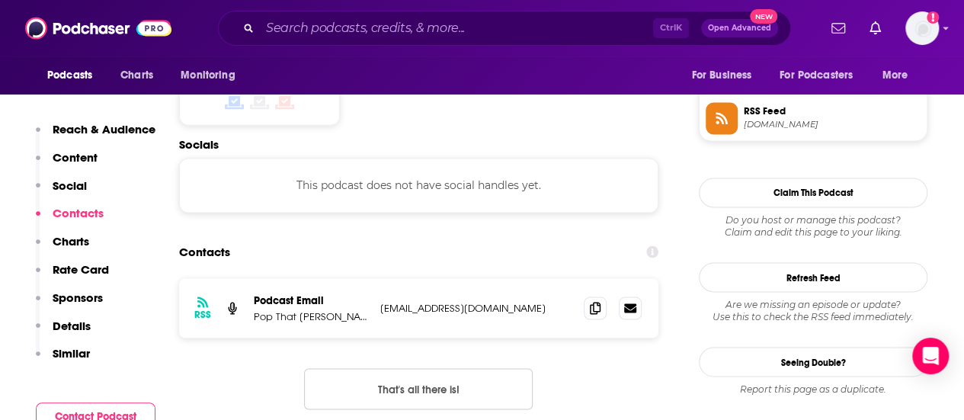
scroll to position [1220, 0]
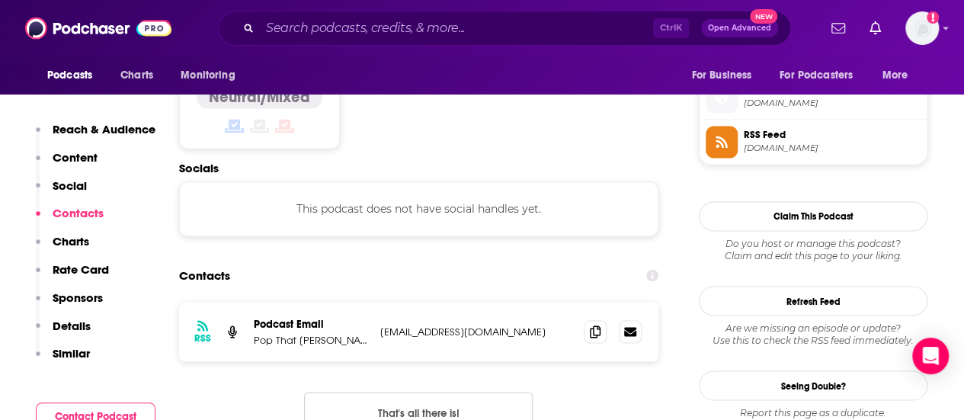
click at [583, 302] on div "RSS Podcast Email Pop That [PERSON_NAME] [EMAIL_ADDRESS][DOMAIN_NAME] [EMAIL_AD…" at bounding box center [419, 331] width 480 height 59
click at [589, 319] on span at bounding box center [595, 330] width 23 height 23
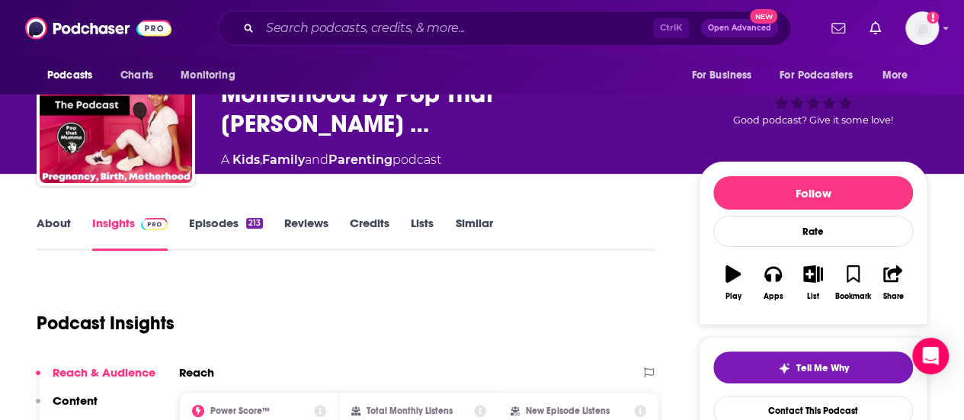
scroll to position [0, 0]
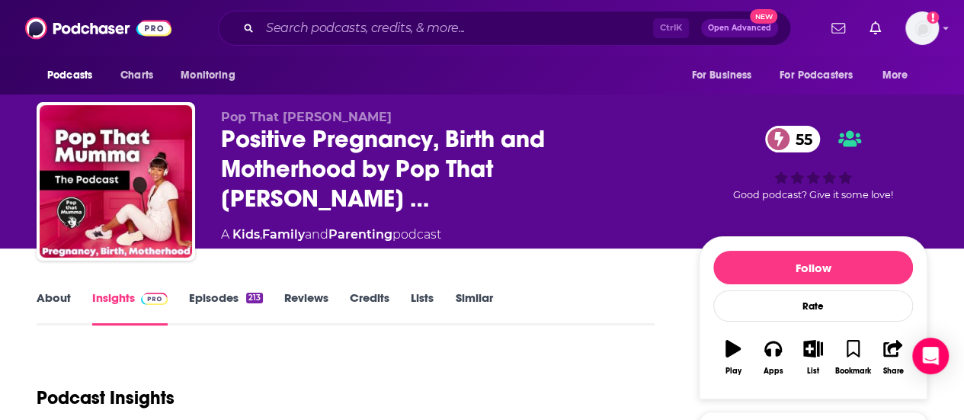
click at [69, 310] on link "About" at bounding box center [54, 307] width 34 height 35
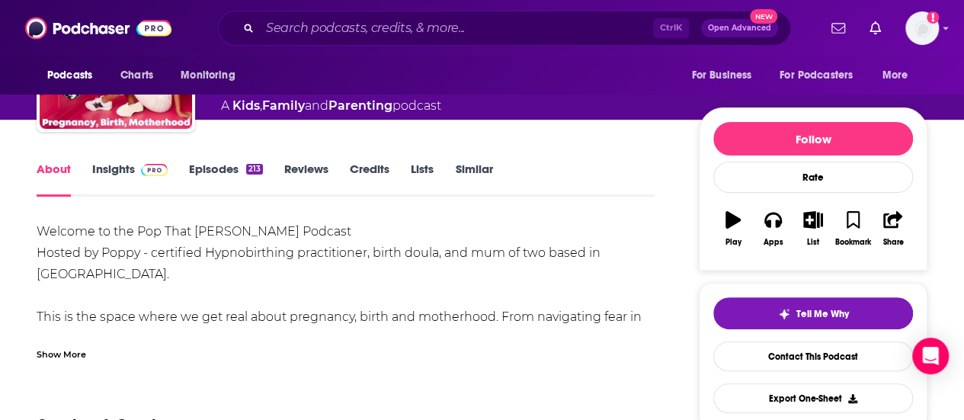
scroll to position [152, 0]
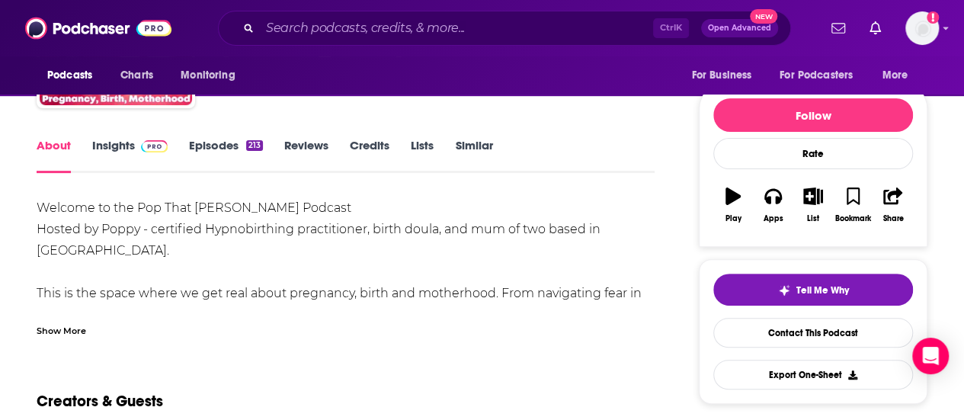
click at [76, 329] on div "Show More" at bounding box center [62, 329] width 50 height 14
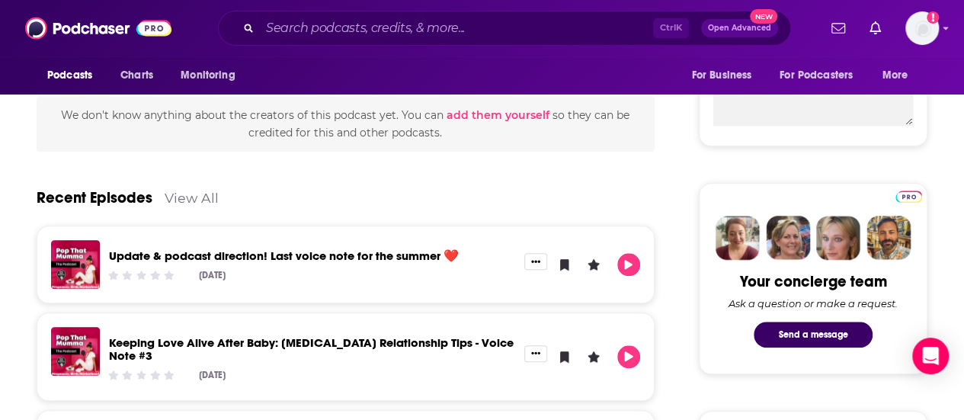
scroll to position [686, 0]
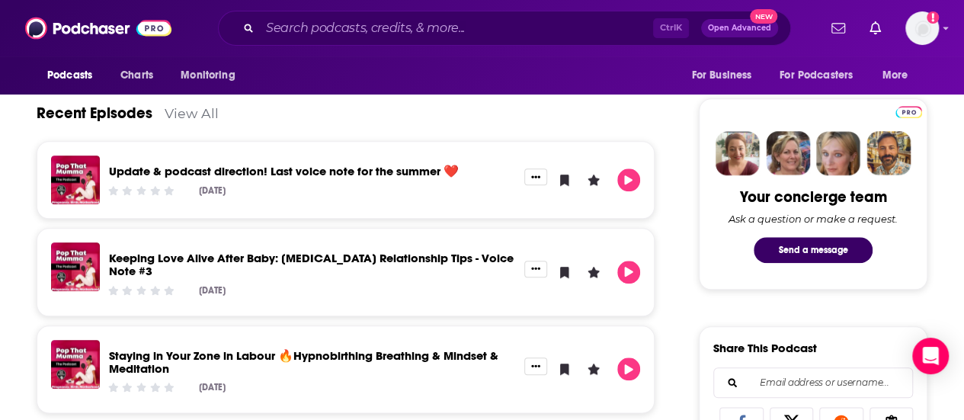
click at [284, 170] on link "Update & podcast direction! Last voice note for the summer ❤️" at bounding box center [284, 171] width 350 height 14
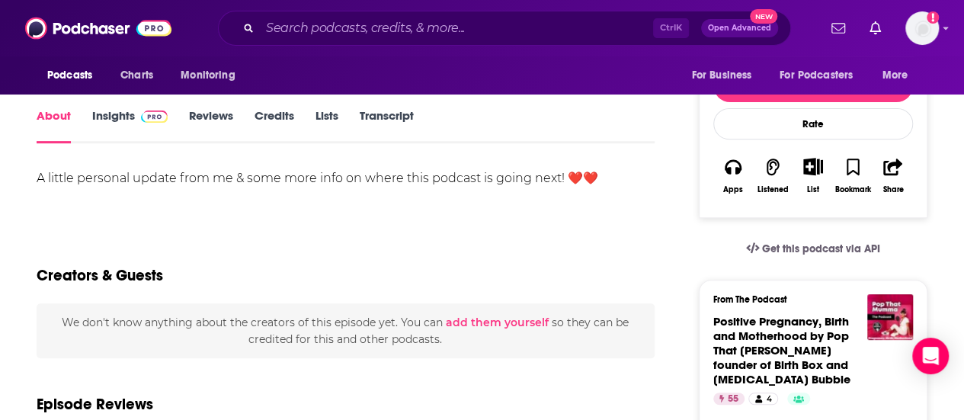
scroll to position [152, 0]
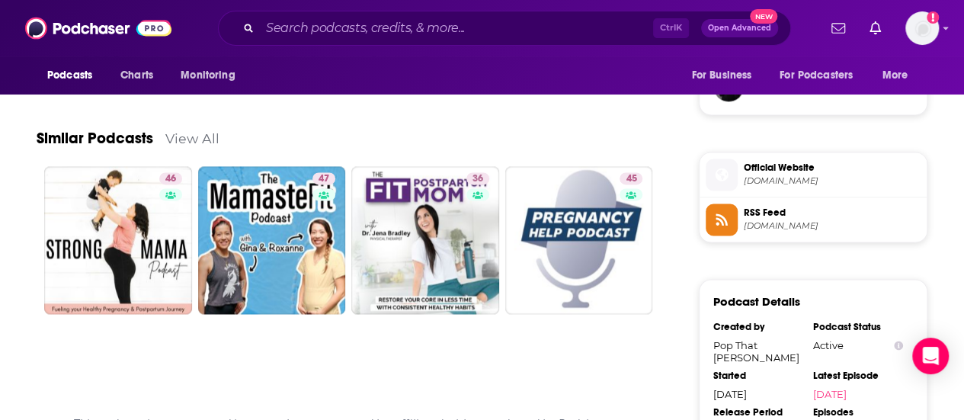
scroll to position [1144, 0]
